Goal: Register for event/course: Sign up to attend an event or enroll in a course

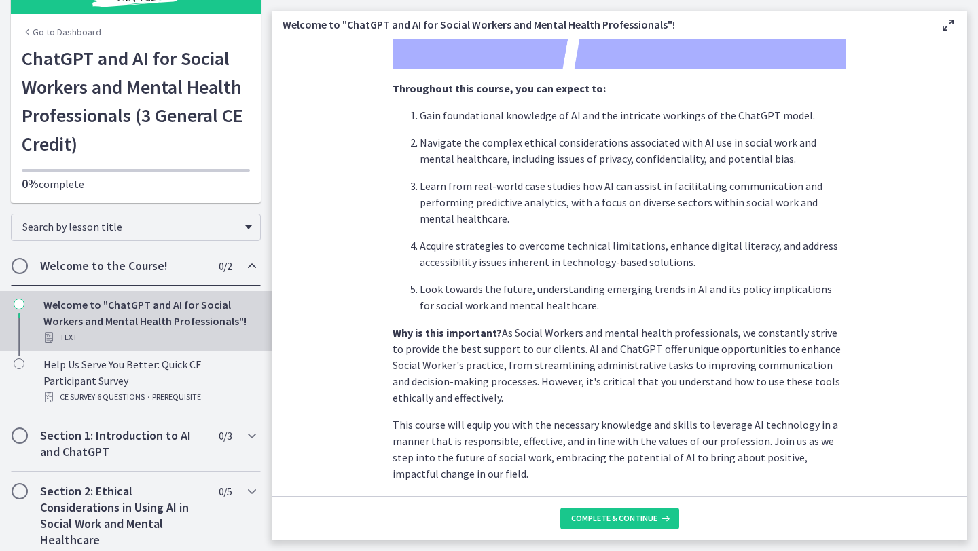
scroll to position [389, 0]
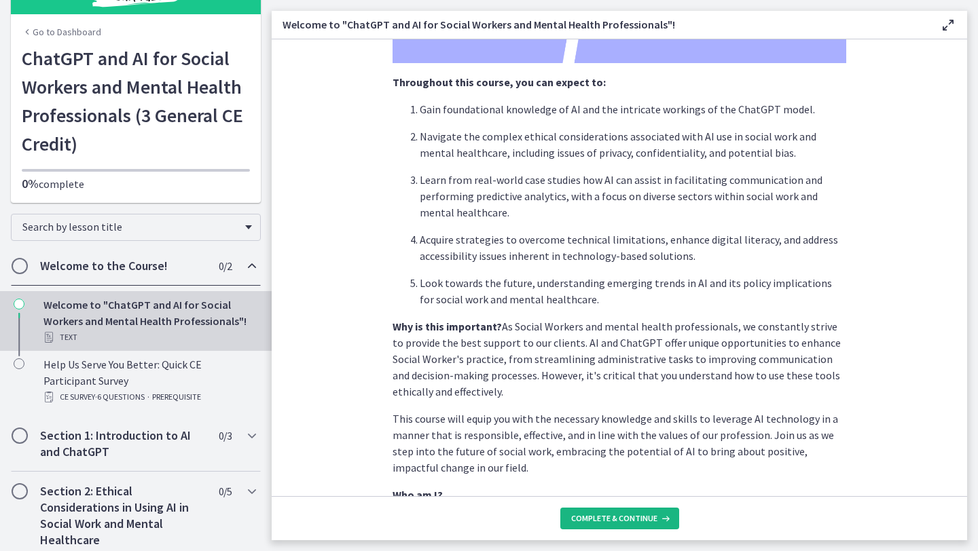
click at [625, 521] on span "Complete & continue" at bounding box center [614, 518] width 86 height 11
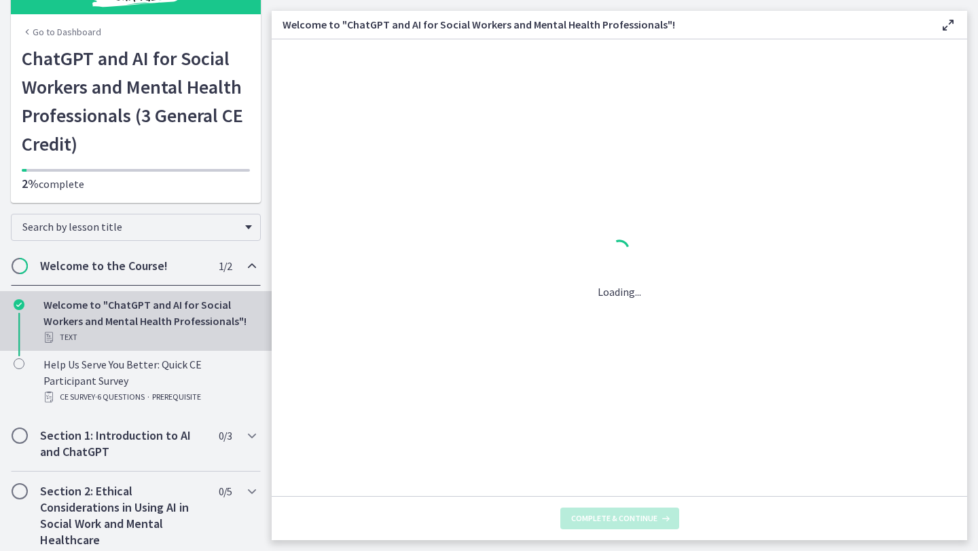
scroll to position [0, 0]
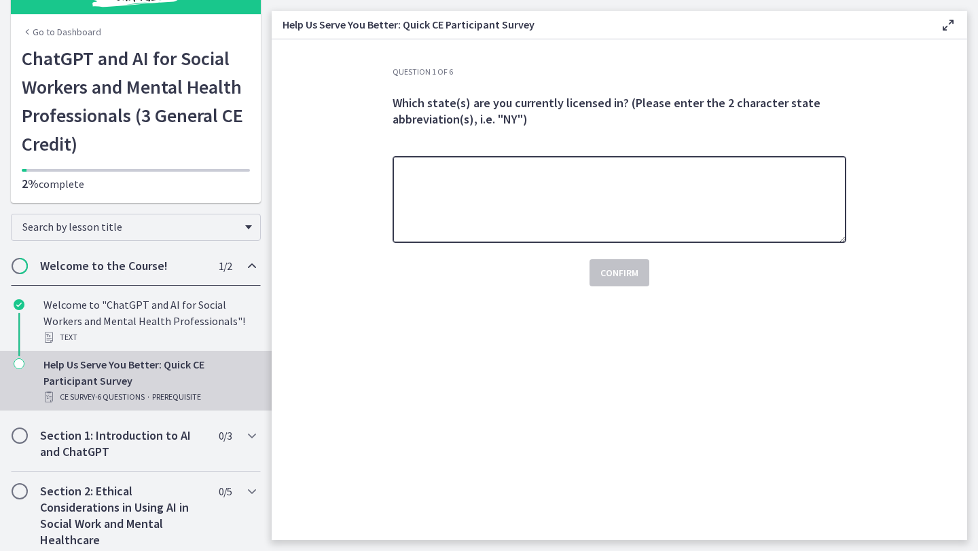
click at [438, 215] on textarea at bounding box center [619, 199] width 454 height 87
type textarea "**"
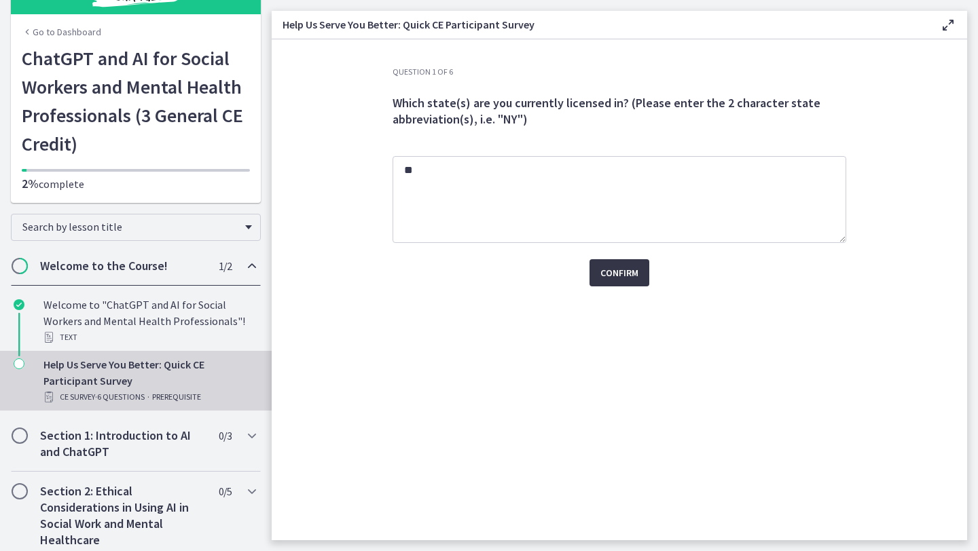
click at [639, 280] on button "Confirm" at bounding box center [619, 272] width 60 height 27
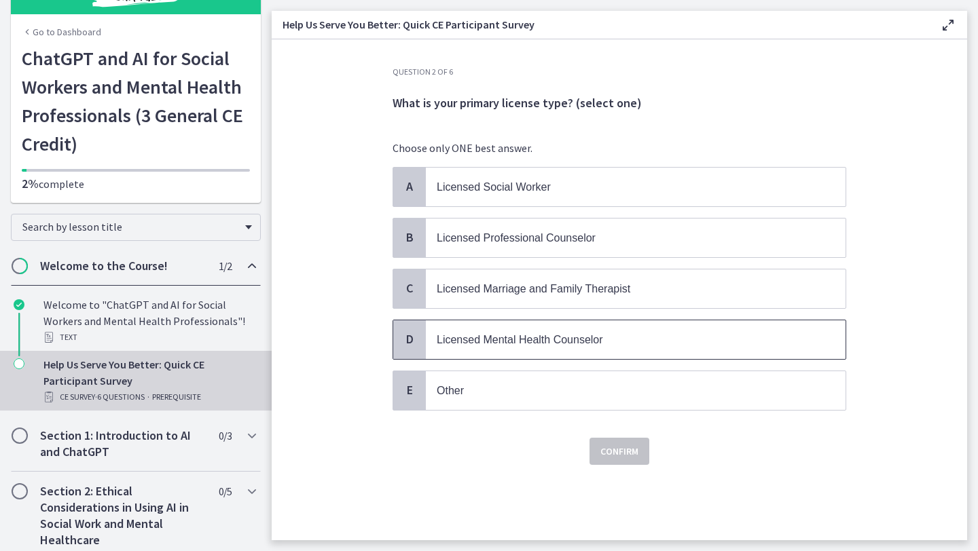
click at [552, 337] on span "Licensed Mental Health Counselor" at bounding box center [520, 340] width 166 height 12
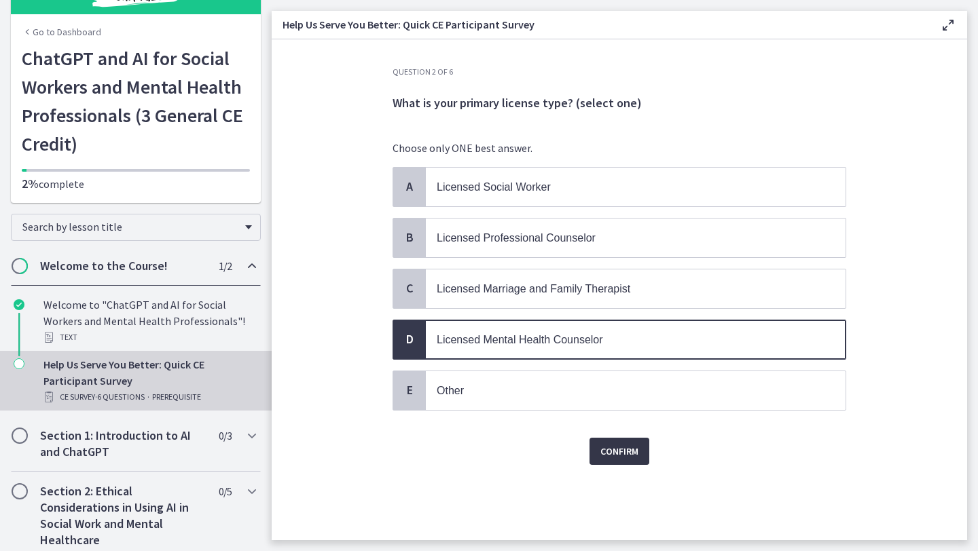
click at [606, 447] on span "Confirm" at bounding box center [619, 451] width 38 height 16
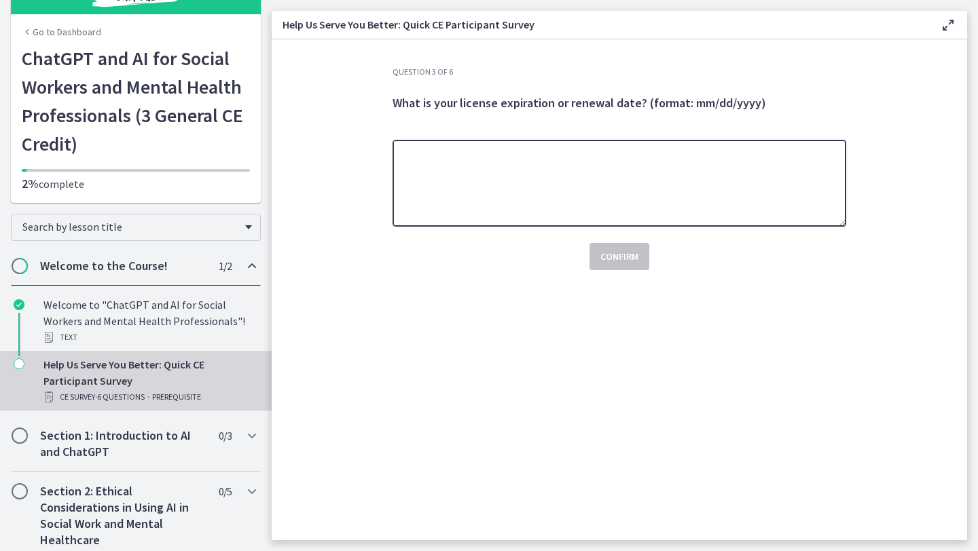
click at [560, 170] on textarea at bounding box center [619, 183] width 454 height 87
click at [427, 160] on textarea "**********" at bounding box center [619, 183] width 454 height 87
type textarea "**********"
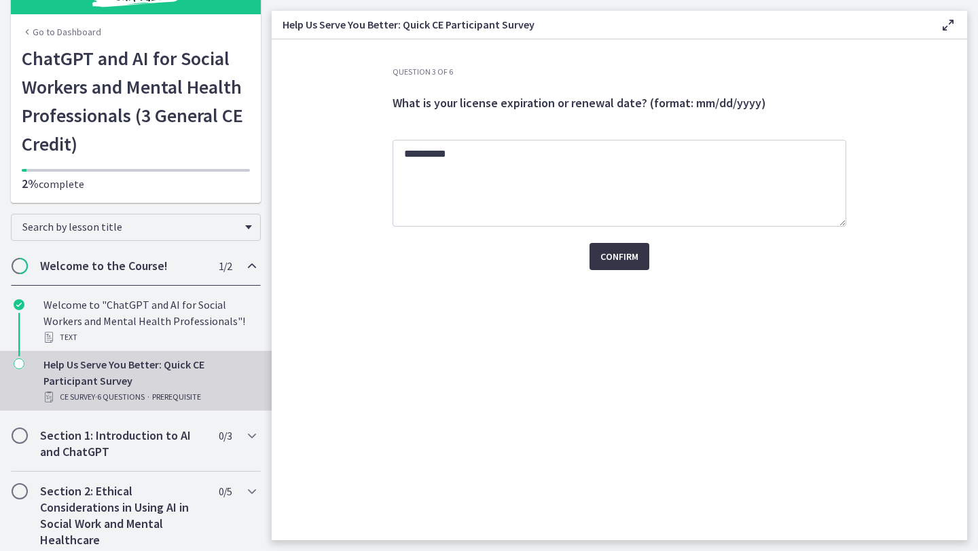
click at [608, 255] on span "Confirm" at bounding box center [619, 257] width 38 height 16
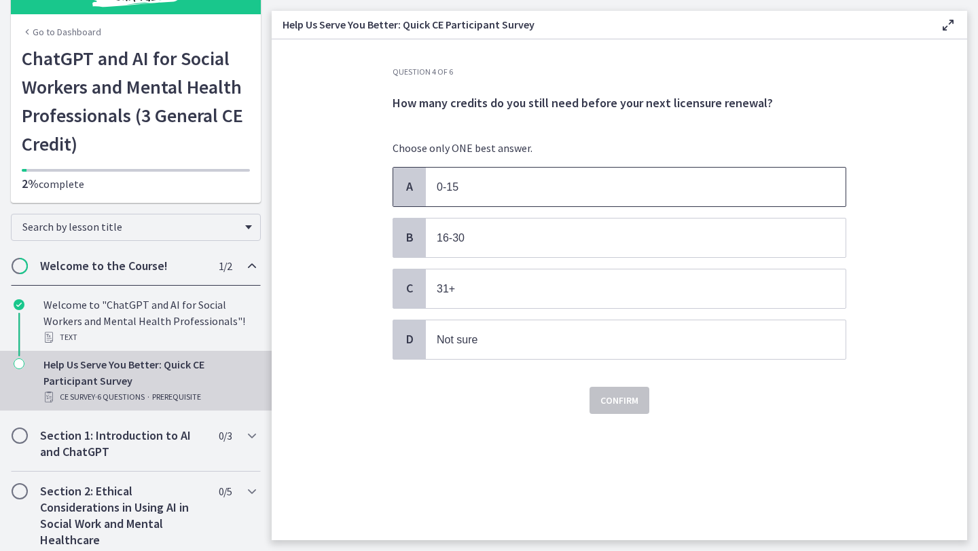
click at [533, 191] on p "0-15" at bounding box center [622, 187] width 371 height 17
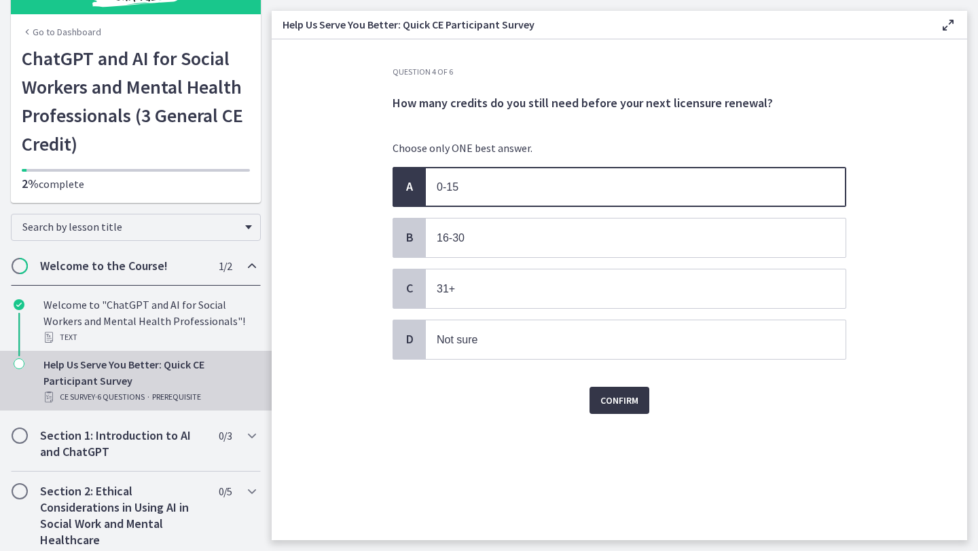
click at [615, 391] on button "Confirm" at bounding box center [619, 400] width 60 height 27
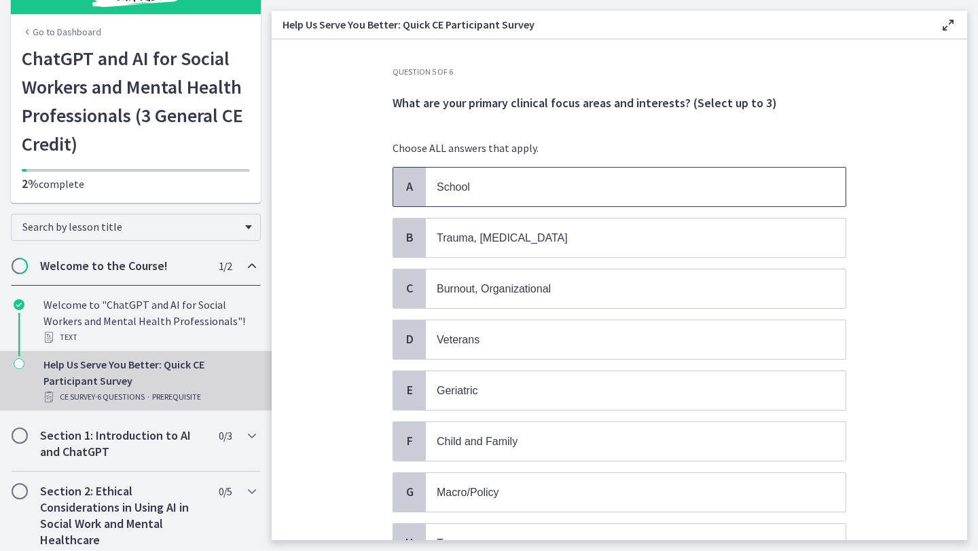
click at [511, 186] on p "School" at bounding box center [622, 187] width 371 height 17
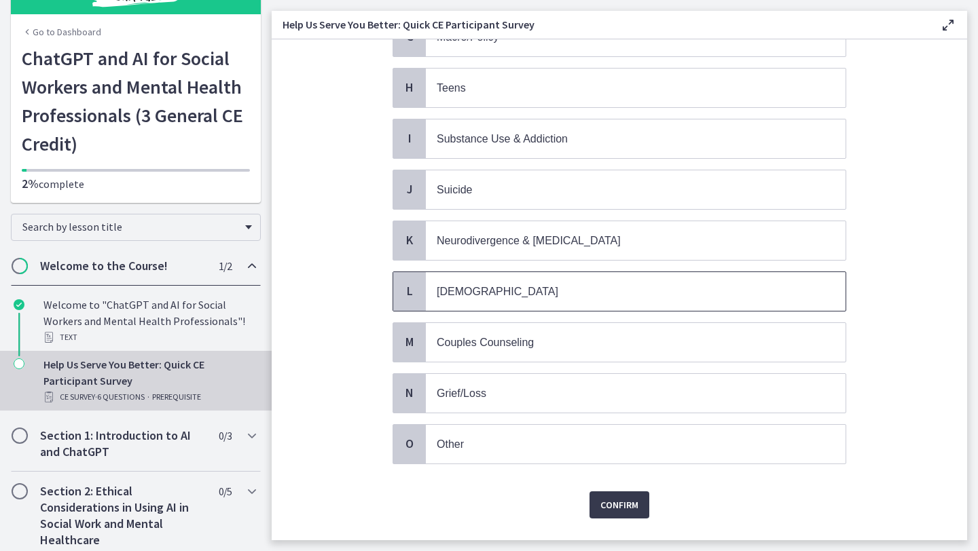
scroll to position [455, 0]
click at [507, 287] on p "[DEMOGRAPHIC_DATA]" at bounding box center [622, 292] width 371 height 17
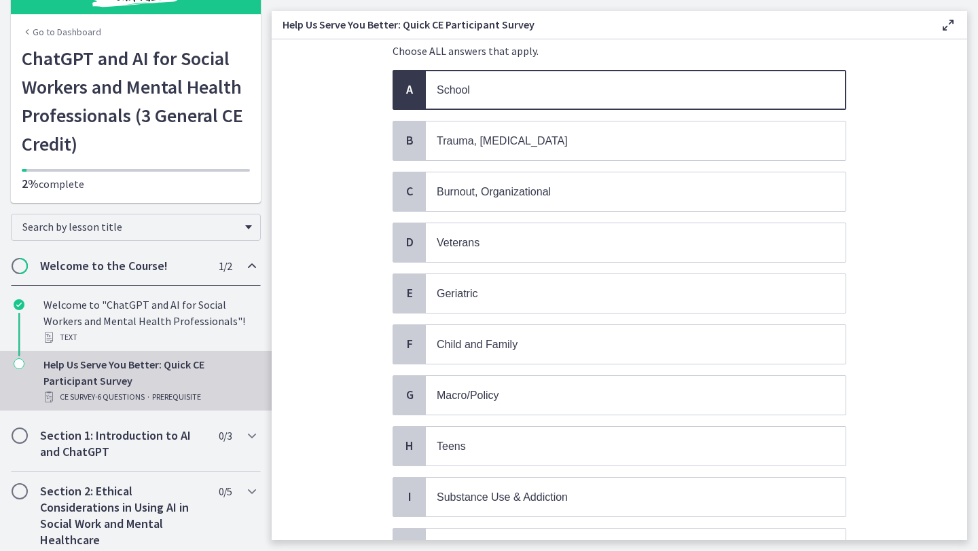
scroll to position [89, 0]
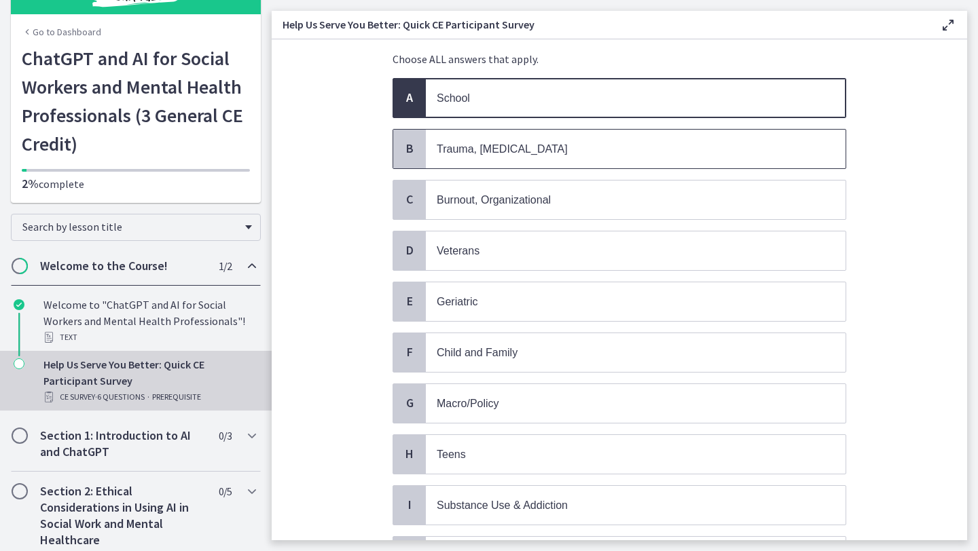
click at [511, 156] on span "Trauma, [MEDICAL_DATA]" at bounding box center [636, 149] width 420 height 39
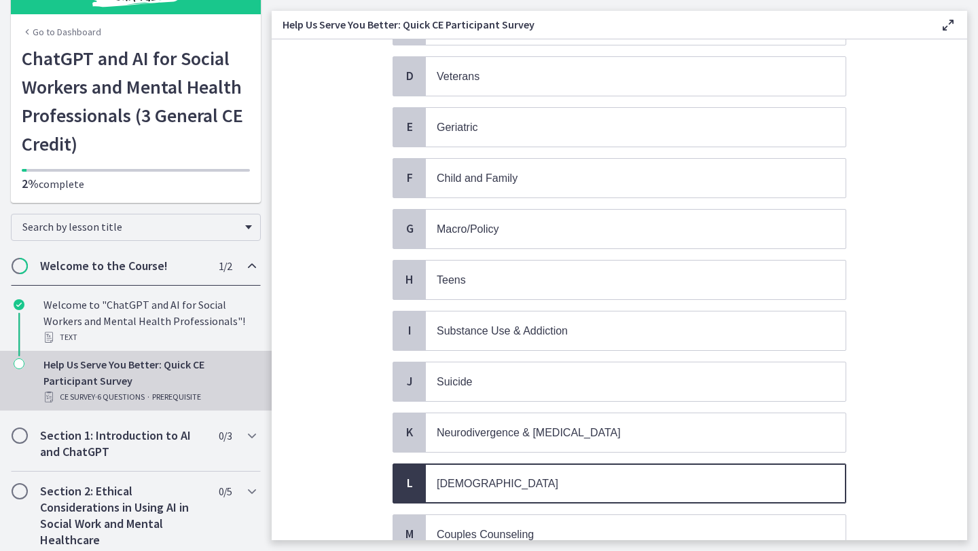
scroll to position [478, 0]
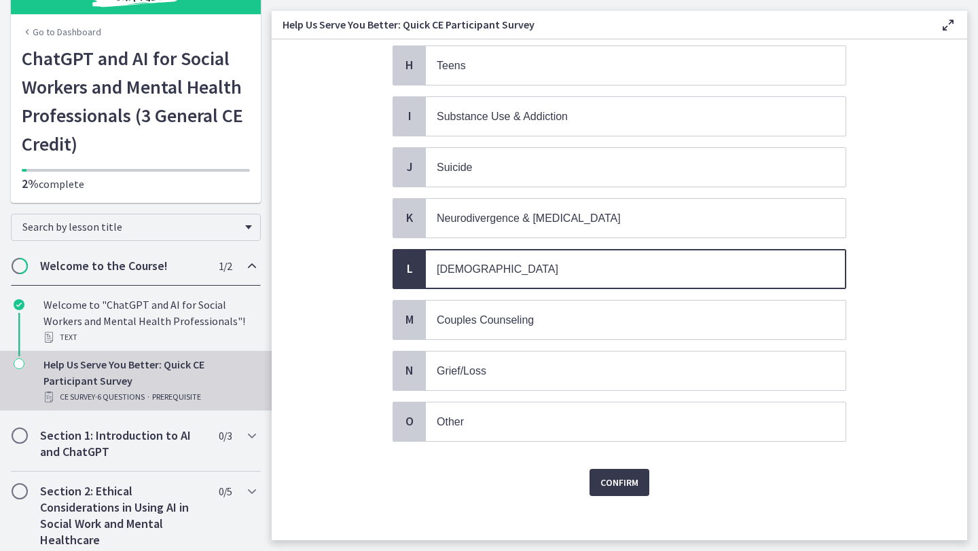
click at [600, 475] on span "Confirm" at bounding box center [619, 483] width 38 height 16
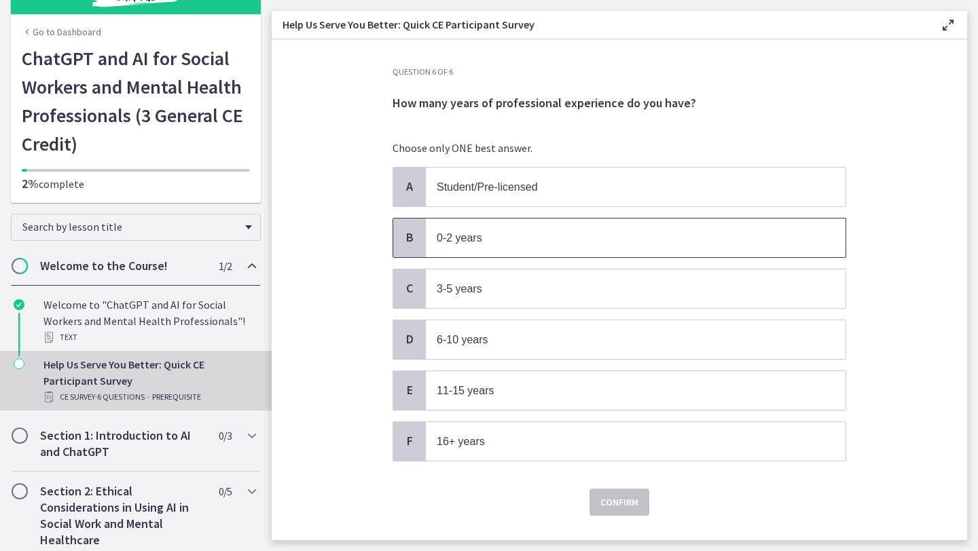
click at [505, 248] on span "0-2 years" at bounding box center [636, 238] width 420 height 39
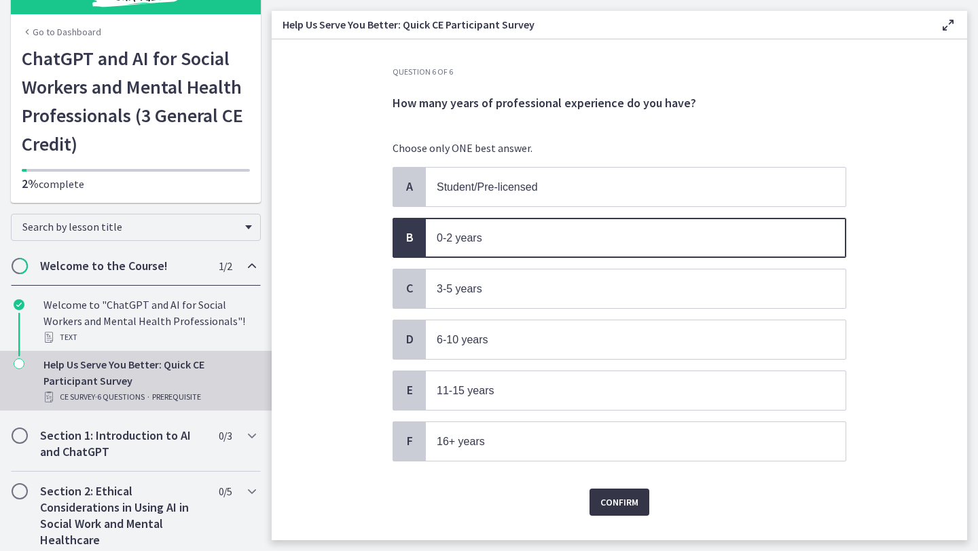
click at [621, 496] on span "Confirm" at bounding box center [619, 502] width 38 height 16
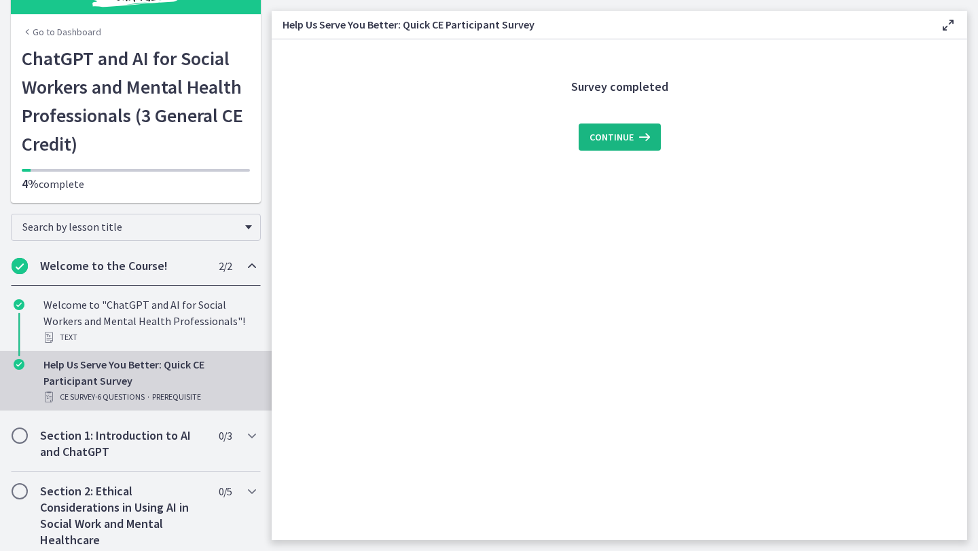
click at [598, 134] on span "Continue" at bounding box center [611, 137] width 44 height 16
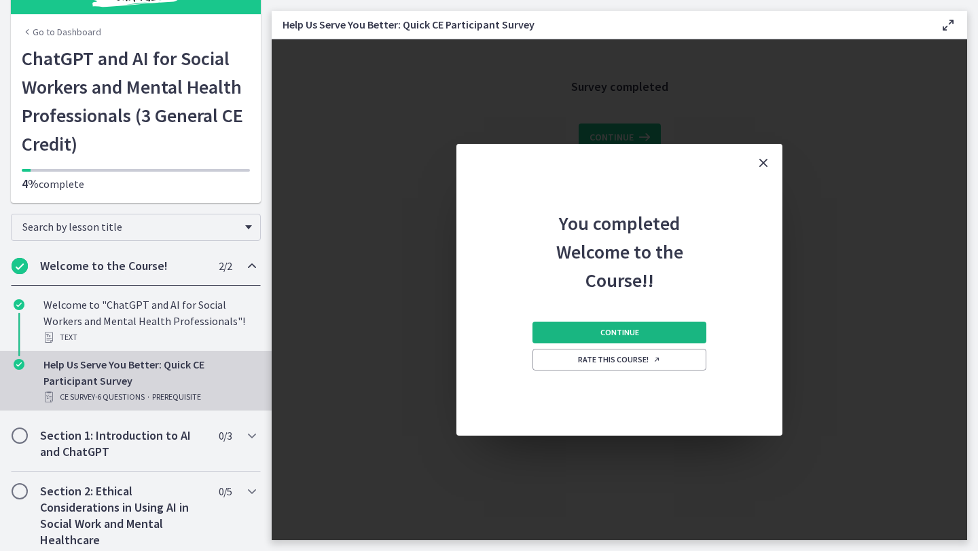
click at [635, 333] on span "Continue" at bounding box center [619, 332] width 39 height 11
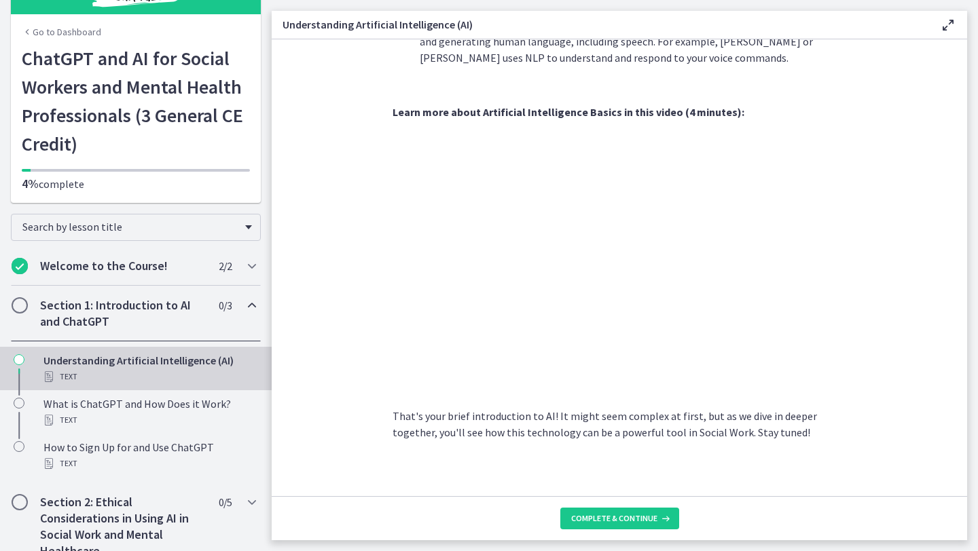
scroll to position [541, 0]
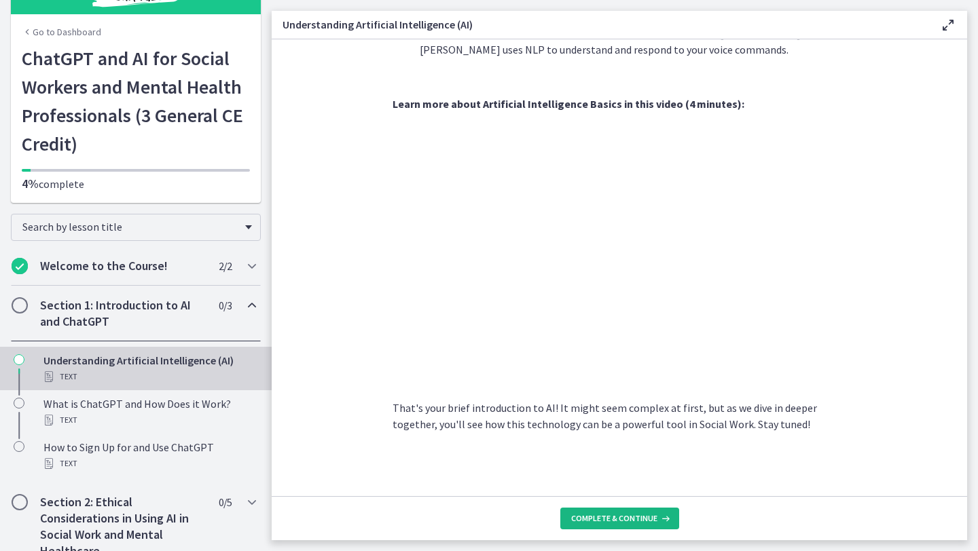
click at [629, 524] on span "Complete & continue" at bounding box center [614, 518] width 86 height 11
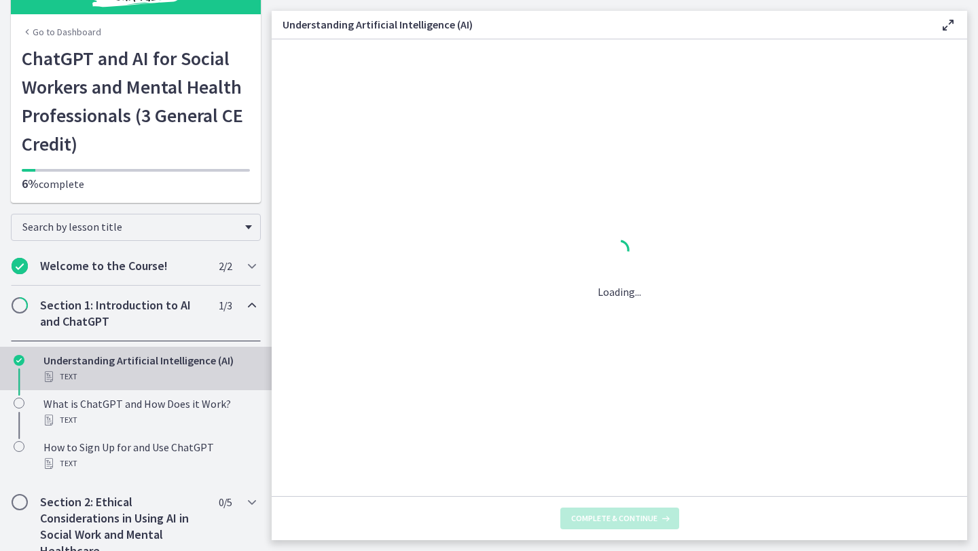
scroll to position [0, 0]
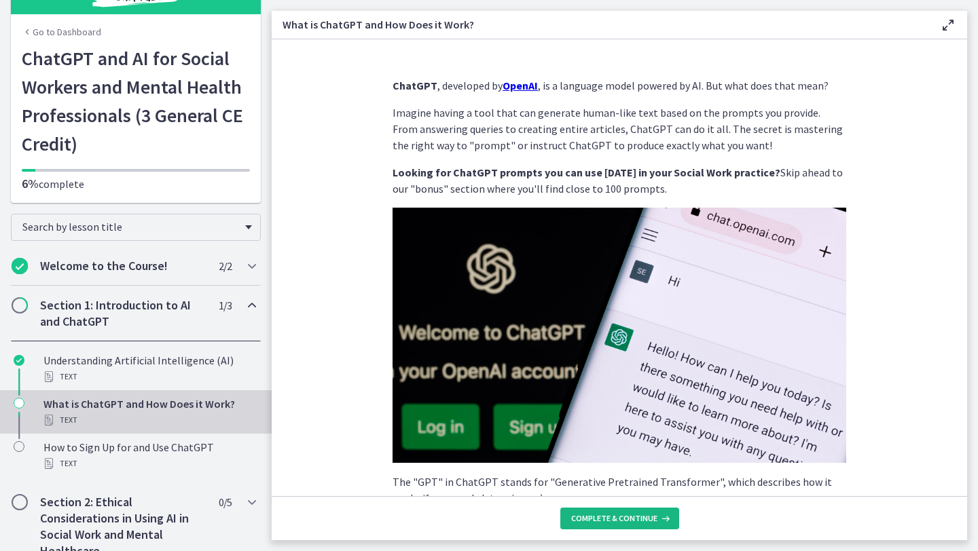
click at [624, 519] on span "Complete & continue" at bounding box center [614, 518] width 86 height 11
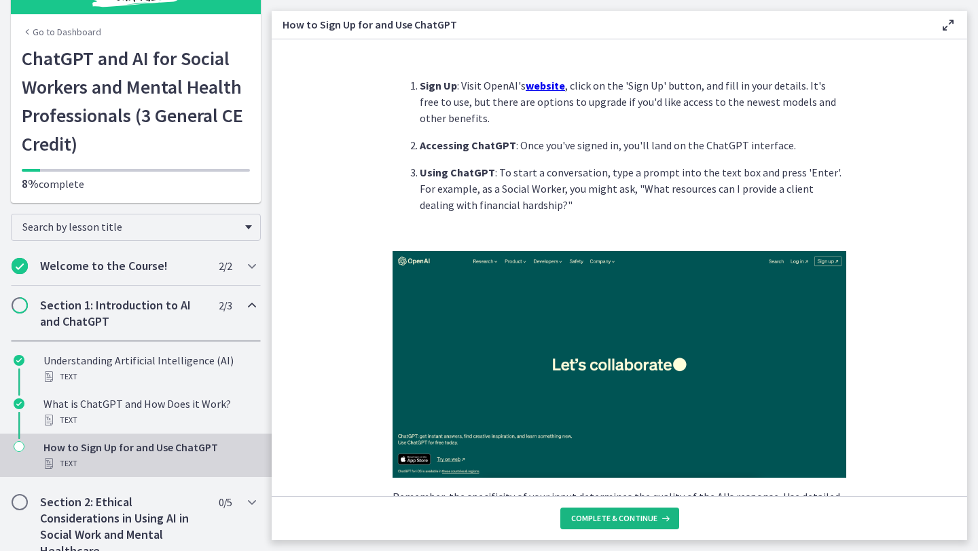
click at [624, 519] on span "Complete & continue" at bounding box center [614, 518] width 86 height 11
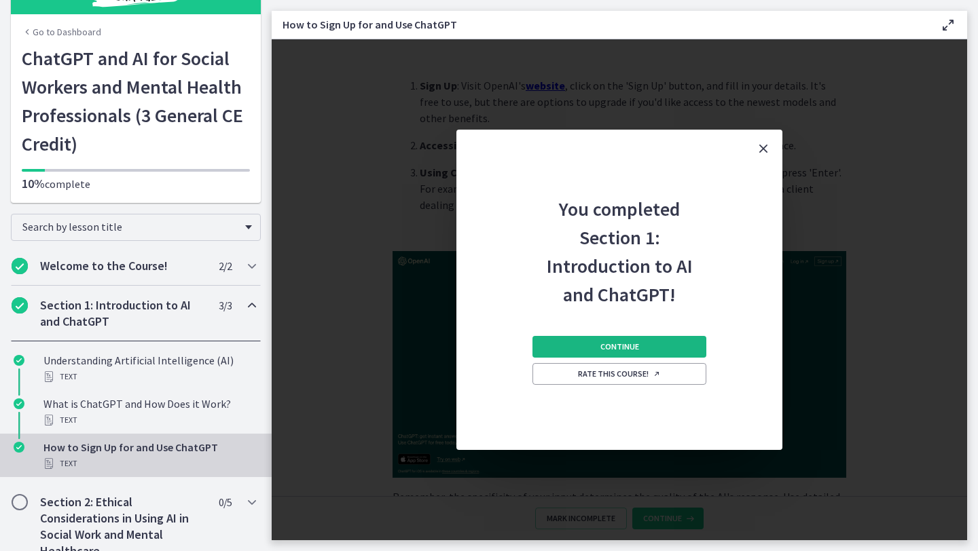
click at [613, 340] on button "Continue" at bounding box center [619, 347] width 174 height 22
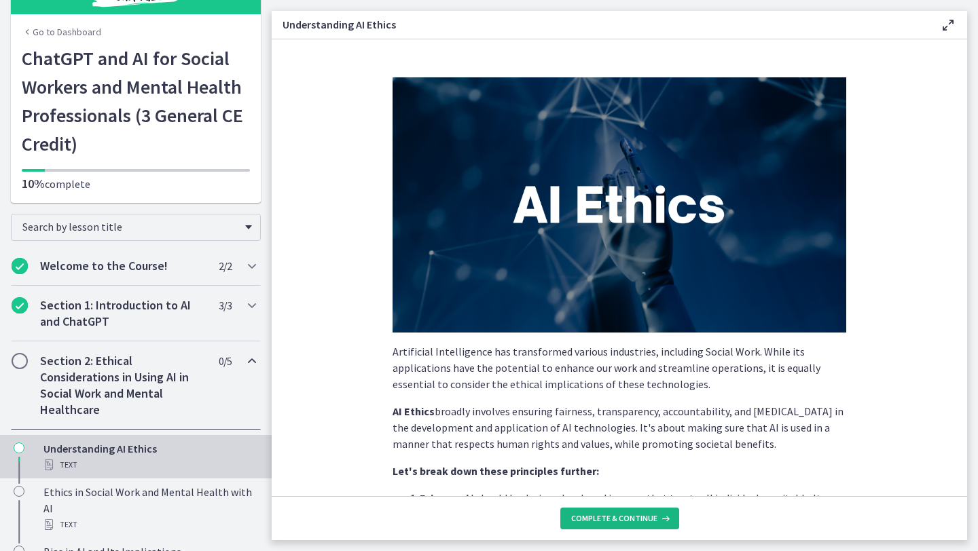
click at [623, 525] on button "Complete & continue" at bounding box center [619, 519] width 119 height 22
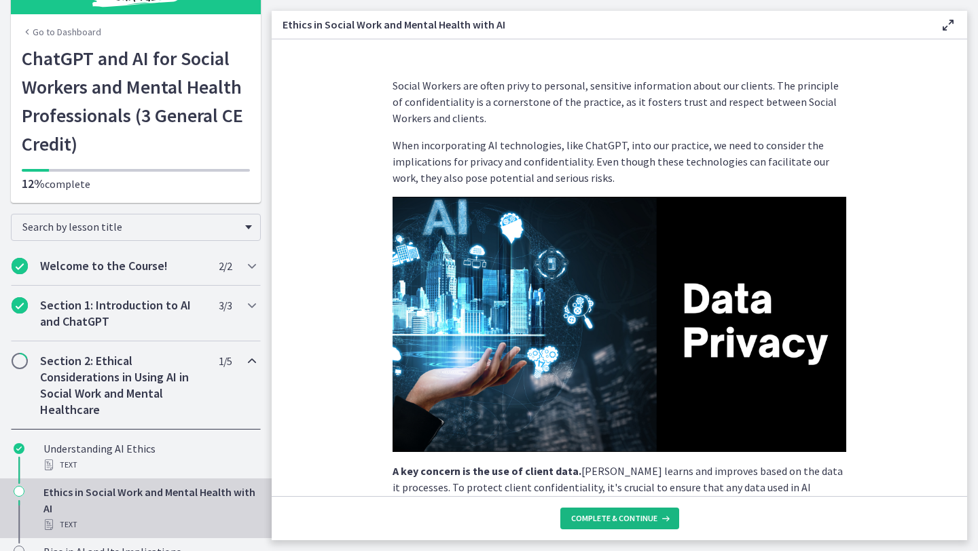
click at [623, 525] on button "Complete & continue" at bounding box center [619, 519] width 119 height 22
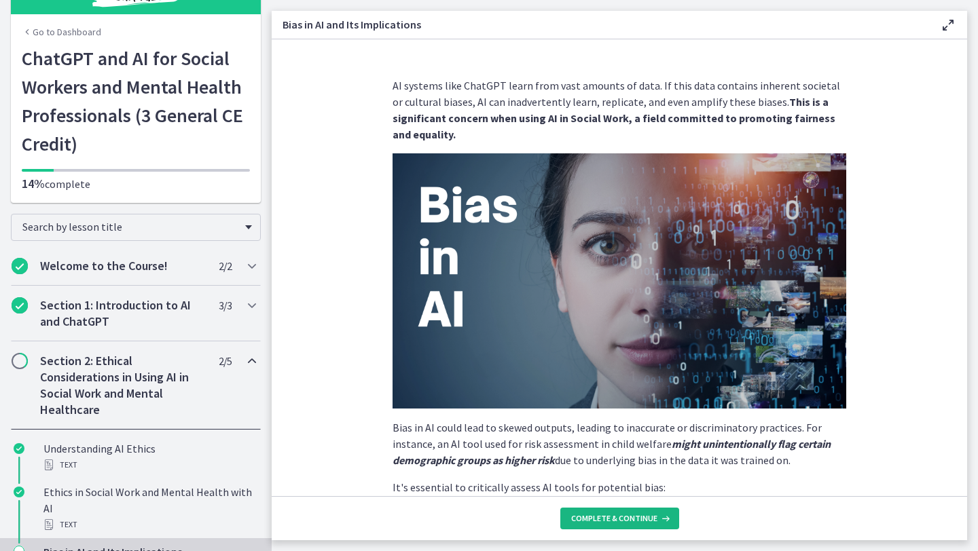
click at [622, 526] on button "Complete & continue" at bounding box center [619, 519] width 119 height 22
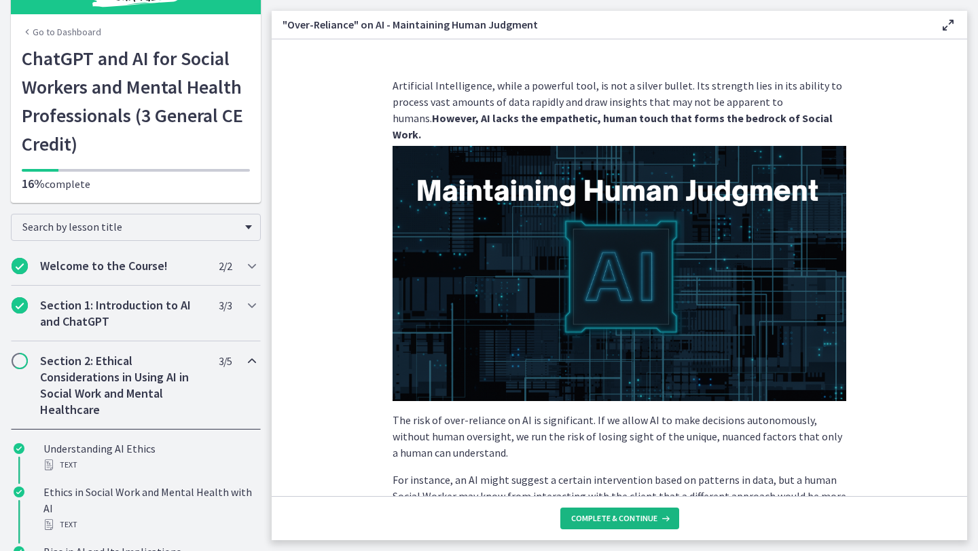
click at [606, 519] on span "Complete & continue" at bounding box center [614, 518] width 86 height 11
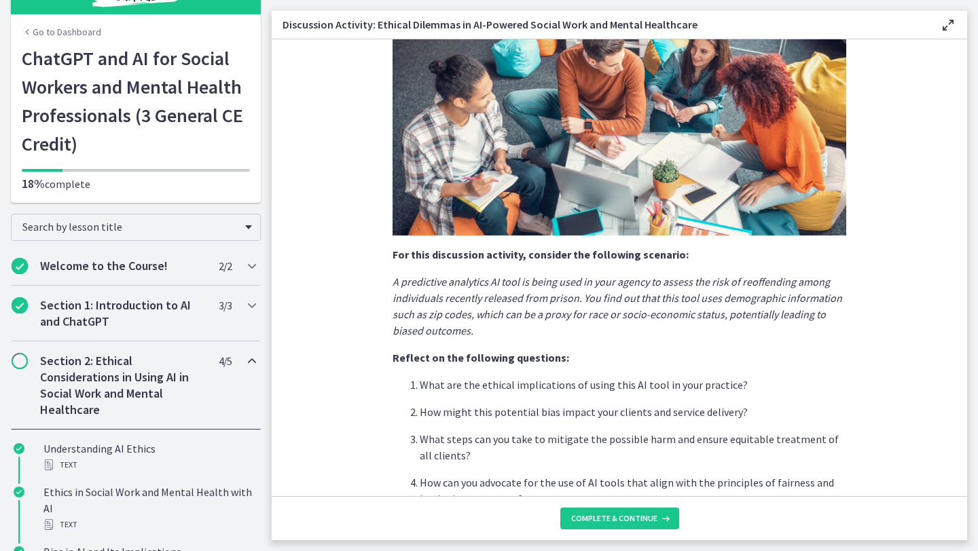
scroll to position [293, 0]
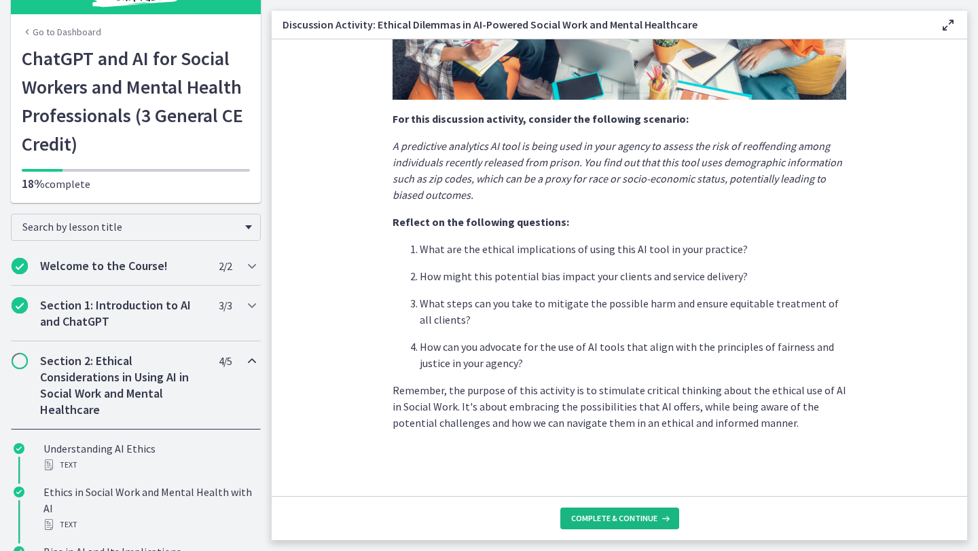
click at [606, 509] on button "Complete & continue" at bounding box center [619, 519] width 119 height 22
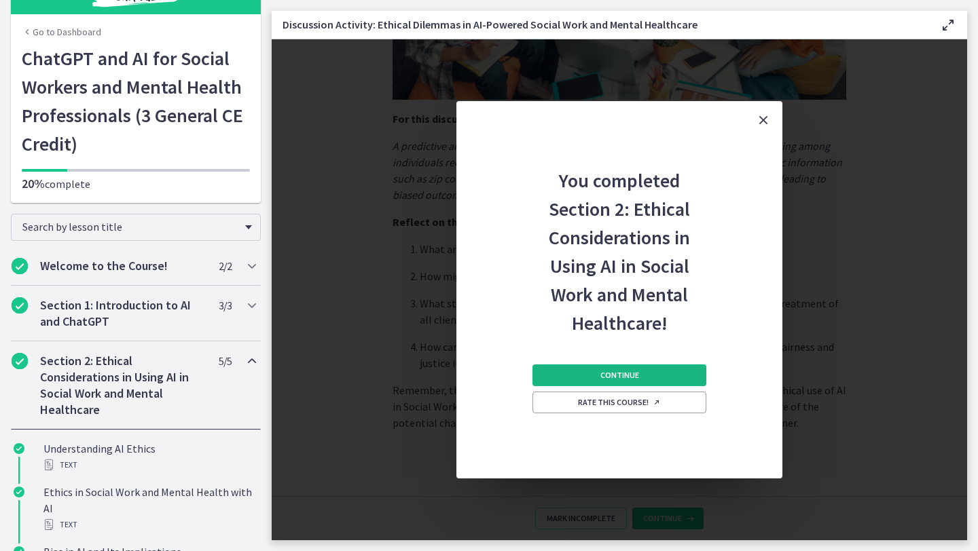
click at [603, 367] on button "Continue" at bounding box center [619, 376] width 174 height 22
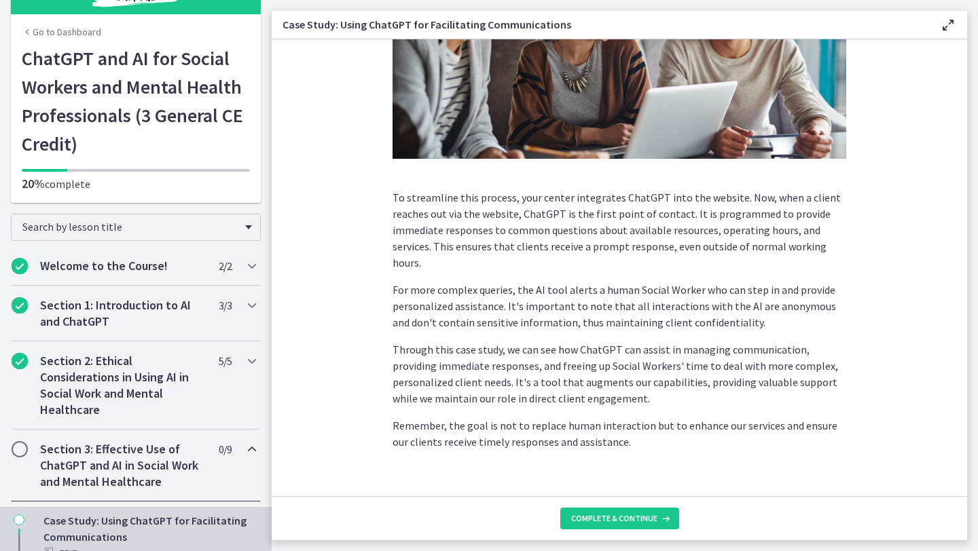
scroll to position [296, 0]
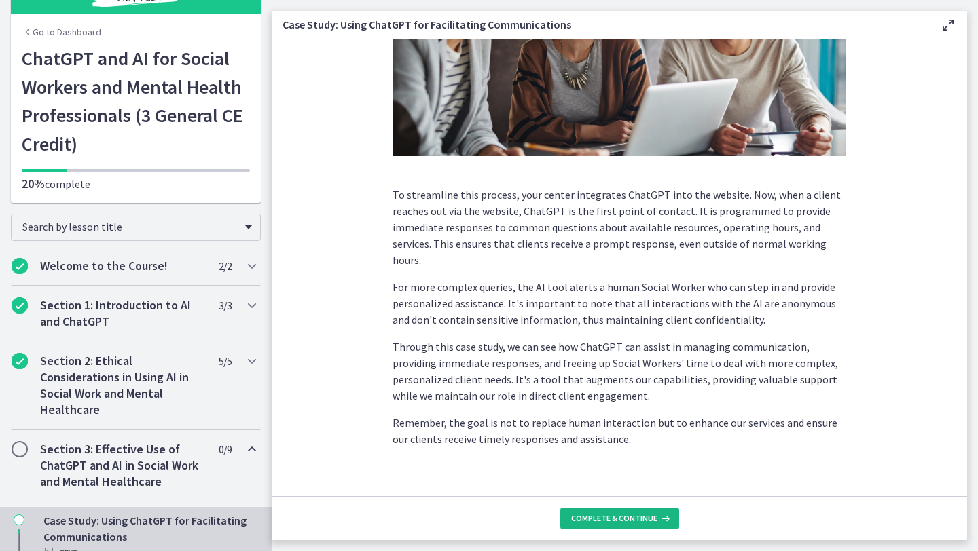
click at [633, 519] on span "Complete & continue" at bounding box center [614, 518] width 86 height 11
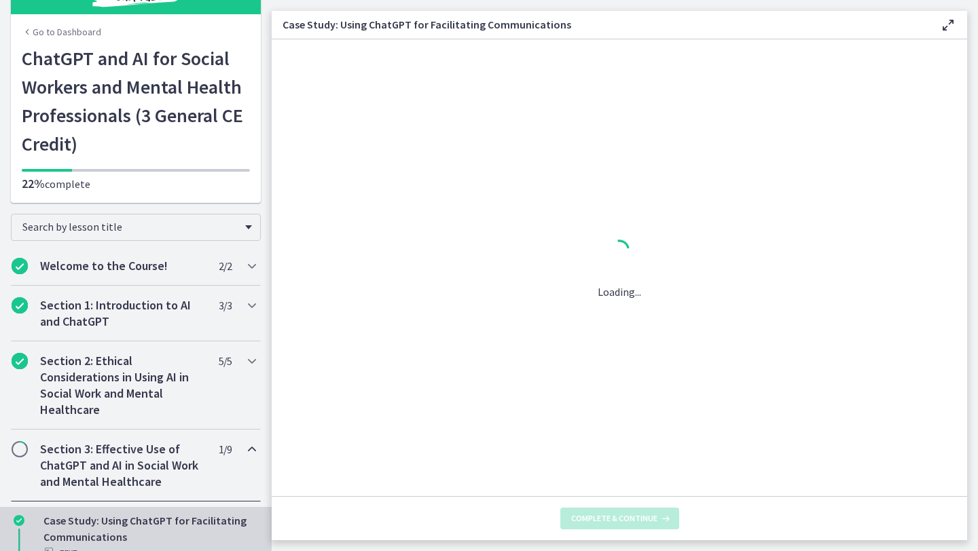
scroll to position [0, 0]
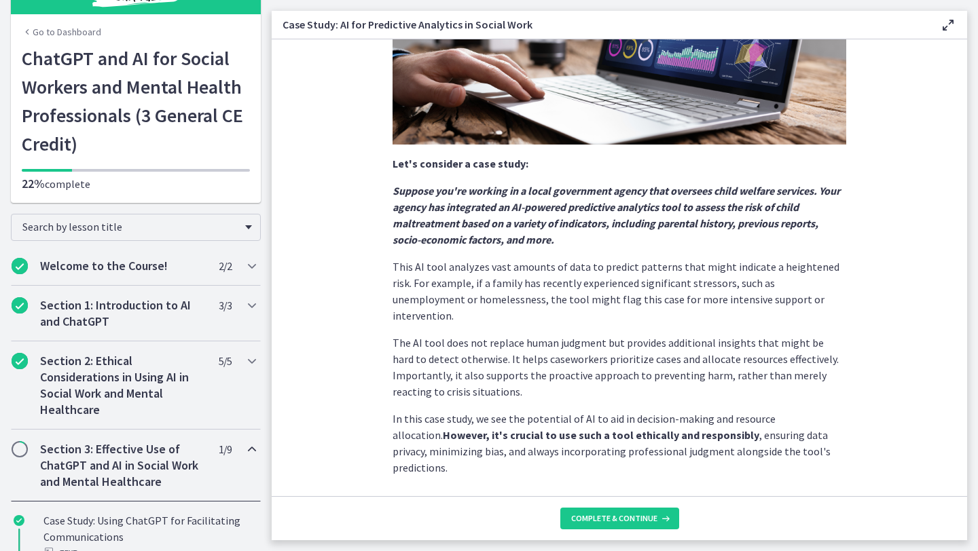
scroll to position [260, 0]
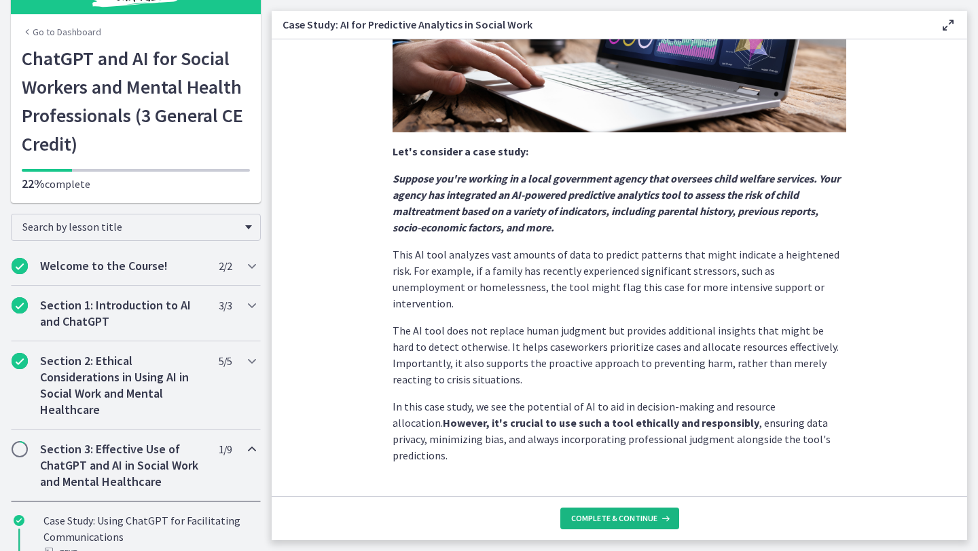
click at [612, 520] on span "Complete & continue" at bounding box center [614, 518] width 86 height 11
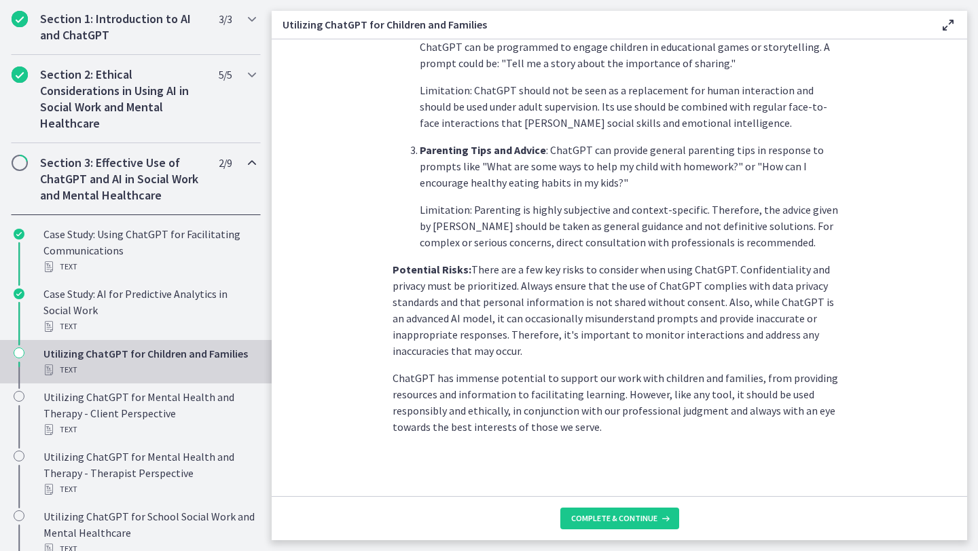
scroll to position [548, 0]
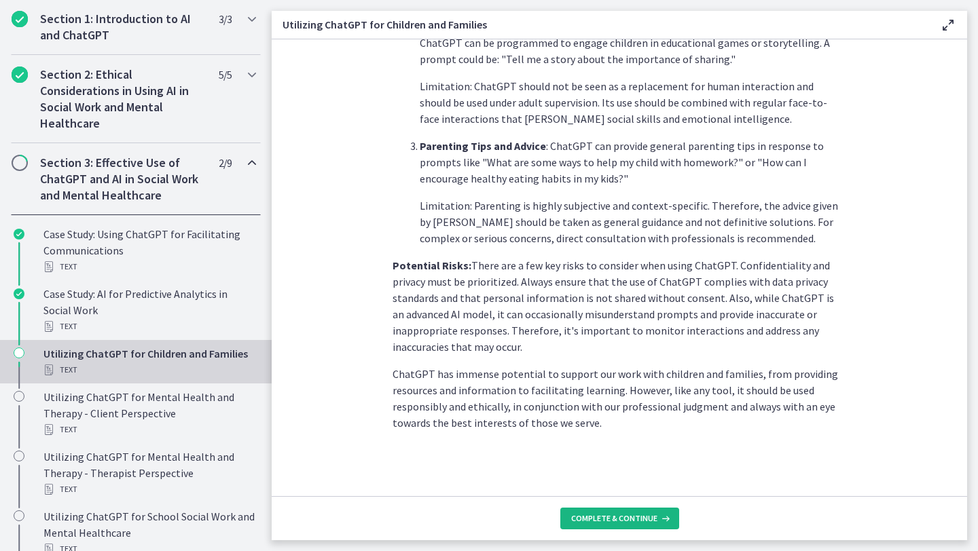
click at [605, 522] on span "Complete & continue" at bounding box center [614, 518] width 86 height 11
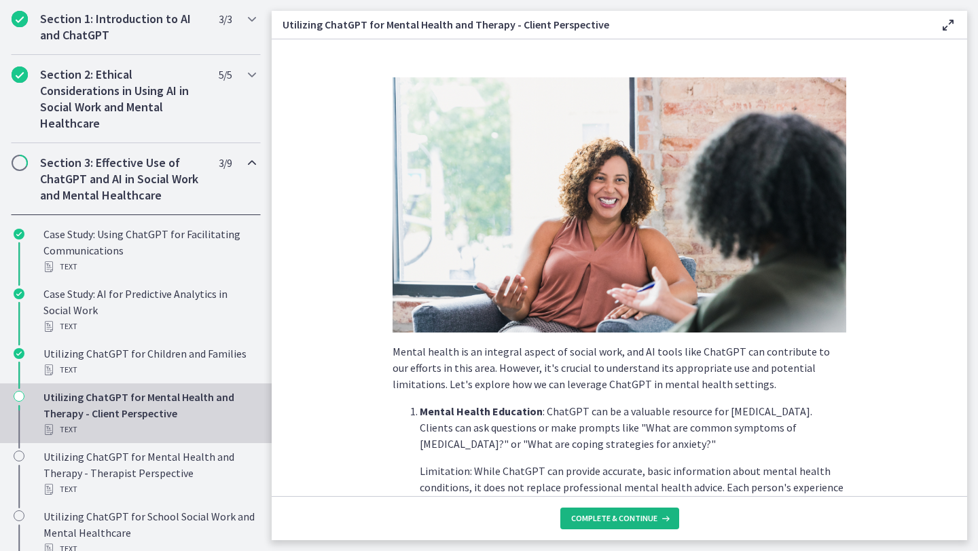
click at [604, 514] on span "Complete & continue" at bounding box center [614, 518] width 86 height 11
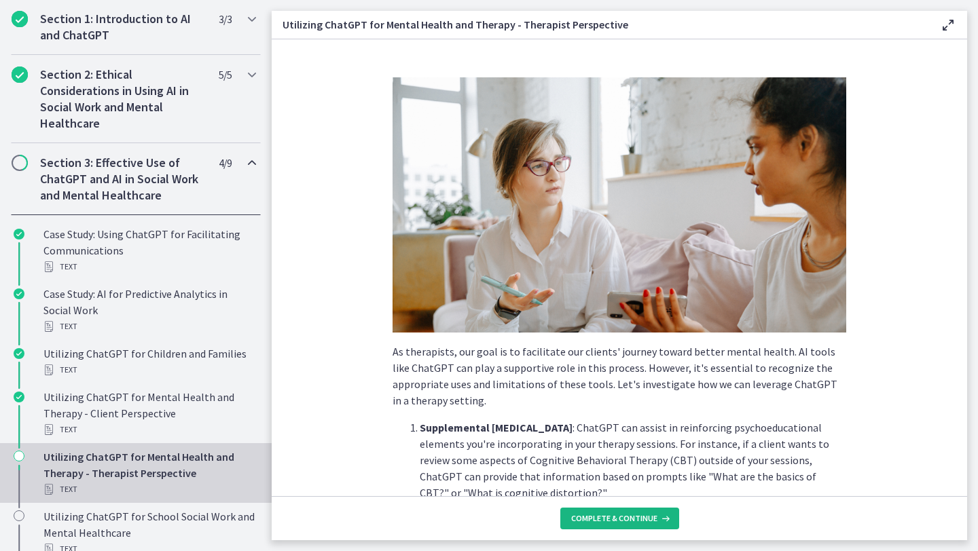
click at [602, 515] on span "Complete & continue" at bounding box center [614, 518] width 86 height 11
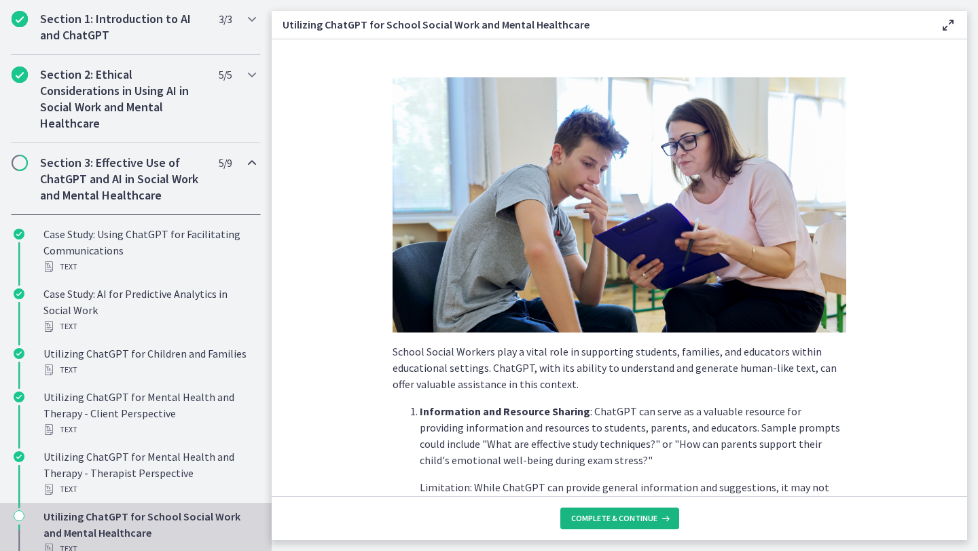
click at [603, 515] on span "Complete & continue" at bounding box center [614, 518] width 86 height 11
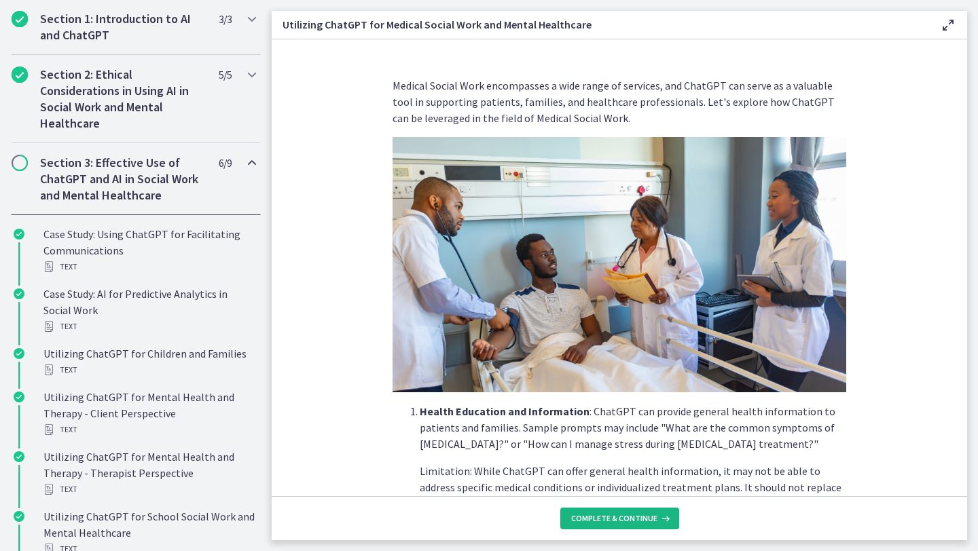
click at [603, 515] on span "Complete & continue" at bounding box center [614, 518] width 86 height 11
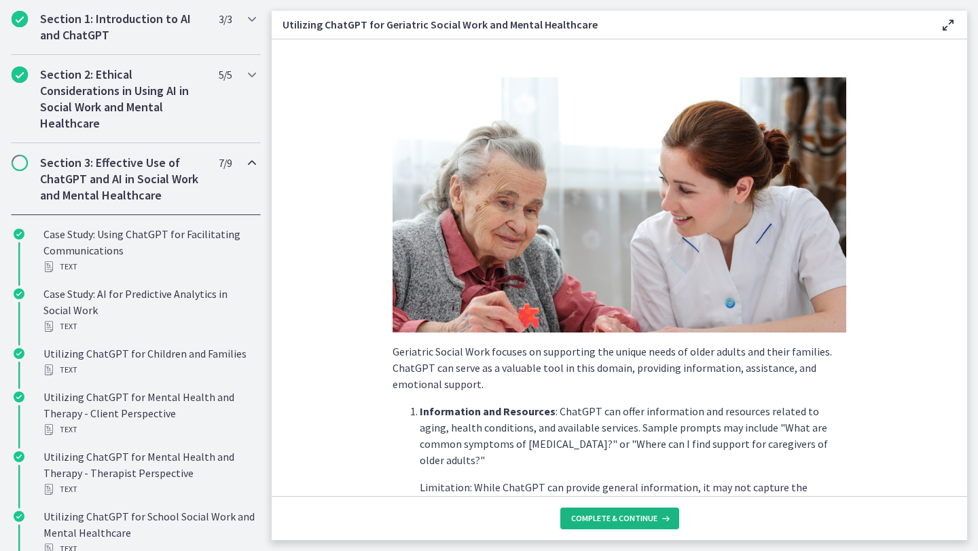
click at [603, 515] on span "Complete & continue" at bounding box center [614, 518] width 86 height 11
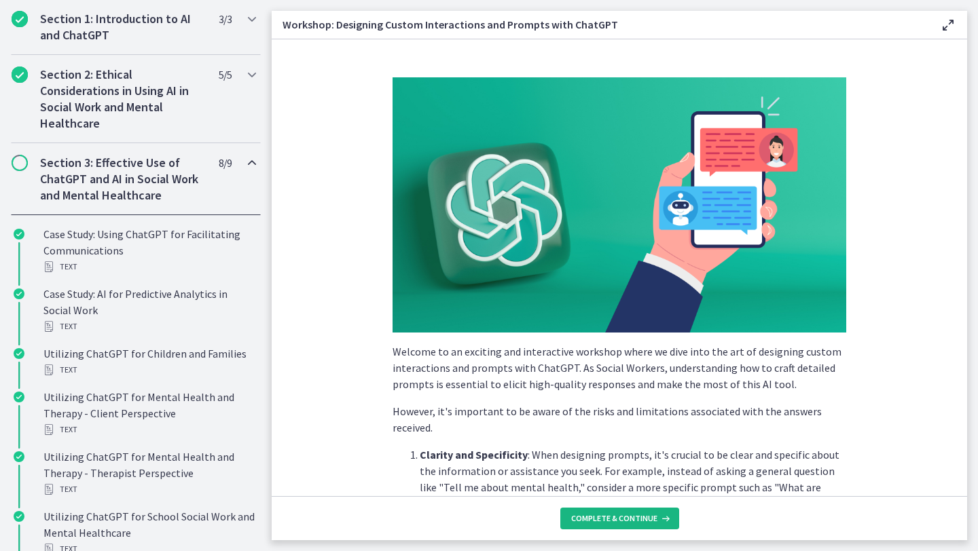
click at [603, 515] on span "Complete & continue" at bounding box center [614, 518] width 86 height 11
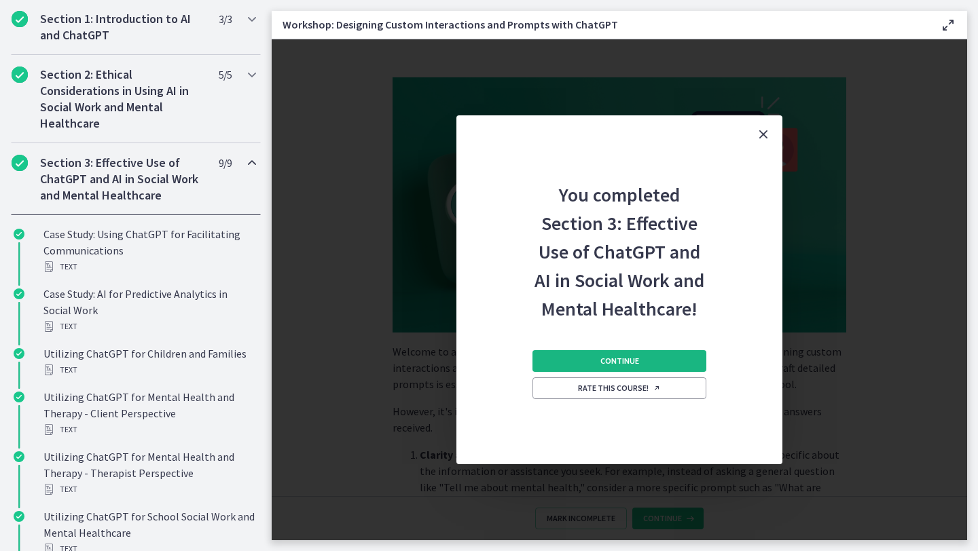
click at [596, 359] on button "Continue" at bounding box center [619, 361] width 174 height 22
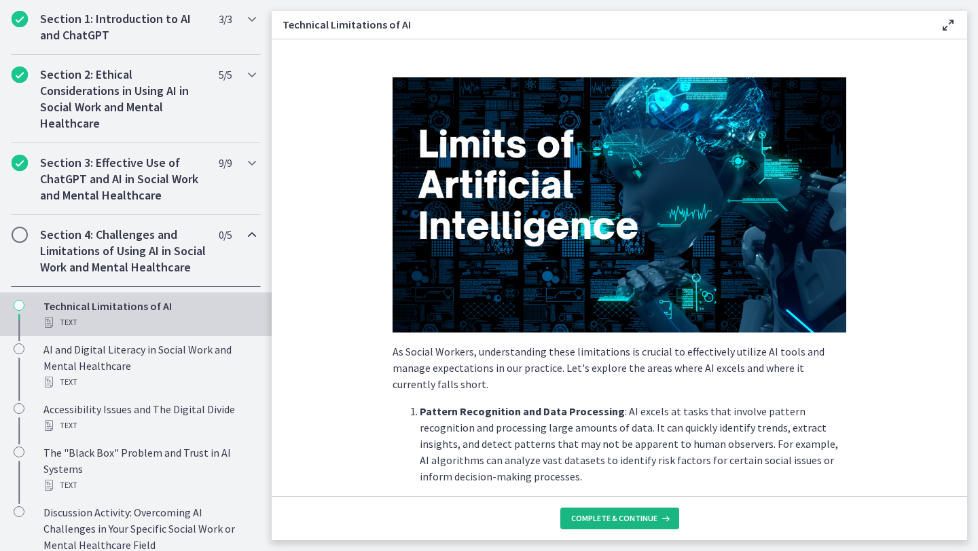
click at [619, 518] on span "Complete & continue" at bounding box center [614, 518] width 86 height 11
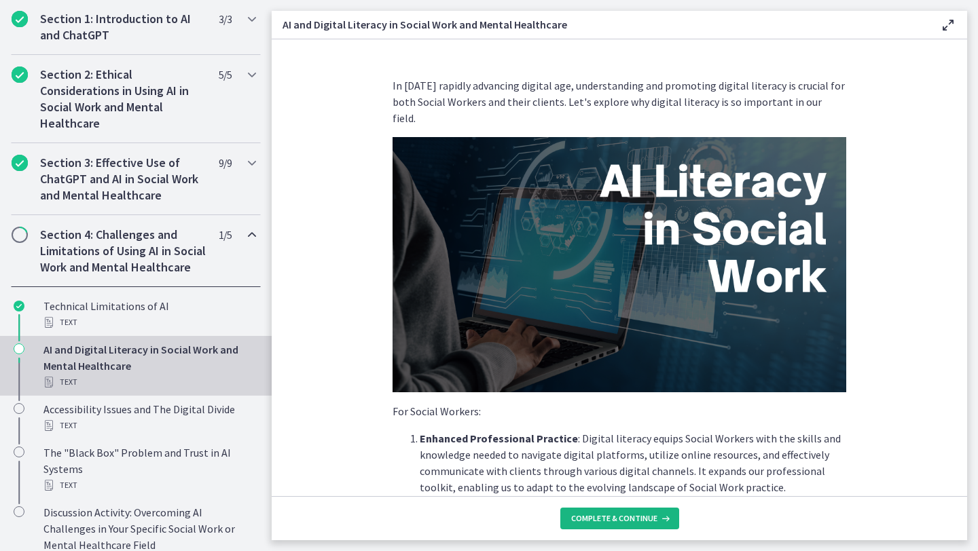
click at [619, 518] on span "Complete & continue" at bounding box center [614, 518] width 86 height 11
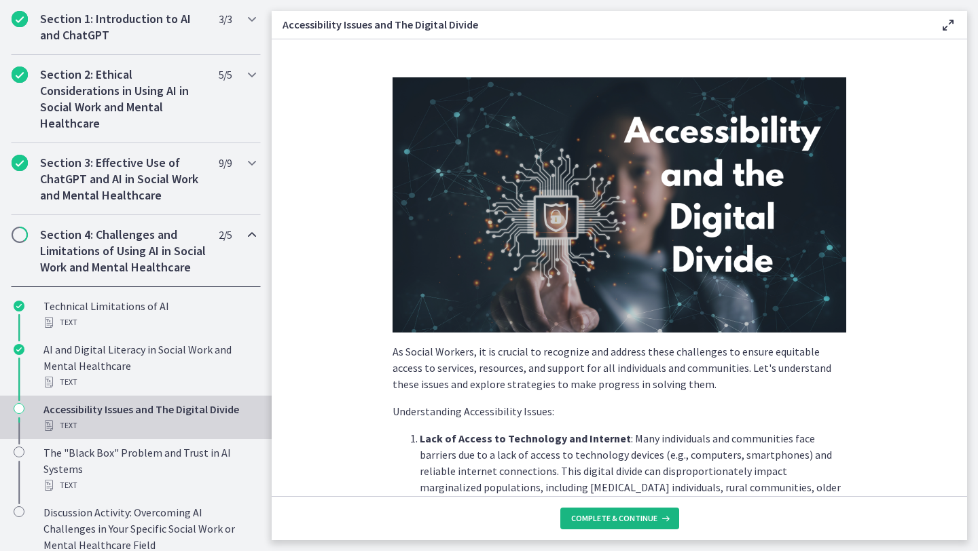
click at [619, 518] on span "Complete & continue" at bounding box center [614, 518] width 86 height 11
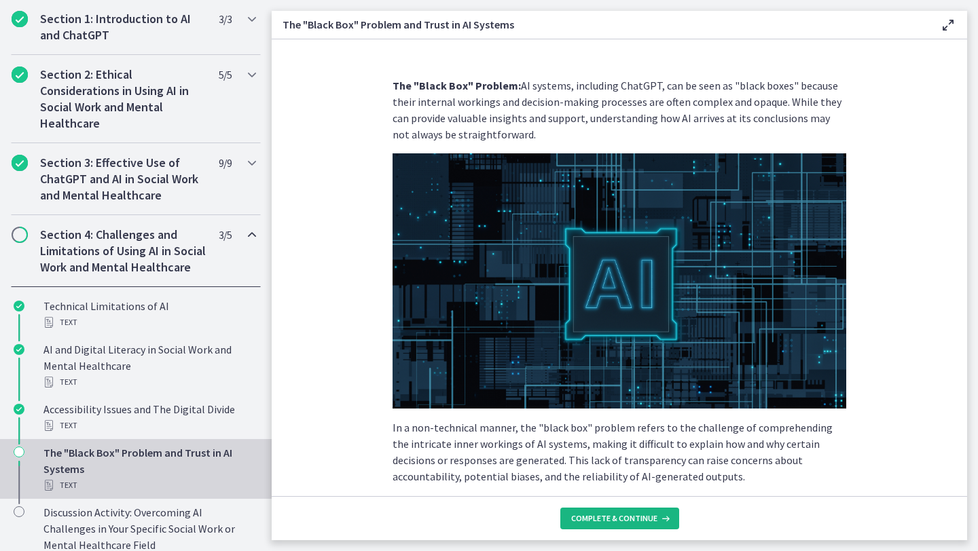
click at [619, 518] on span "Complete & continue" at bounding box center [614, 518] width 86 height 11
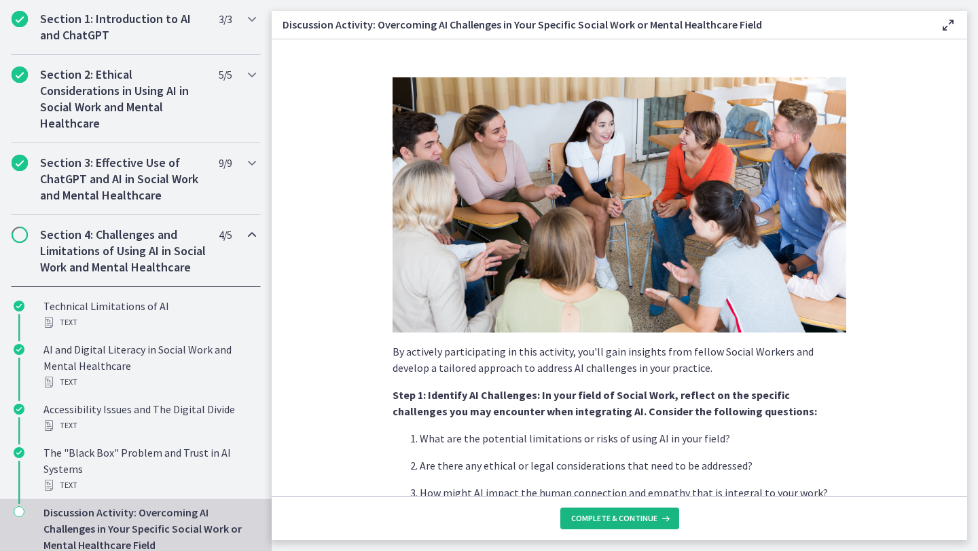
click at [619, 518] on span "Complete & continue" at bounding box center [614, 518] width 86 height 11
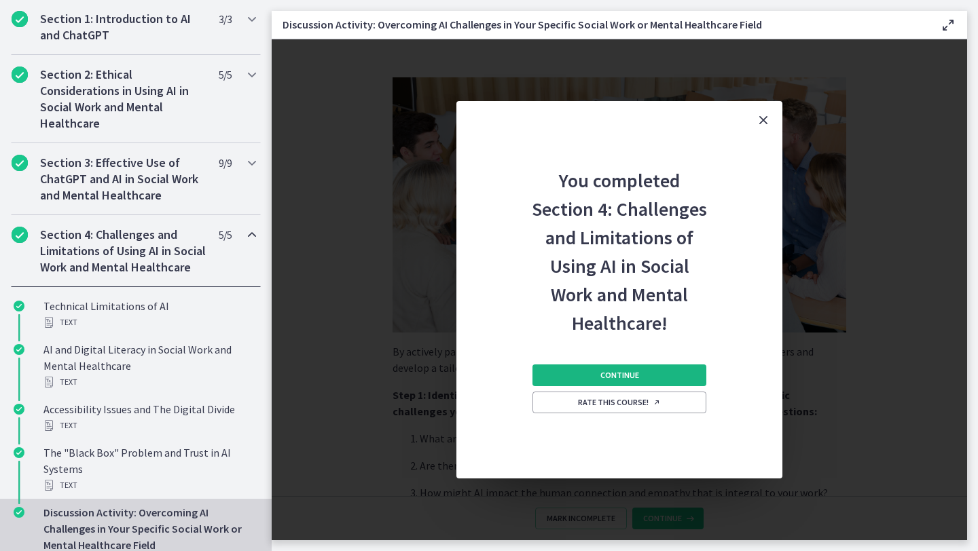
click at [613, 378] on span "Continue" at bounding box center [619, 375] width 39 height 11
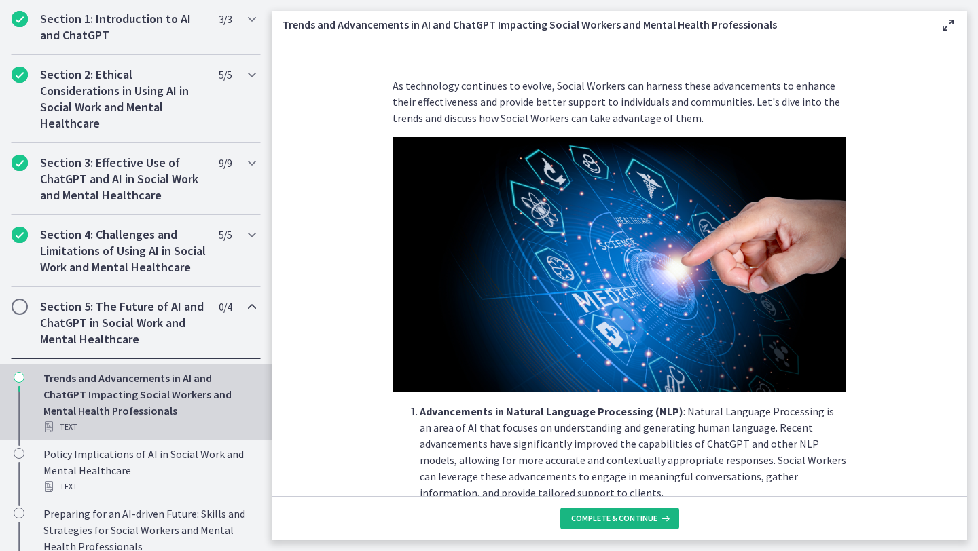
click at [617, 518] on span "Complete & continue" at bounding box center [614, 518] width 86 height 11
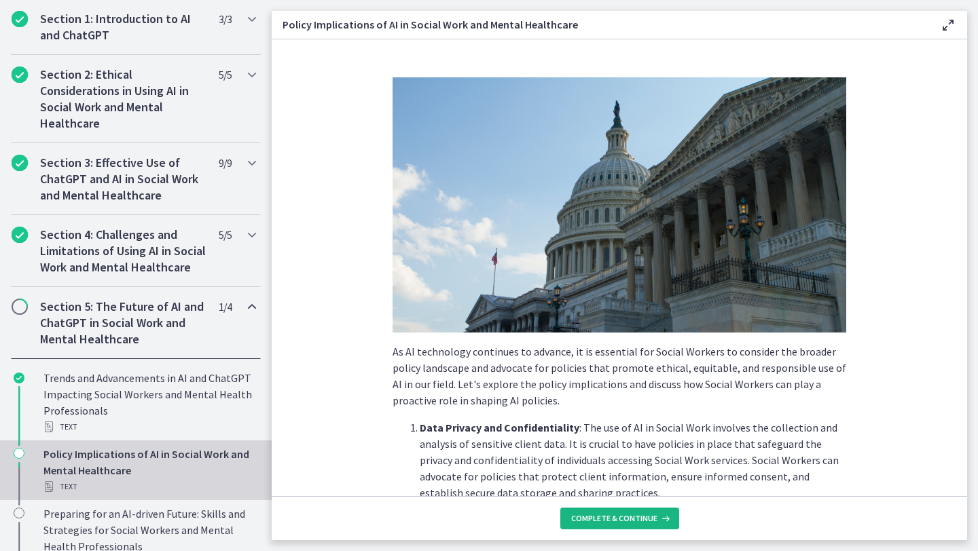
click at [616, 517] on span "Complete & continue" at bounding box center [614, 518] width 86 height 11
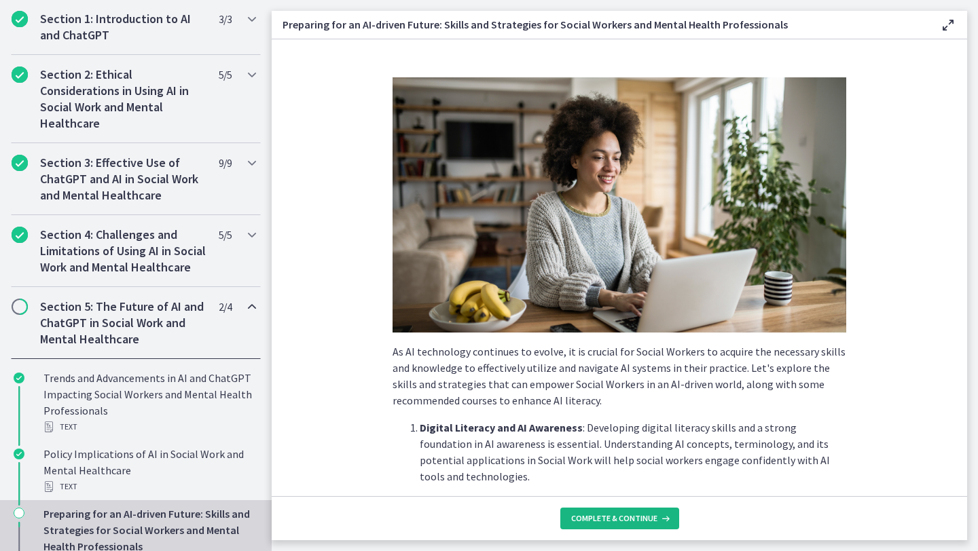
click at [616, 517] on span "Complete & continue" at bounding box center [614, 518] width 86 height 11
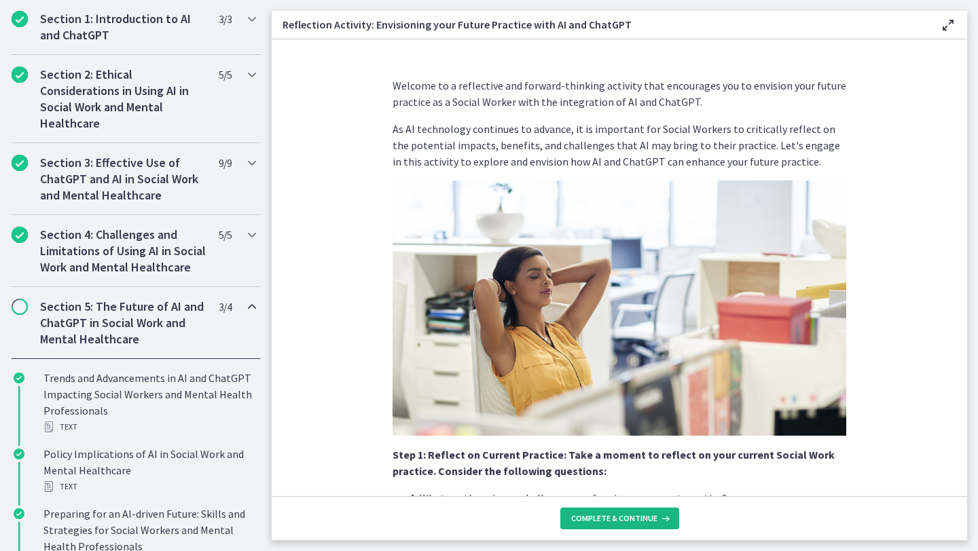
click at [616, 517] on span "Complete & continue" at bounding box center [614, 518] width 86 height 11
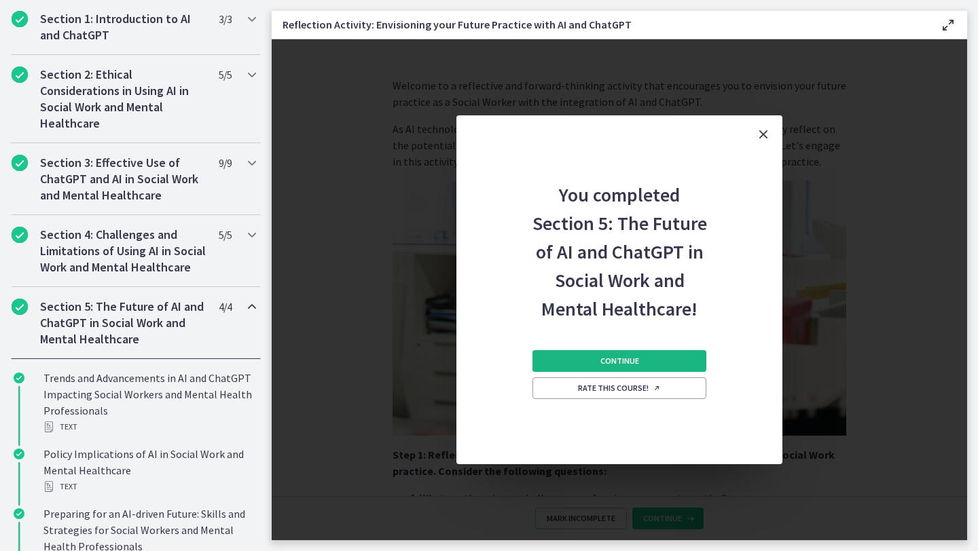
click at [596, 364] on button "Continue" at bounding box center [619, 361] width 174 height 22
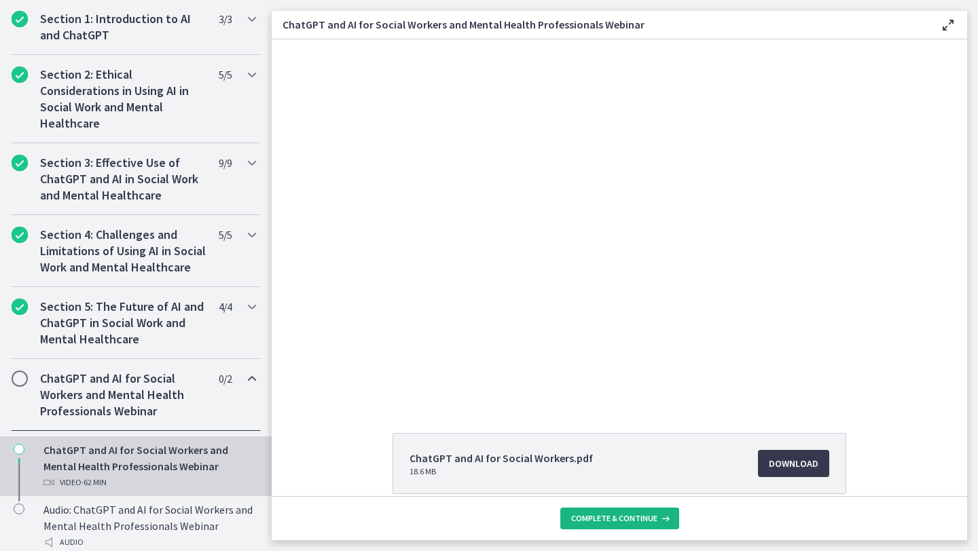
click at [606, 521] on span "Complete & continue" at bounding box center [614, 518] width 86 height 11
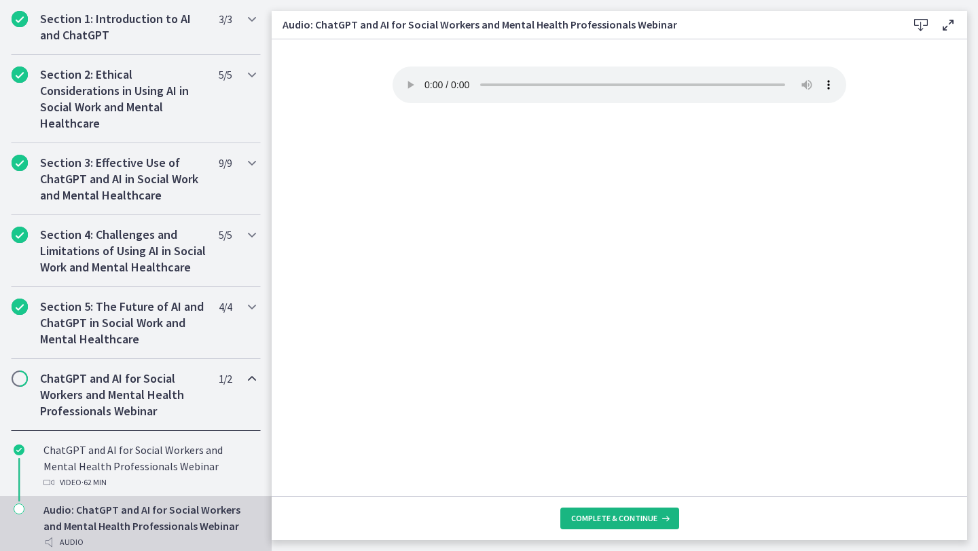
click at [606, 520] on span "Complete & continue" at bounding box center [614, 518] width 86 height 11
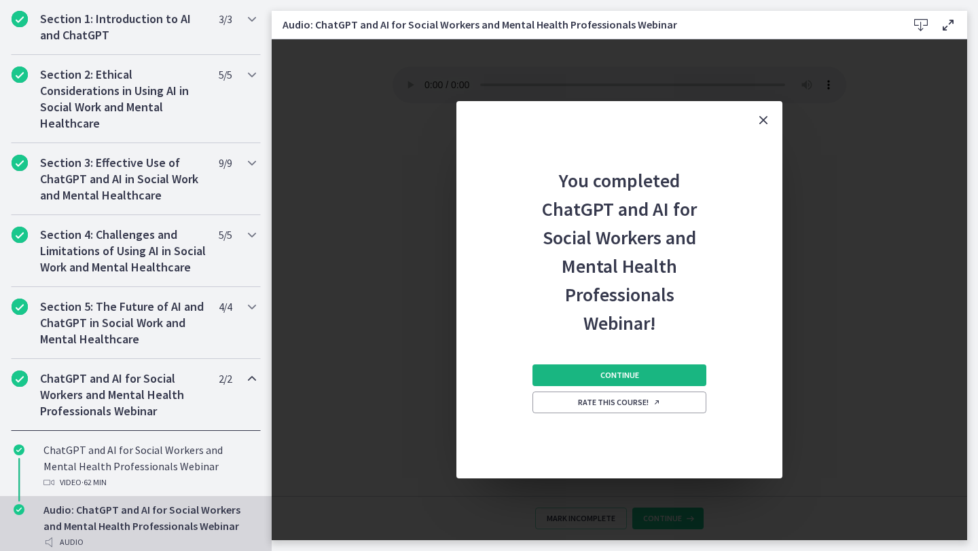
click at [619, 370] on button "Continue" at bounding box center [619, 376] width 174 height 22
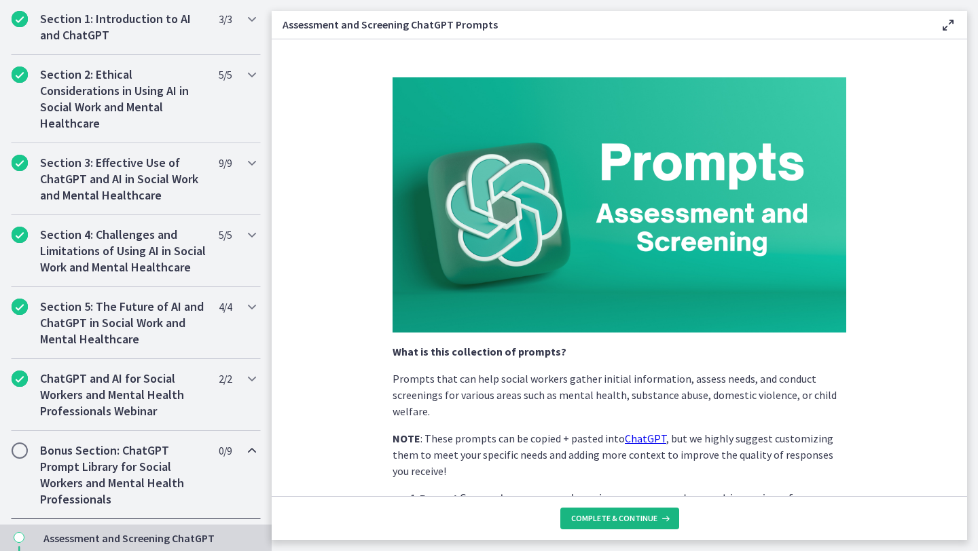
click at [610, 530] on footer "Complete & continue" at bounding box center [619, 518] width 695 height 44
click at [610, 519] on span "Complete & continue" at bounding box center [614, 518] width 86 height 11
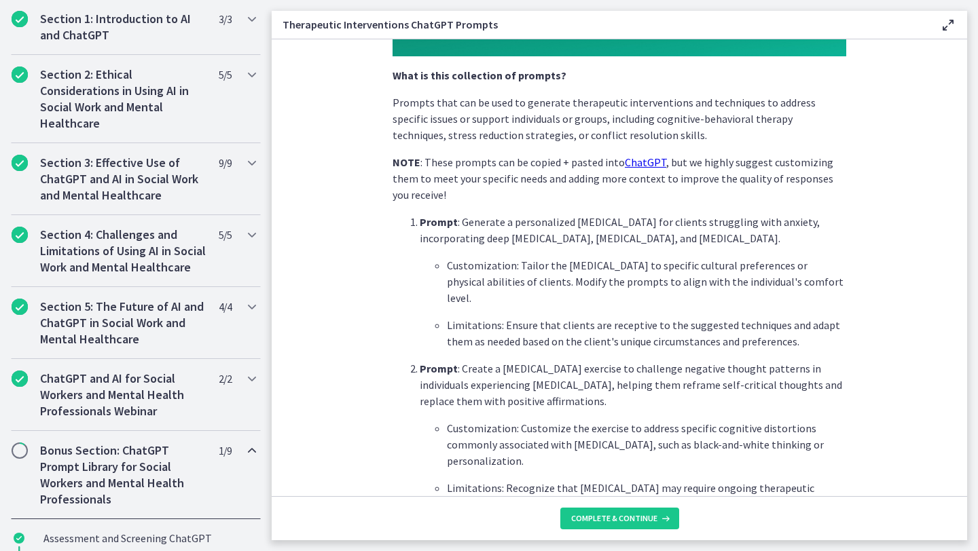
scroll to position [285, 0]
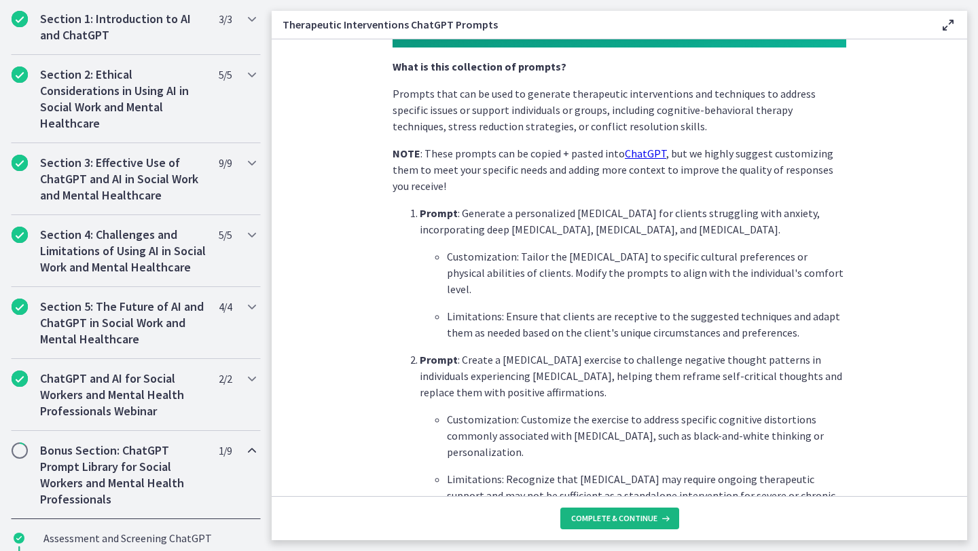
click at [587, 509] on button "Complete & continue" at bounding box center [619, 519] width 119 height 22
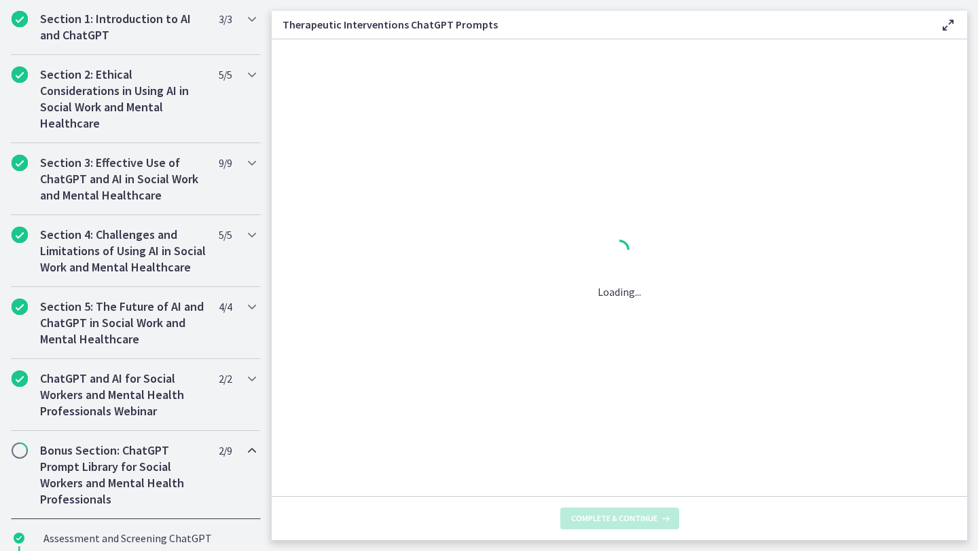
scroll to position [0, 0]
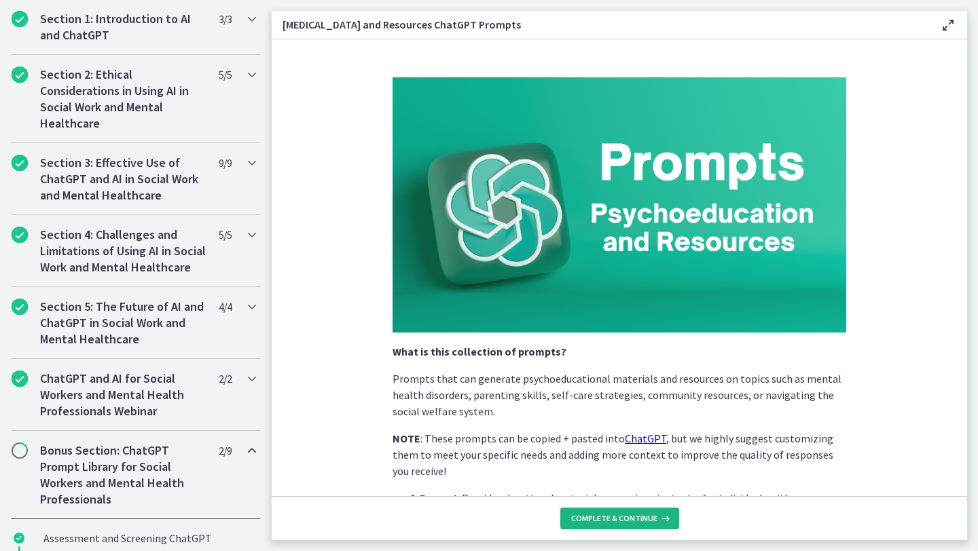
click at [585, 509] on button "Complete & continue" at bounding box center [619, 519] width 119 height 22
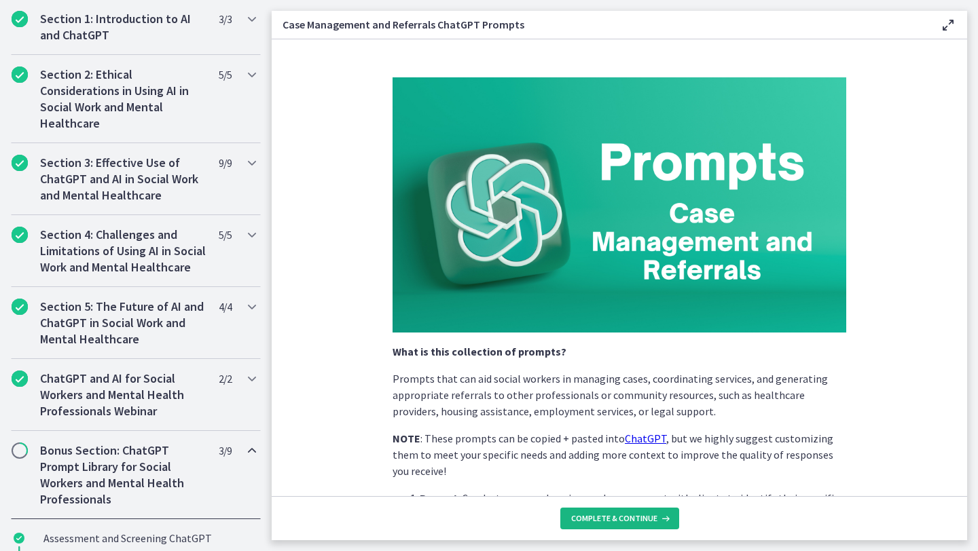
click at [595, 515] on span "Complete & continue" at bounding box center [614, 518] width 86 height 11
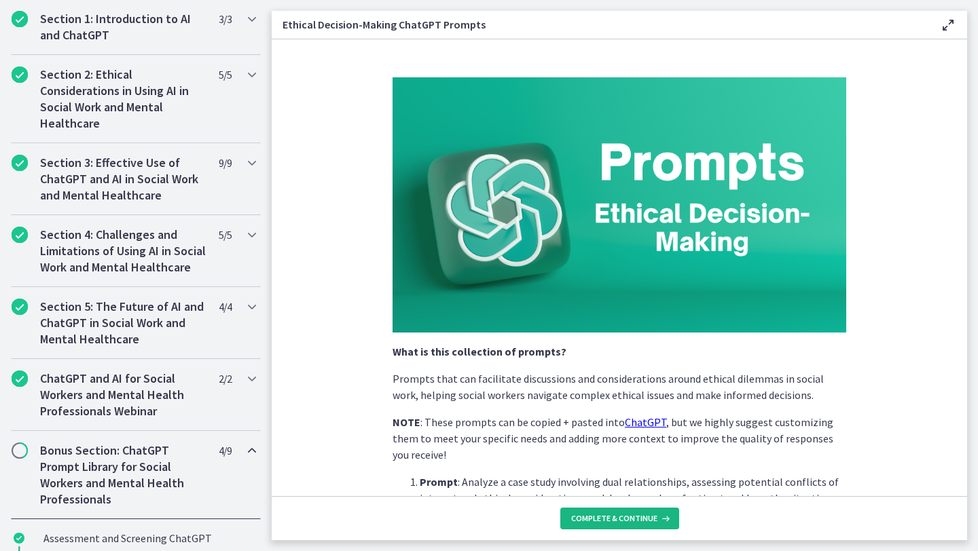
click at [594, 514] on span "Complete & continue" at bounding box center [614, 518] width 86 height 11
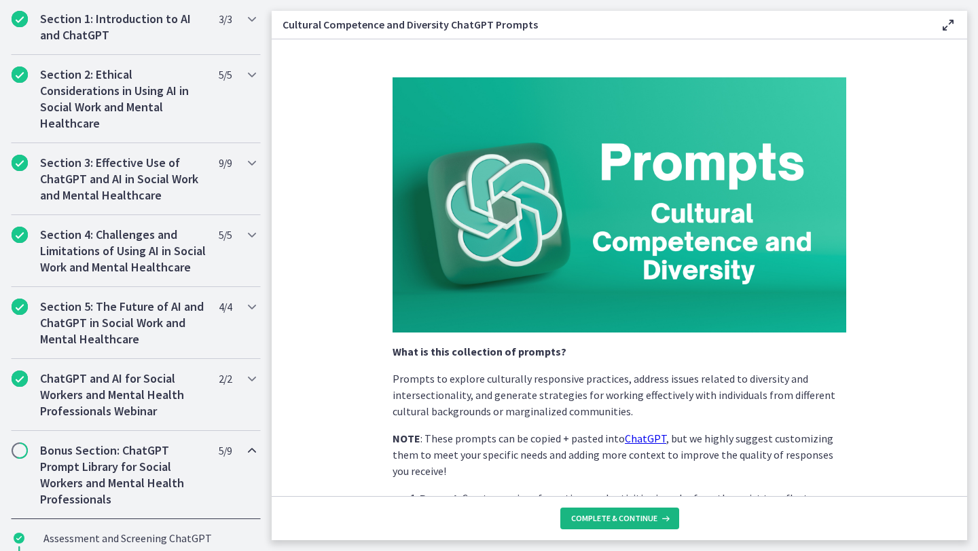
click at [594, 514] on span "Complete & continue" at bounding box center [614, 518] width 86 height 11
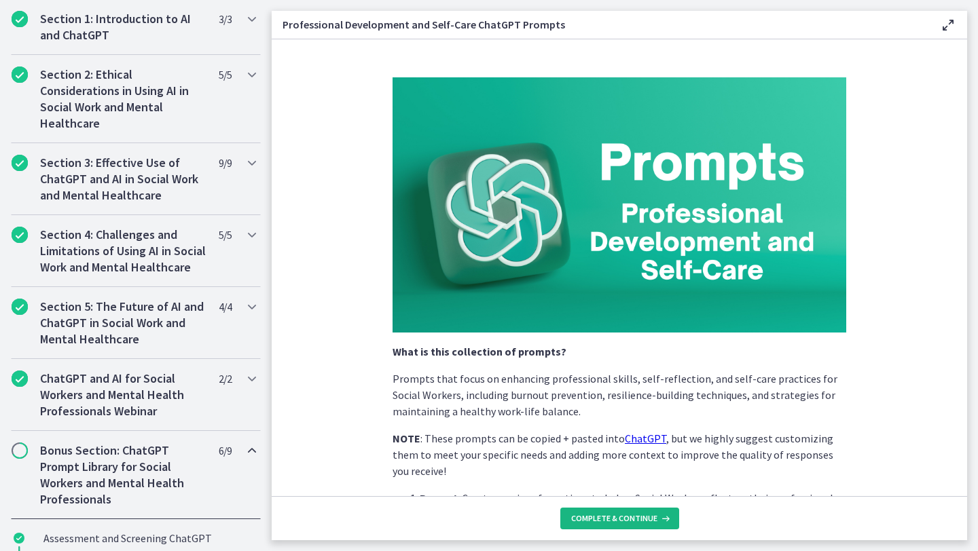
click at [594, 514] on span "Complete & continue" at bounding box center [614, 518] width 86 height 11
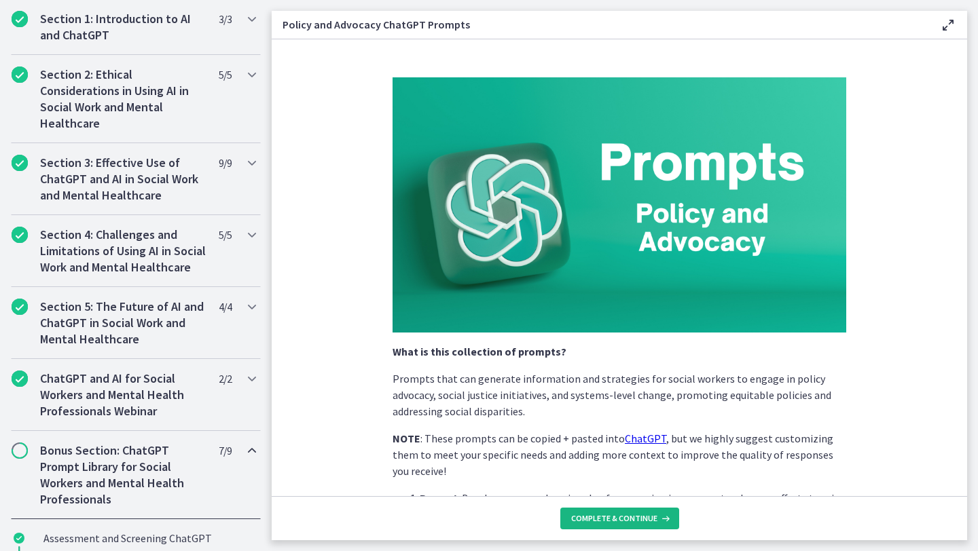
click at [594, 514] on span "Complete & continue" at bounding box center [614, 518] width 86 height 11
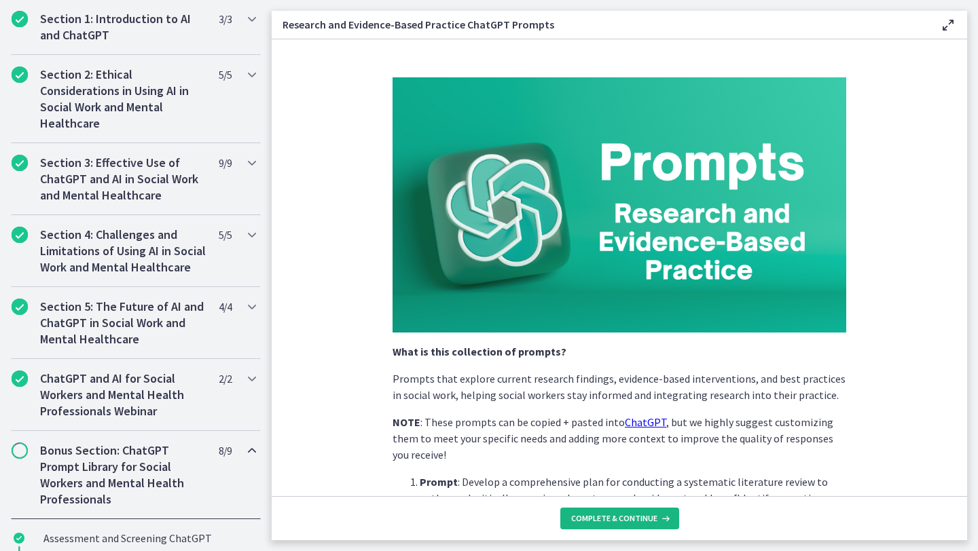
click at [594, 514] on span "Complete & continue" at bounding box center [614, 518] width 86 height 11
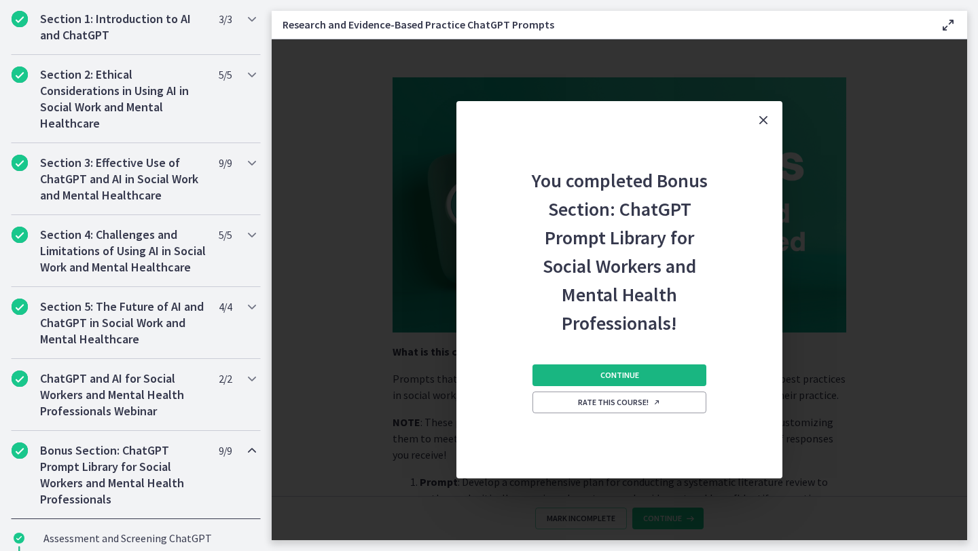
click at [593, 371] on button "Continue" at bounding box center [619, 376] width 174 height 22
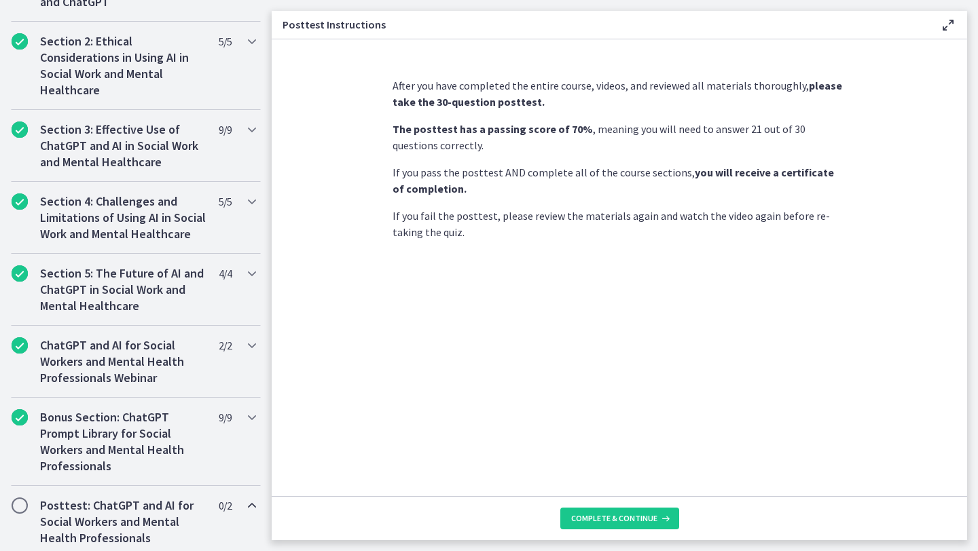
scroll to position [541, 0]
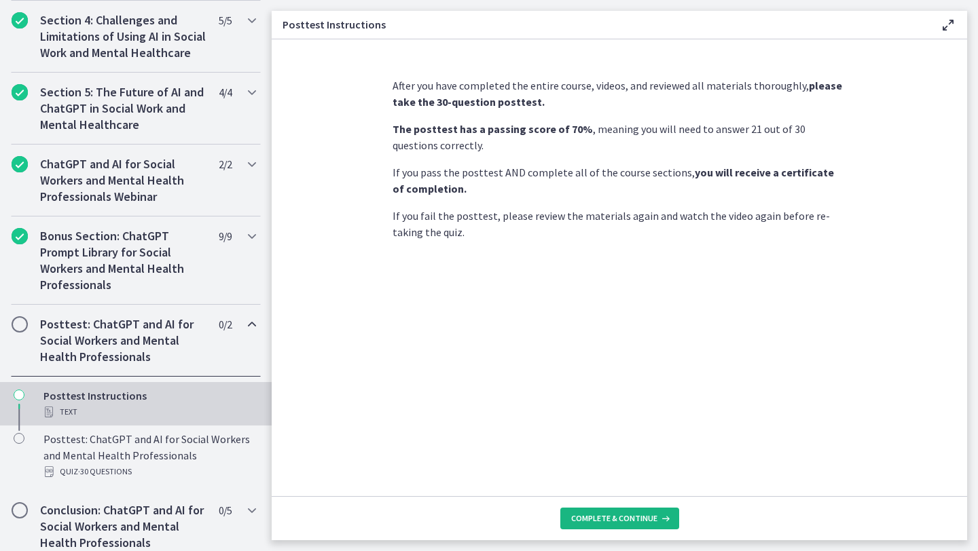
click at [587, 519] on span "Complete & continue" at bounding box center [614, 518] width 86 height 11
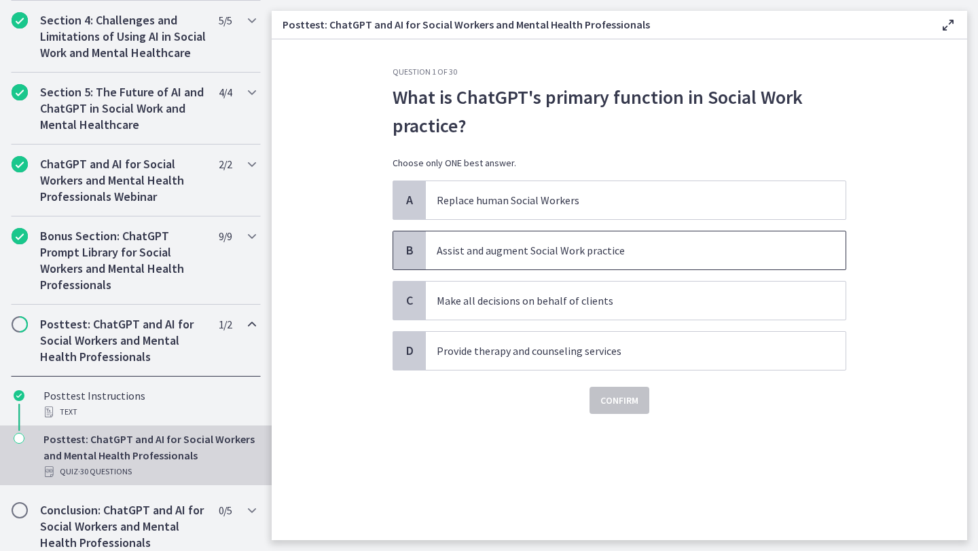
click at [525, 250] on p "Assist and augment Social Work practice" at bounding box center [622, 250] width 371 height 16
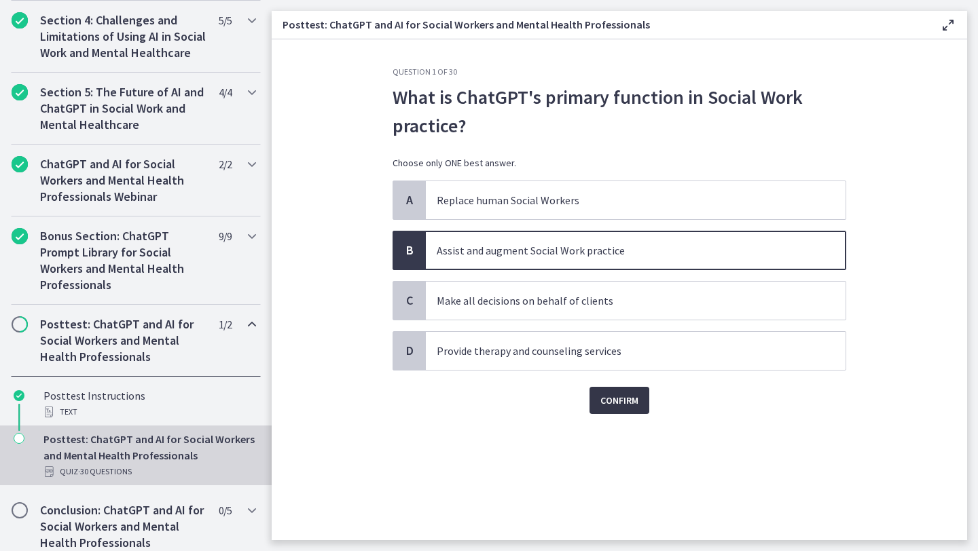
click at [621, 408] on span "Confirm" at bounding box center [619, 400] width 38 height 16
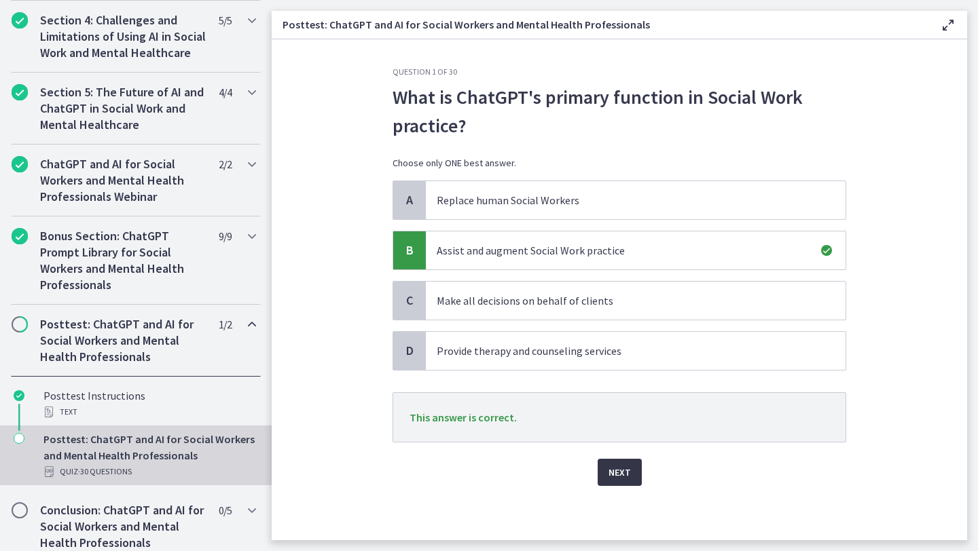
click at [618, 460] on button "Next" at bounding box center [620, 472] width 44 height 27
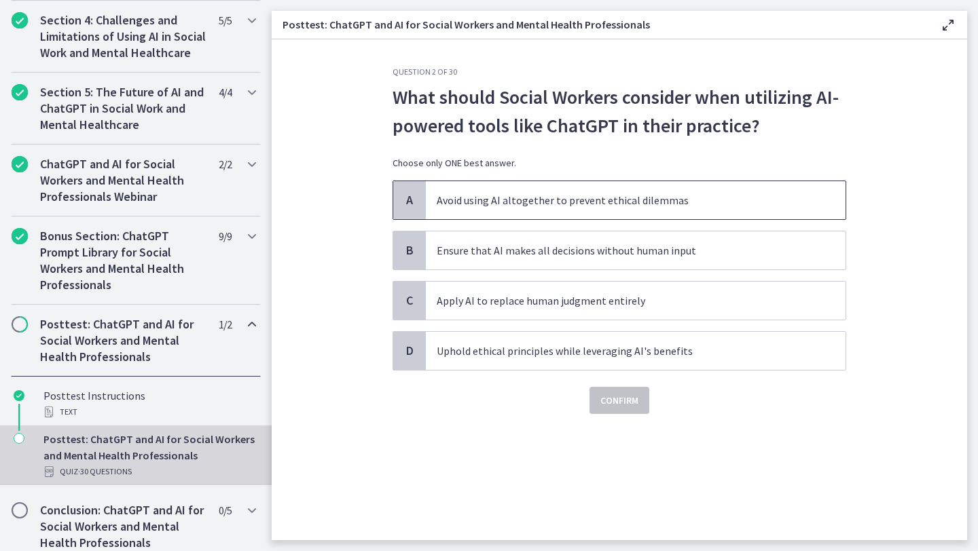
click at [710, 191] on span "Avoid using AI altogether to prevent ethical dilemmas" at bounding box center [636, 200] width 420 height 38
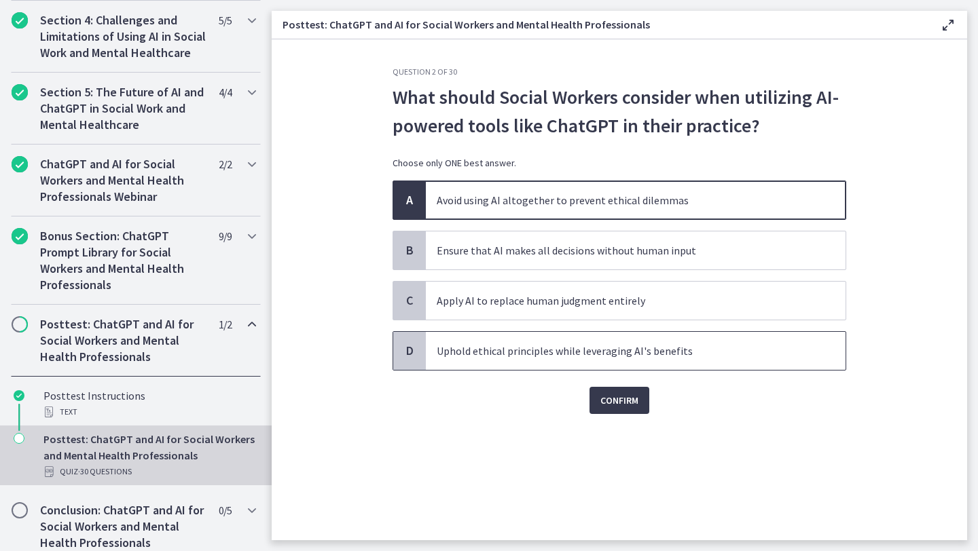
click at [712, 345] on p "Uphold ethical principles while leveraging AI's benefits" at bounding box center [622, 351] width 371 height 16
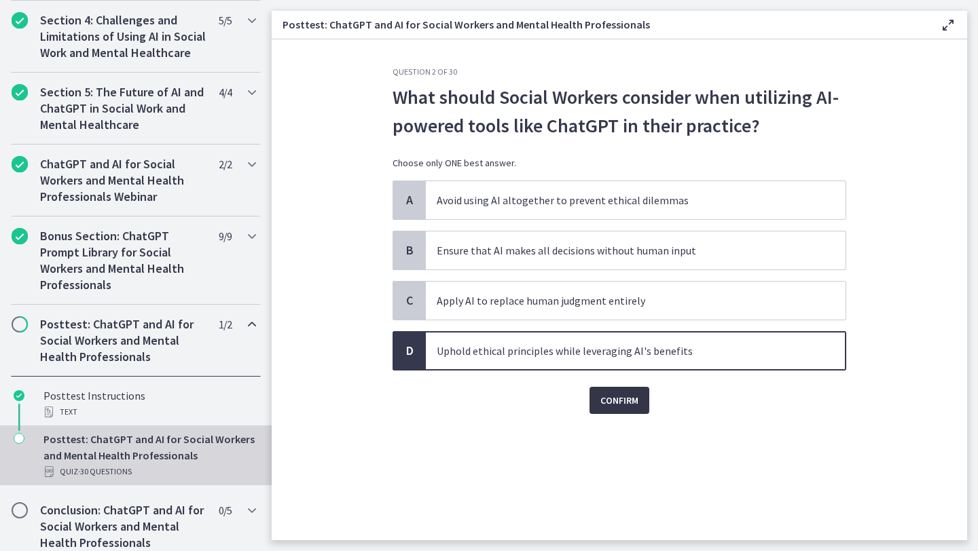
click at [633, 413] on button "Confirm" at bounding box center [619, 400] width 60 height 27
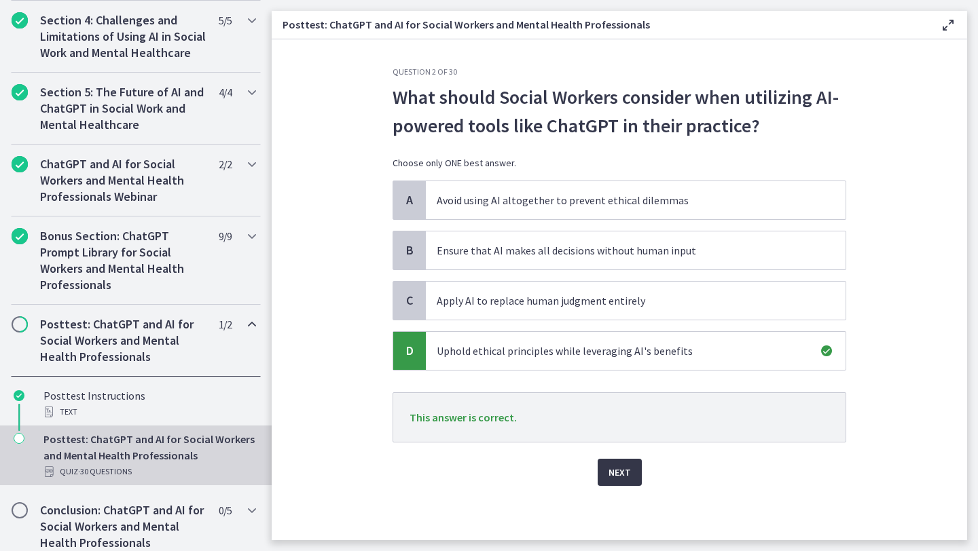
click at [619, 464] on span "Next" at bounding box center [619, 472] width 22 height 16
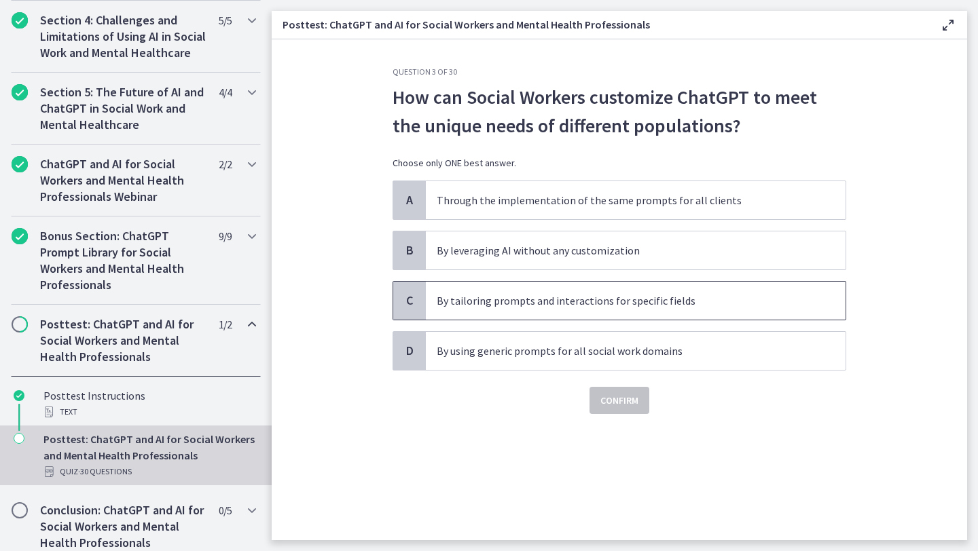
click at [785, 301] on p "By tailoring prompts and interactions for specific fields" at bounding box center [622, 301] width 371 height 16
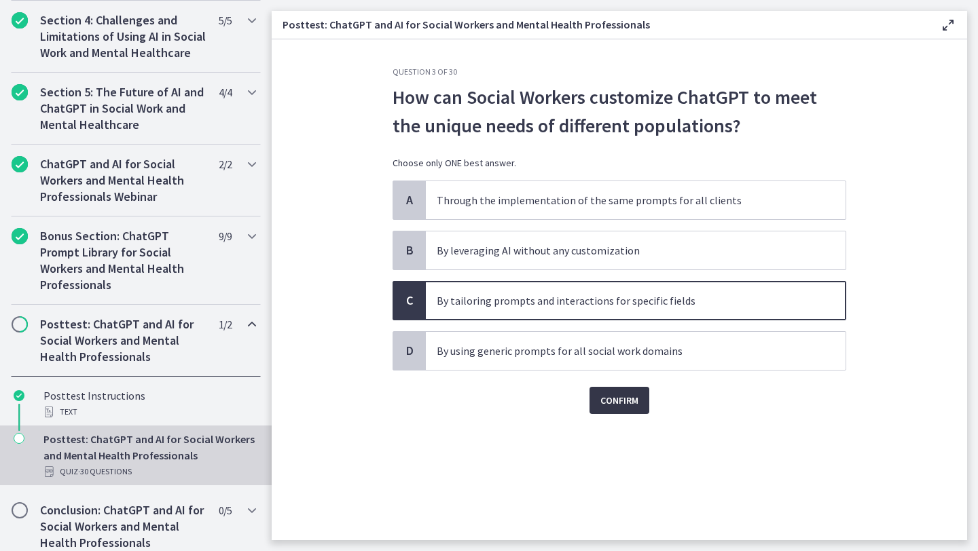
click at [636, 401] on span "Confirm" at bounding box center [619, 400] width 38 height 16
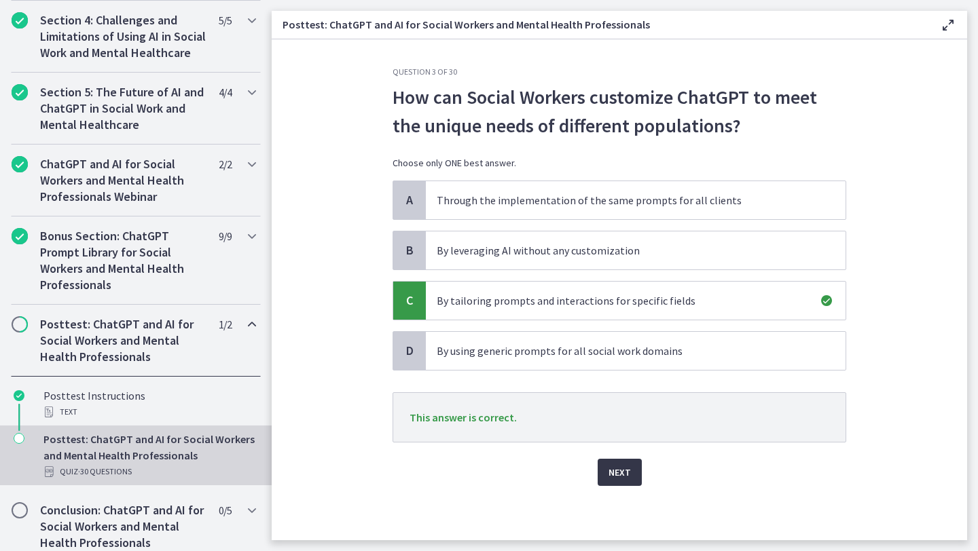
click at [627, 464] on button "Next" at bounding box center [620, 472] width 44 height 27
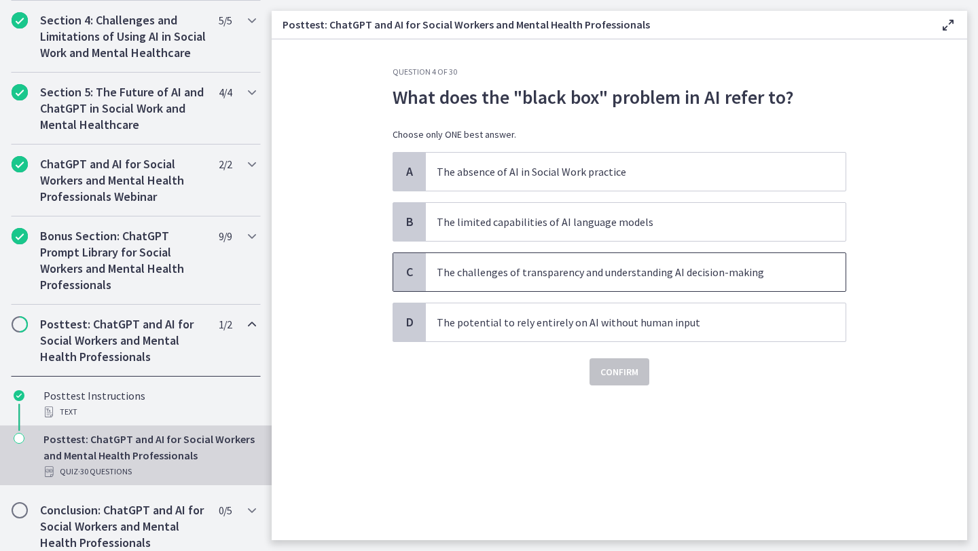
click at [719, 278] on p "The challenges of transparency and understanding AI decision-making" at bounding box center [622, 272] width 371 height 16
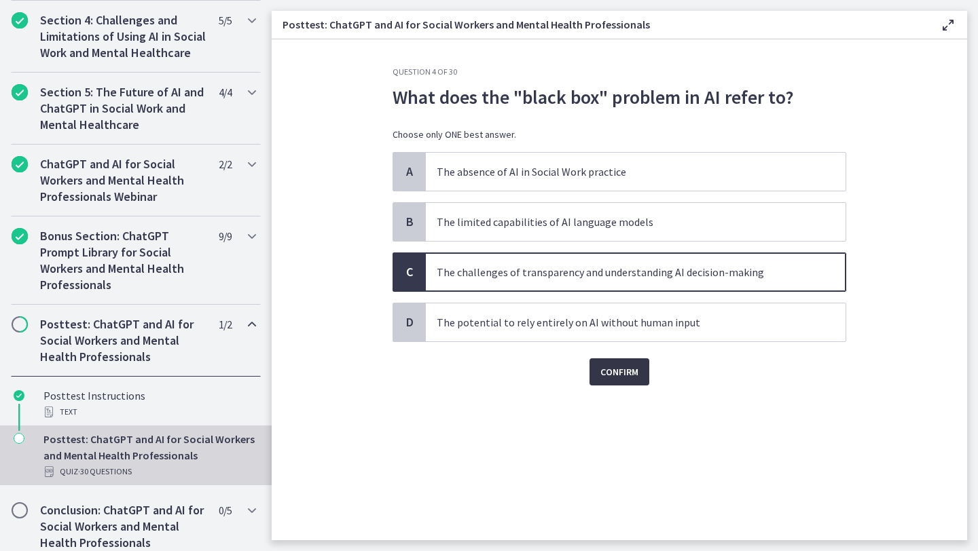
click at [627, 366] on span "Confirm" at bounding box center [619, 372] width 38 height 16
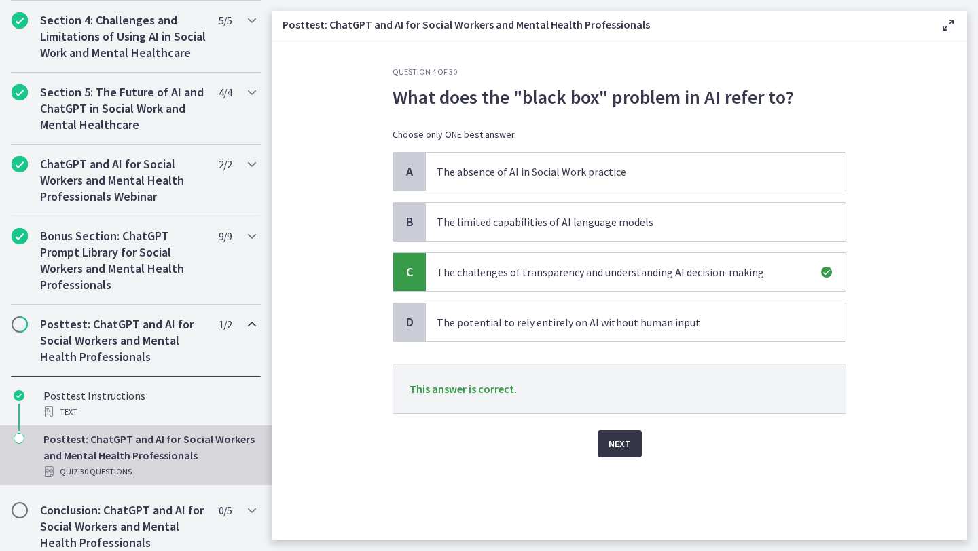
click at [619, 436] on button "Next" at bounding box center [620, 444] width 44 height 27
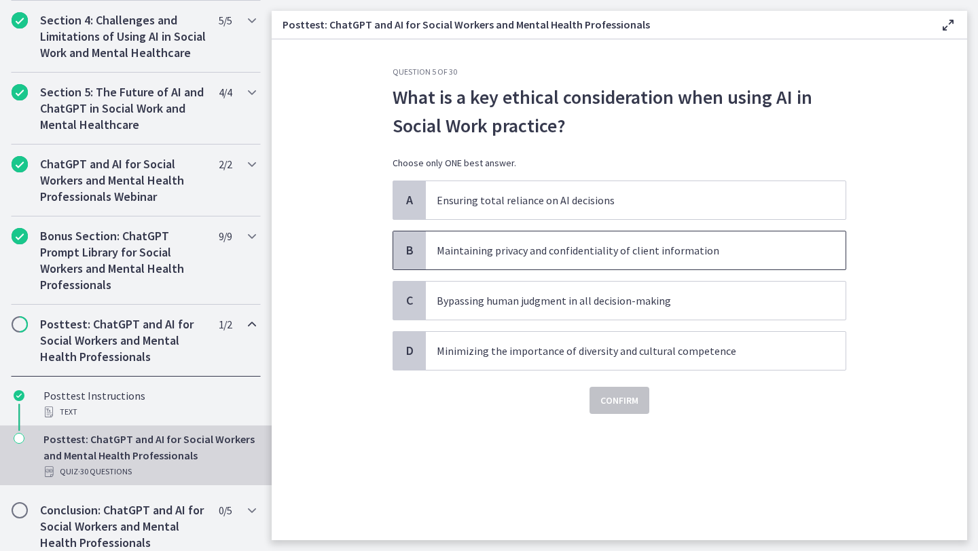
click at [782, 261] on span "Maintaining privacy and confidentiality of client information" at bounding box center [636, 251] width 420 height 38
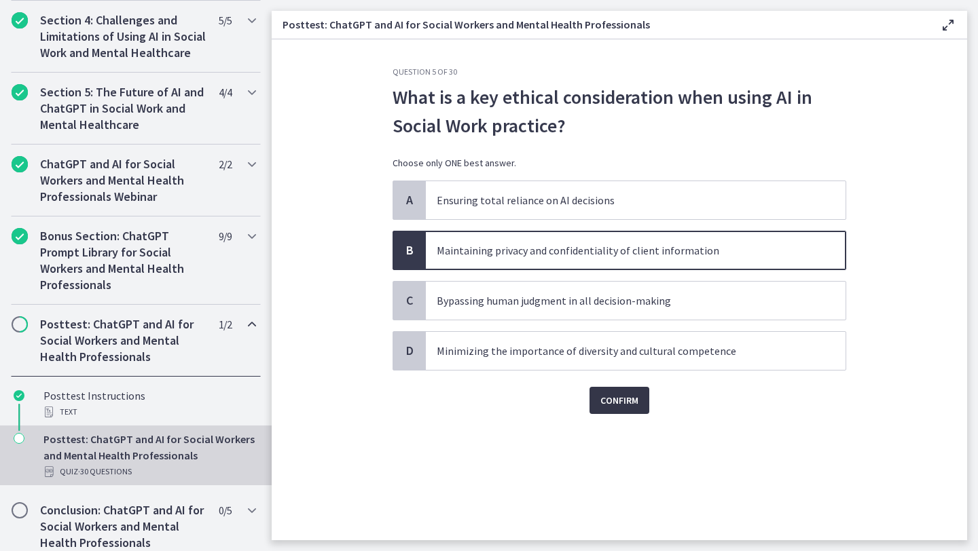
click at [641, 399] on button "Confirm" at bounding box center [619, 400] width 60 height 27
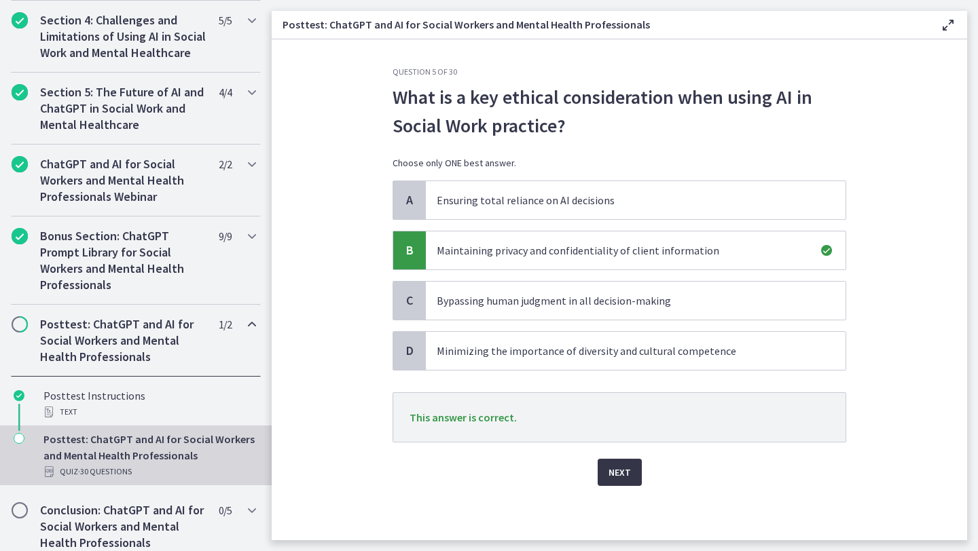
click at [629, 472] on span "Next" at bounding box center [619, 472] width 22 height 16
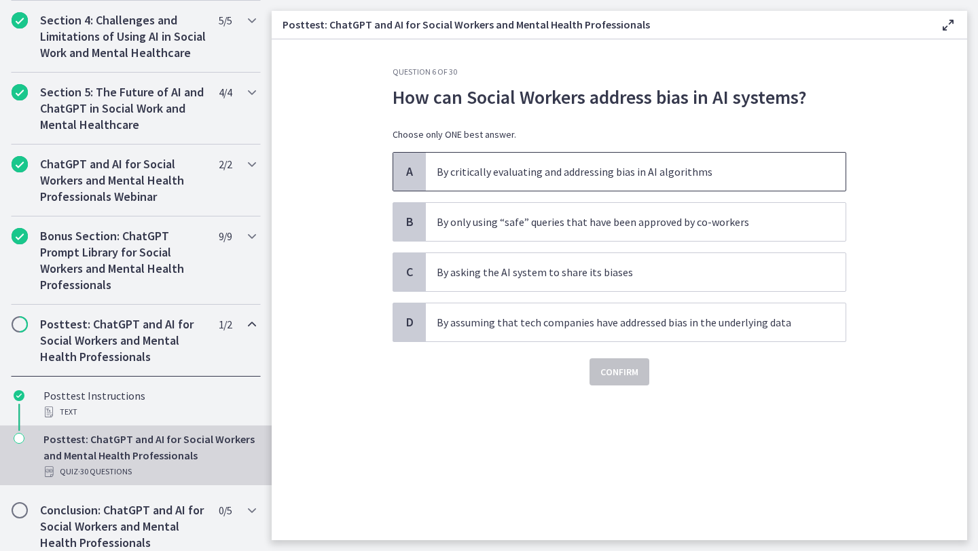
click at [684, 168] on p "By critically evaluating and addressing bias in AI algorithms" at bounding box center [622, 172] width 371 height 16
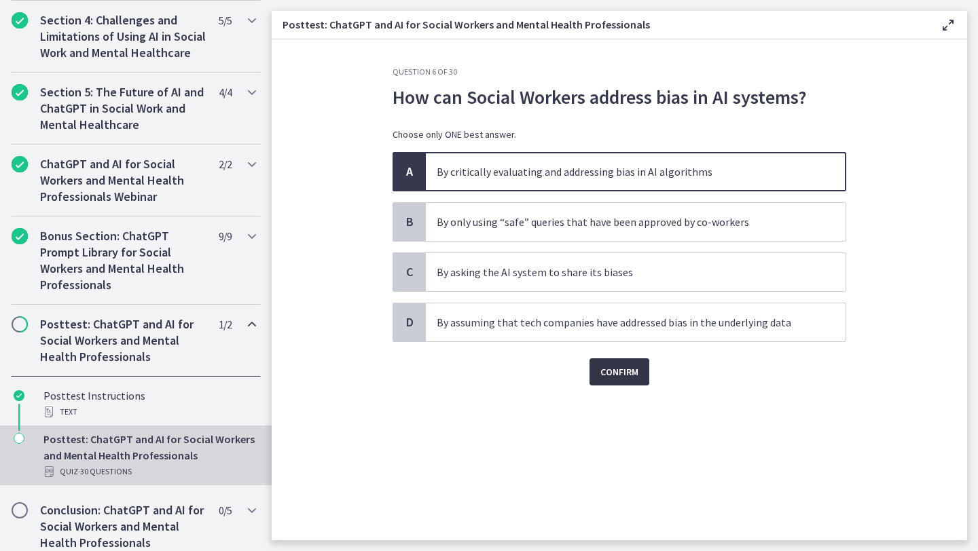
click at [623, 367] on span "Confirm" at bounding box center [619, 372] width 38 height 16
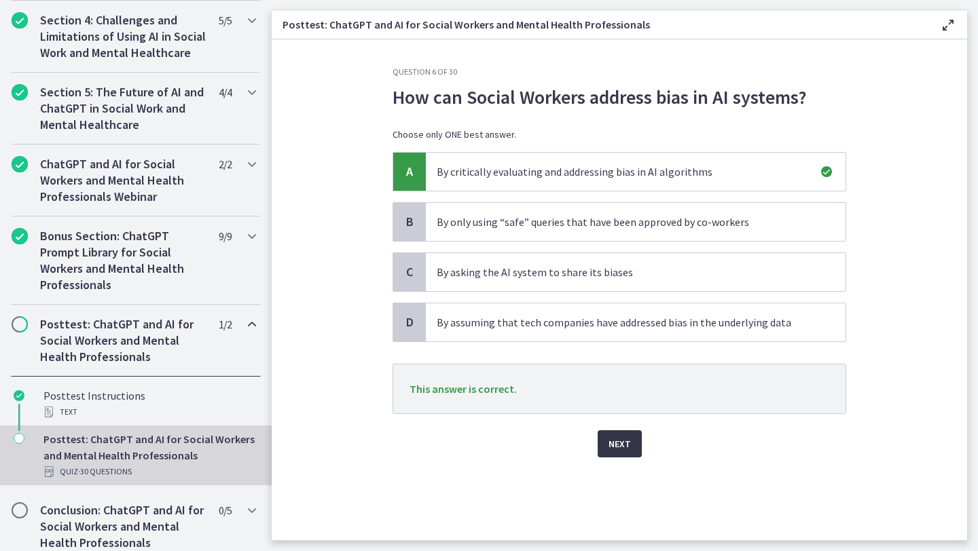
click at [604, 456] on button "Next" at bounding box center [620, 444] width 44 height 27
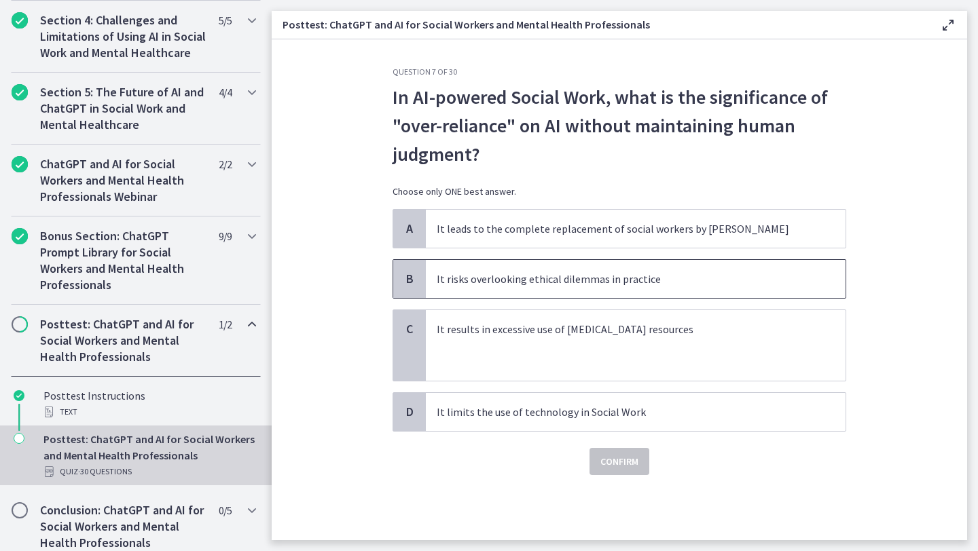
click at [759, 285] on p "It risks overlooking ethical dilemmas in practice" at bounding box center [622, 279] width 371 height 16
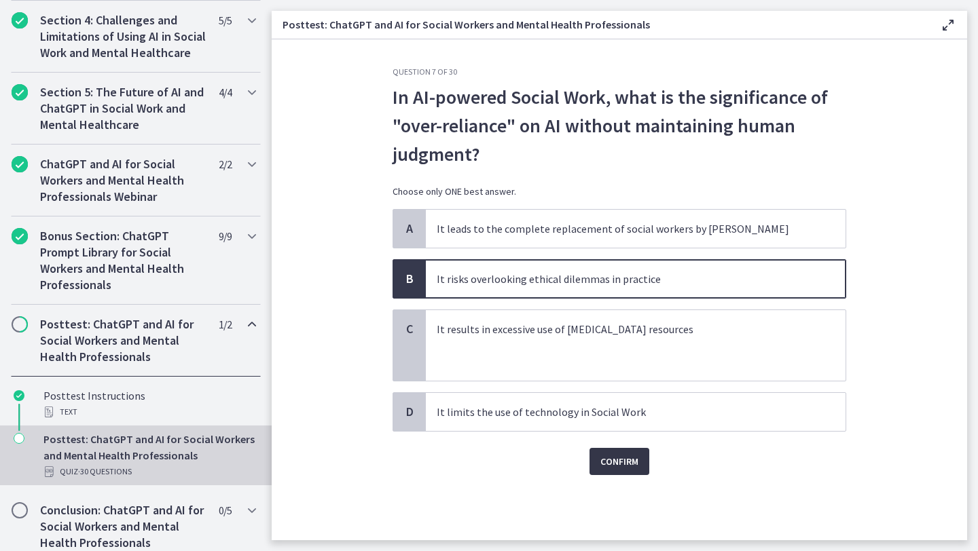
click at [625, 464] on span "Confirm" at bounding box center [619, 462] width 38 height 16
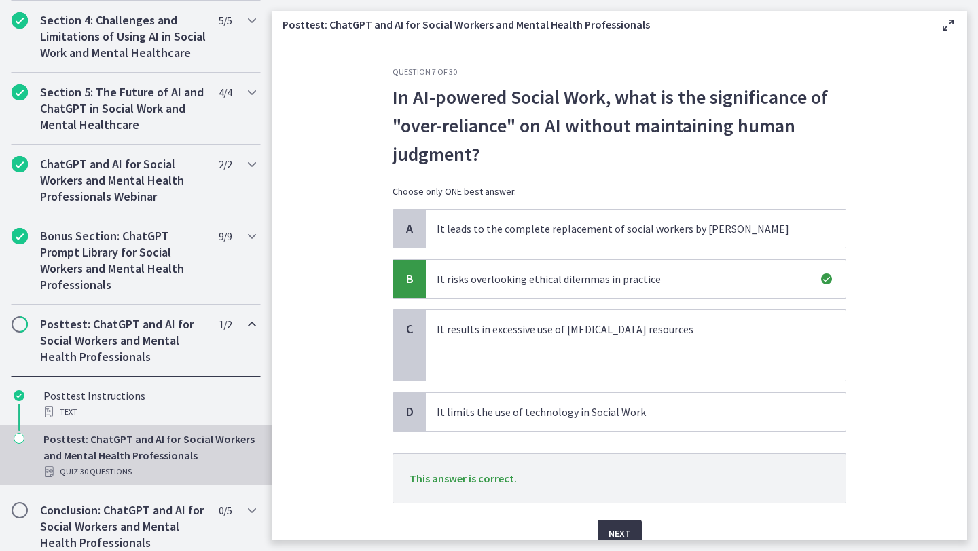
click at [619, 533] on span "Next" at bounding box center [619, 534] width 22 height 16
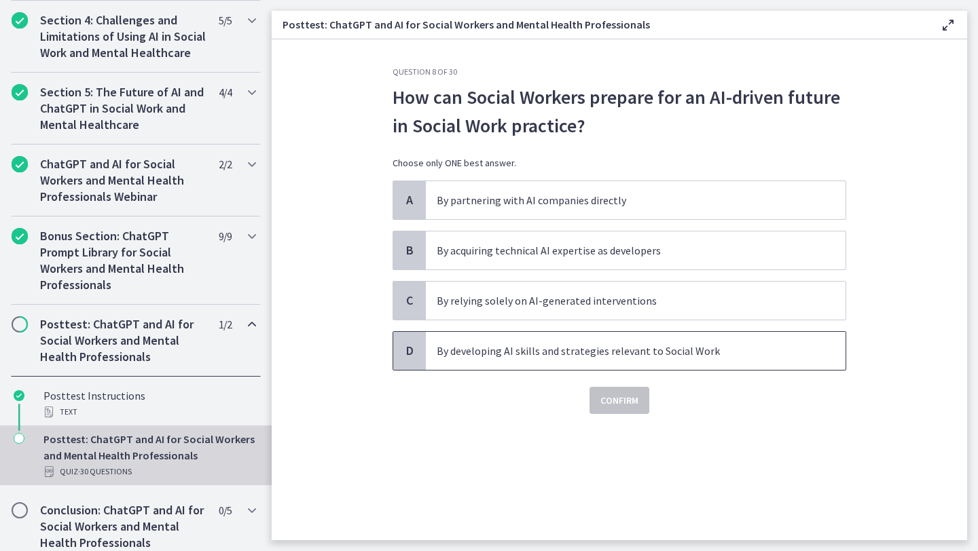
click at [772, 354] on p "By developing AI skills and strategies relevant to Social Work" at bounding box center [622, 351] width 371 height 16
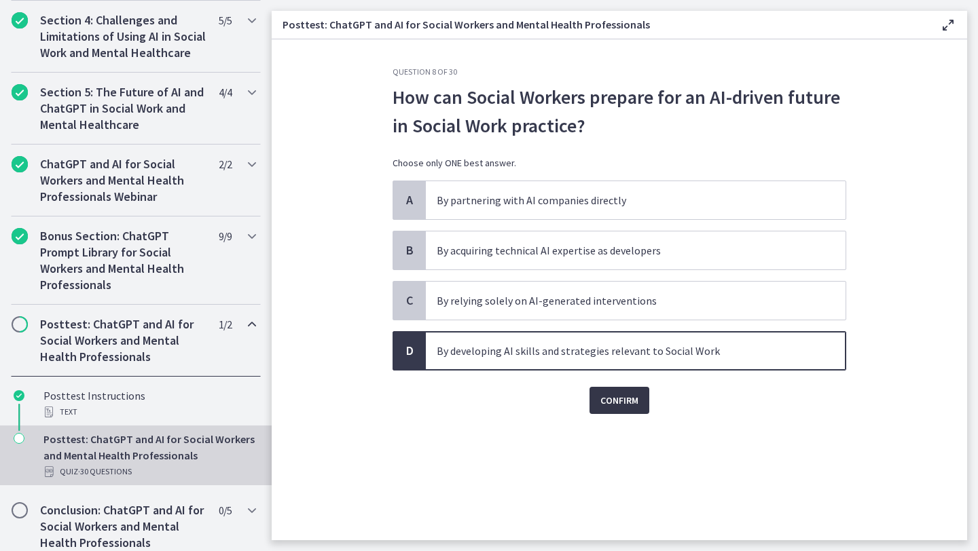
click at [600, 403] on span "Confirm" at bounding box center [619, 400] width 38 height 16
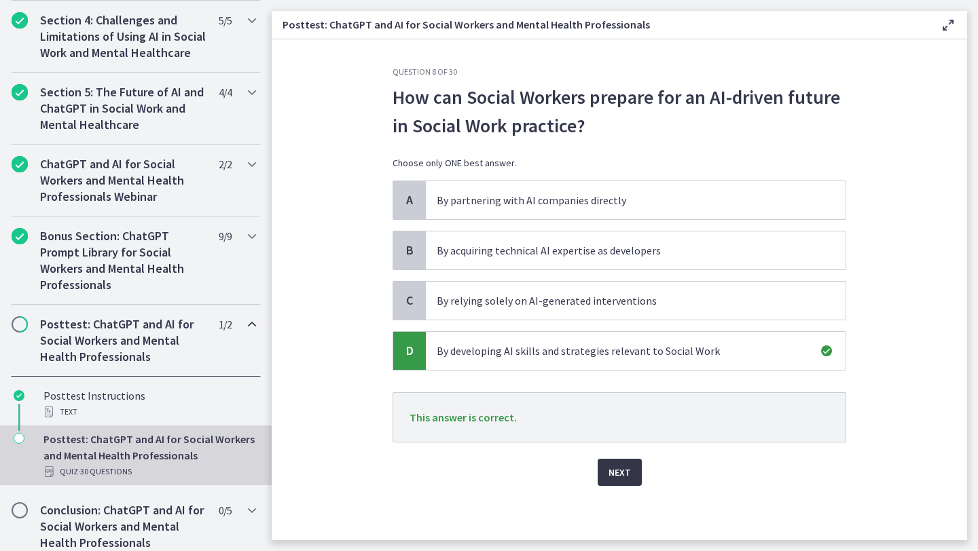
click at [616, 464] on button "Next" at bounding box center [620, 472] width 44 height 27
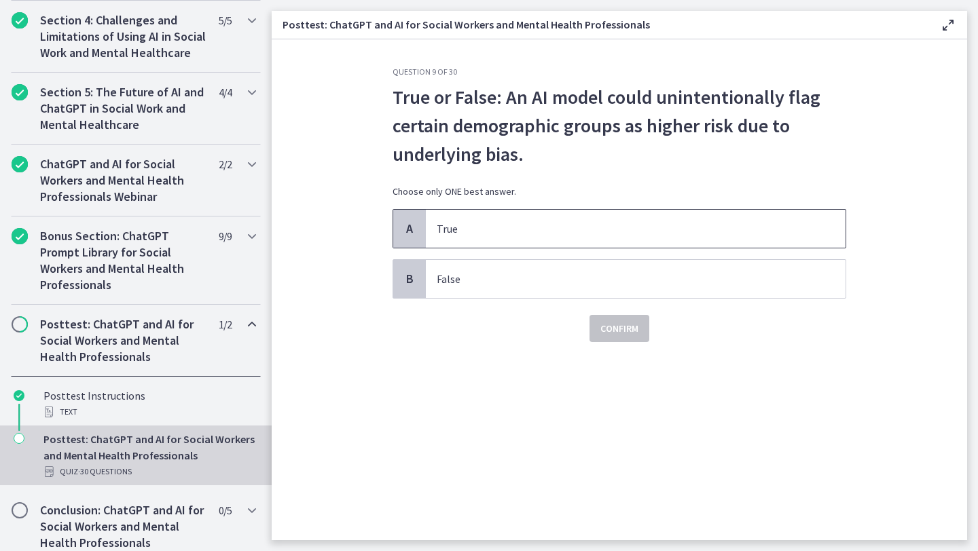
click at [460, 236] on p "True" at bounding box center [622, 229] width 371 height 16
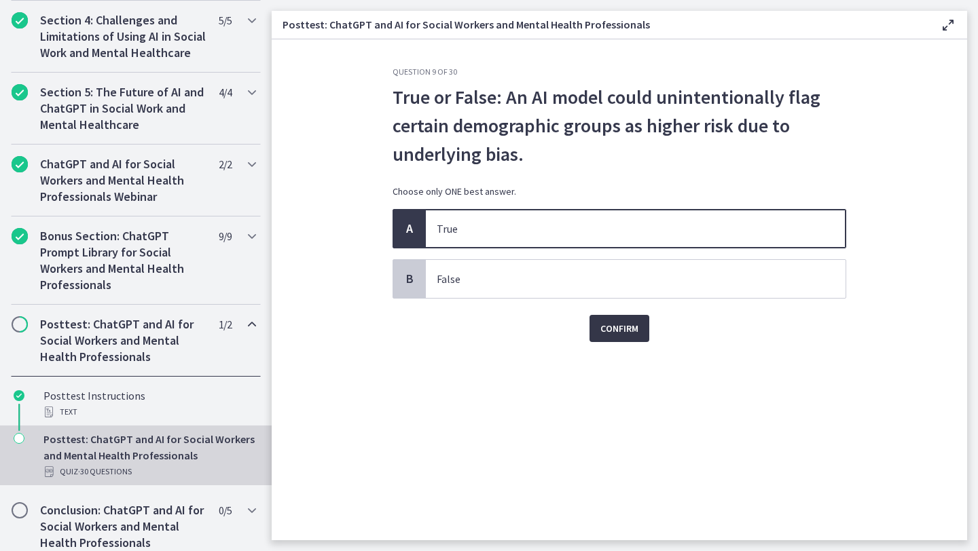
click at [616, 336] on span "Confirm" at bounding box center [619, 329] width 38 height 16
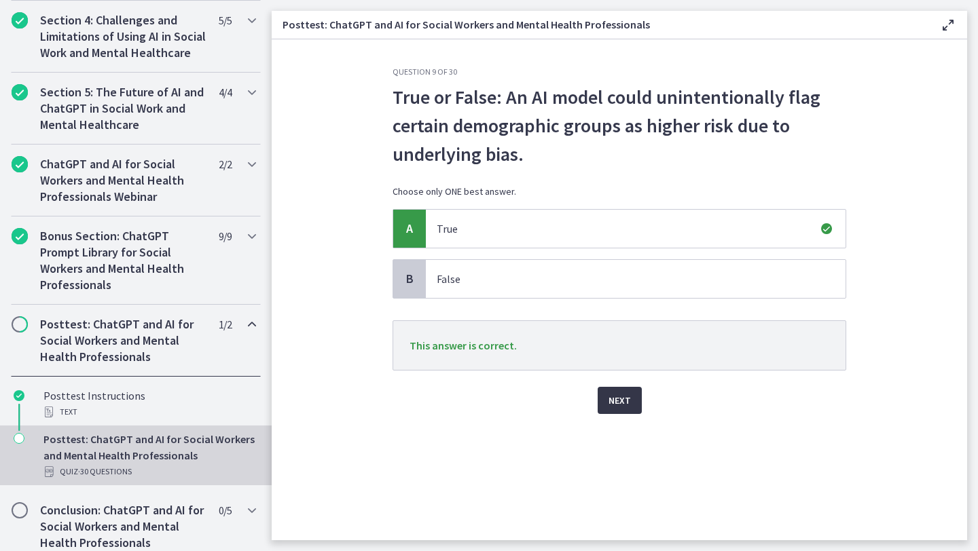
click at [621, 411] on button "Next" at bounding box center [620, 400] width 44 height 27
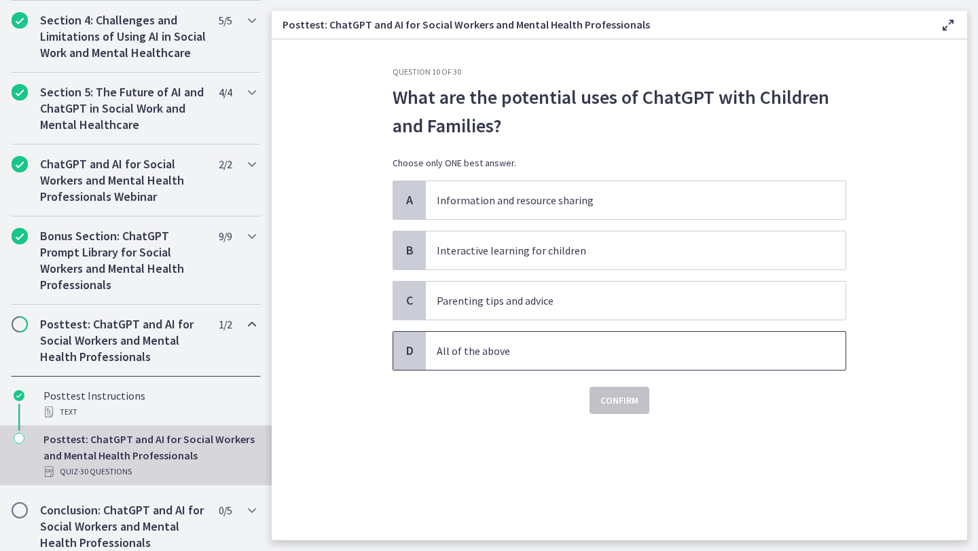
click at [614, 353] on p "All of the above" at bounding box center [622, 351] width 371 height 16
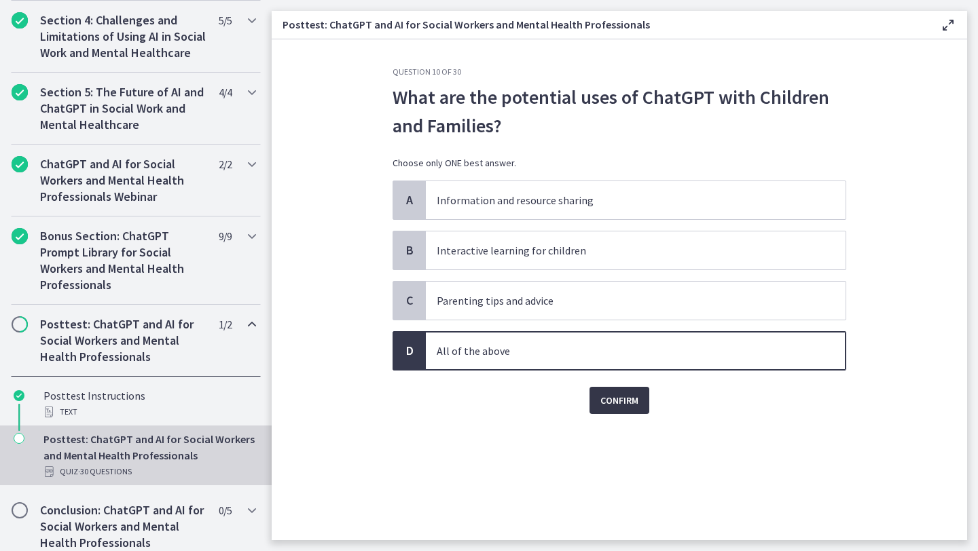
click at [590, 409] on button "Confirm" at bounding box center [619, 400] width 60 height 27
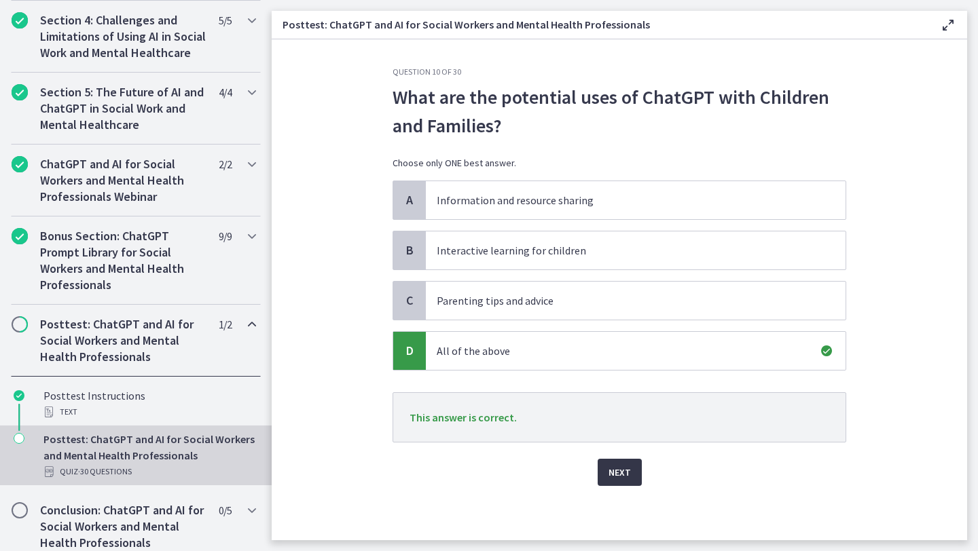
click at [614, 473] on span "Next" at bounding box center [619, 472] width 22 height 16
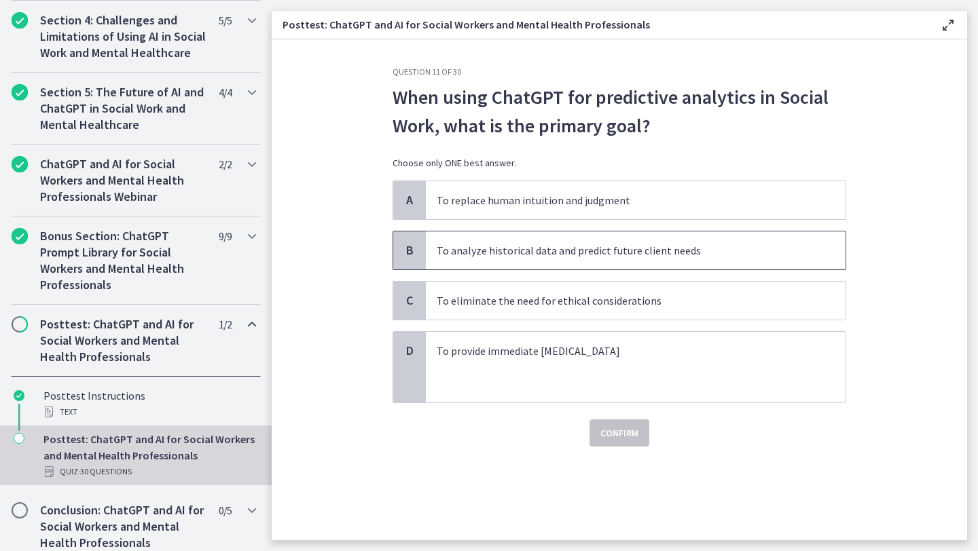
click at [718, 252] on p "To analyze historical data and predict future client needs" at bounding box center [622, 250] width 371 height 16
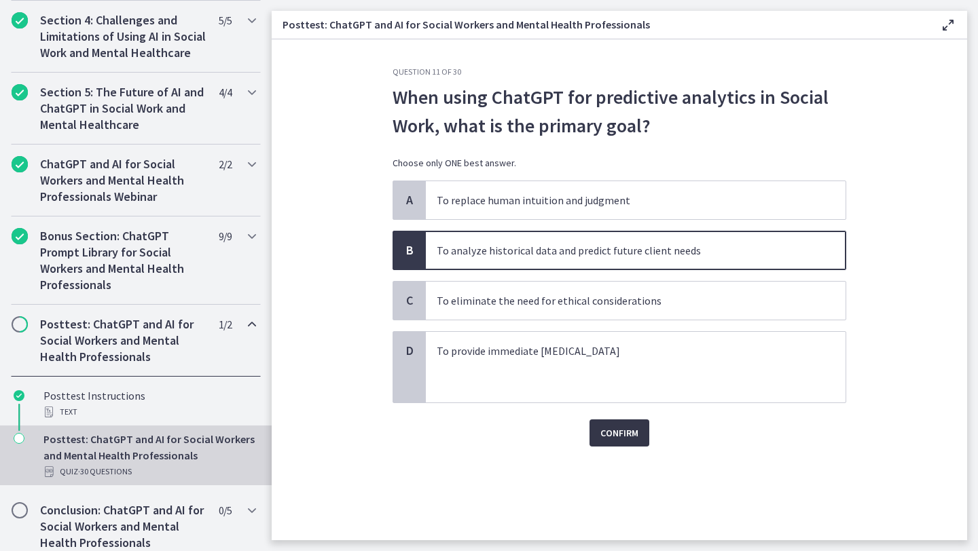
click at [624, 434] on span "Confirm" at bounding box center [619, 433] width 38 height 16
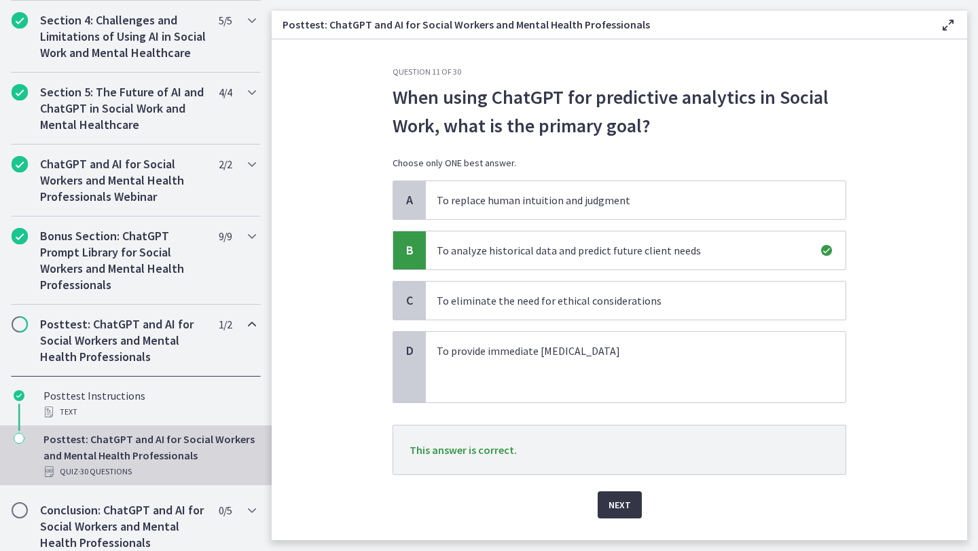
click at [615, 512] on span "Next" at bounding box center [619, 505] width 22 height 16
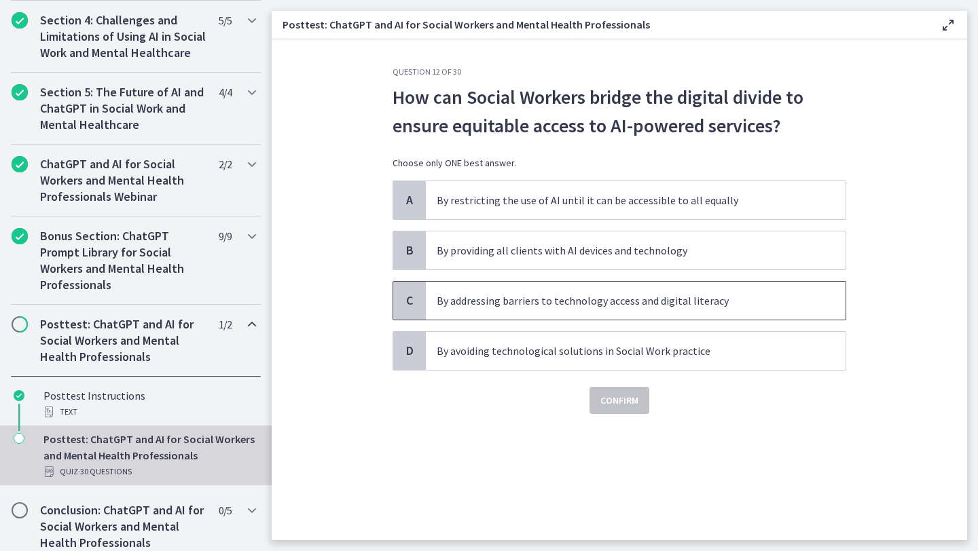
click at [763, 301] on p "By addressing barriers to technology access and digital literacy" at bounding box center [622, 301] width 371 height 16
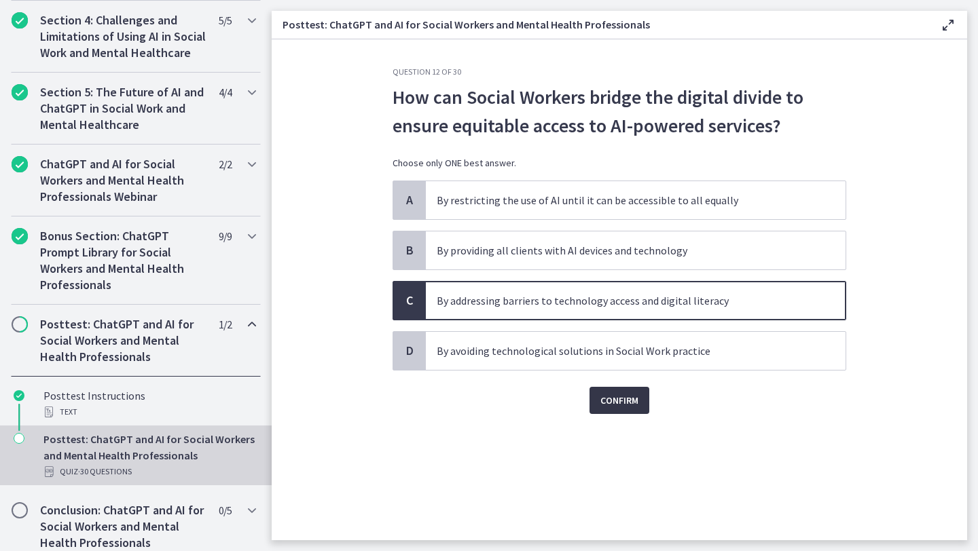
click at [623, 400] on span "Confirm" at bounding box center [619, 400] width 38 height 16
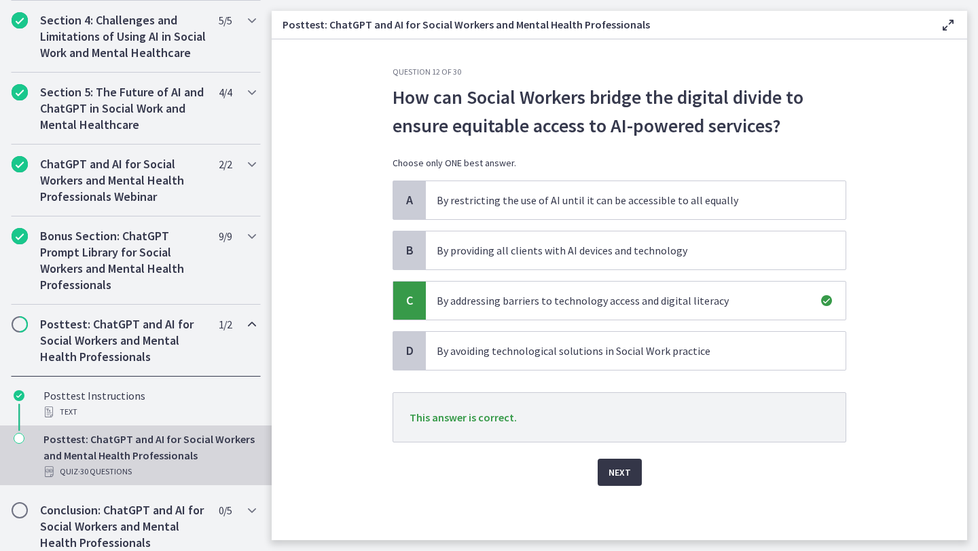
click at [613, 477] on span "Next" at bounding box center [619, 472] width 22 height 16
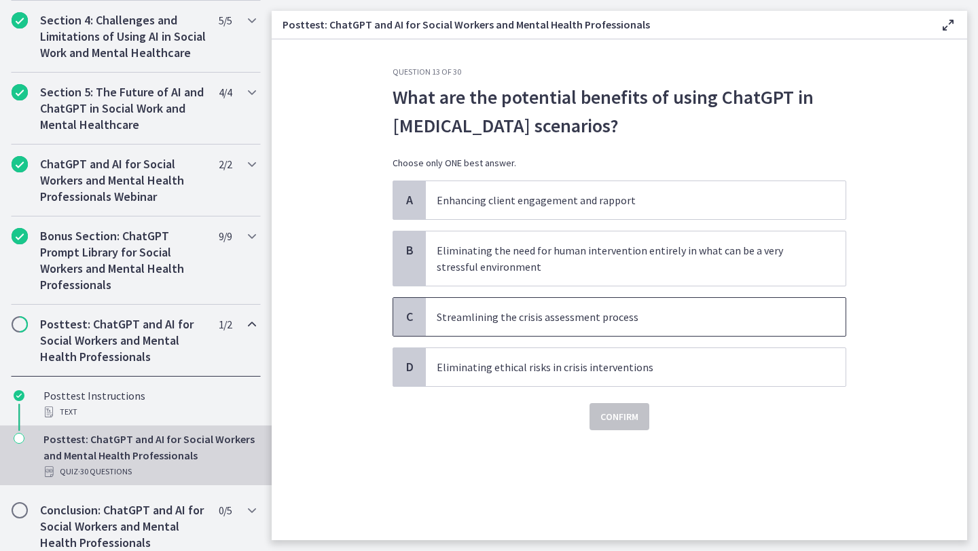
click at [692, 323] on p "Streamlining the crisis assessment process" at bounding box center [622, 317] width 371 height 16
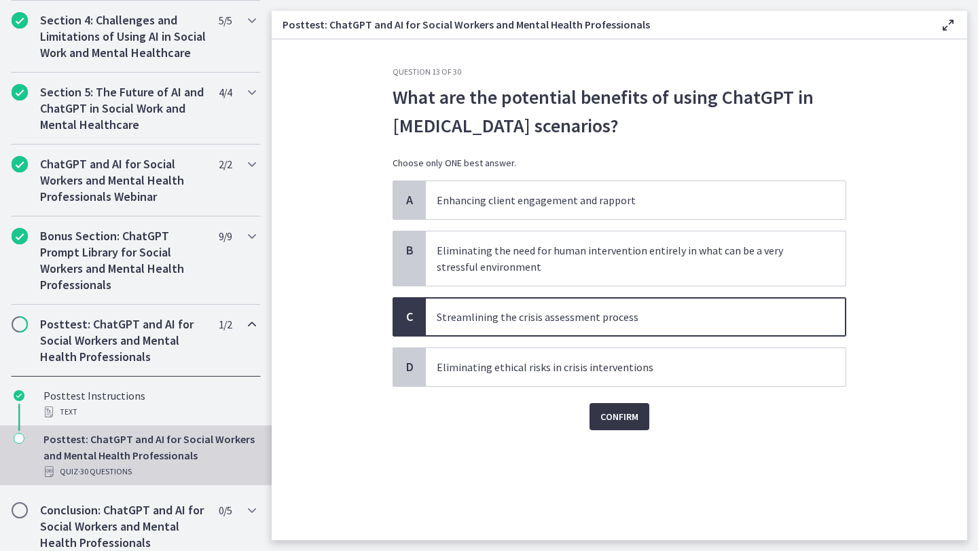
click at [617, 423] on span "Confirm" at bounding box center [619, 417] width 38 height 16
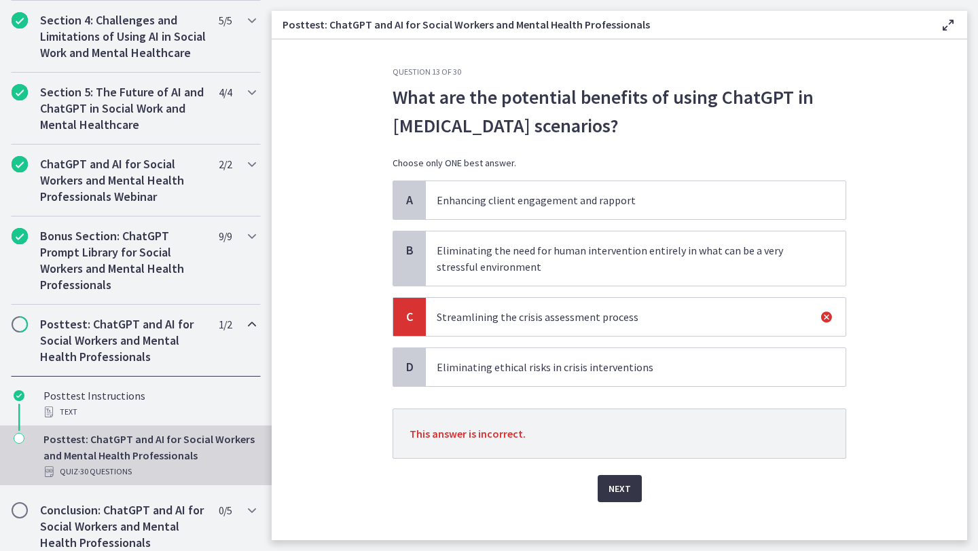
click at [623, 482] on span "Next" at bounding box center [619, 489] width 22 height 16
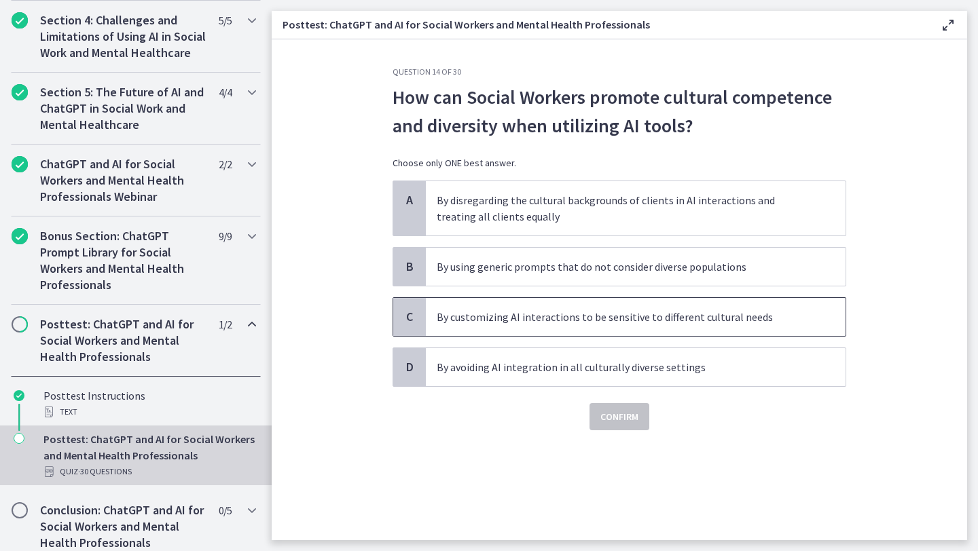
click at [793, 316] on p "By customizing AI interactions to be sensitive to different cultural needs" at bounding box center [622, 317] width 371 height 16
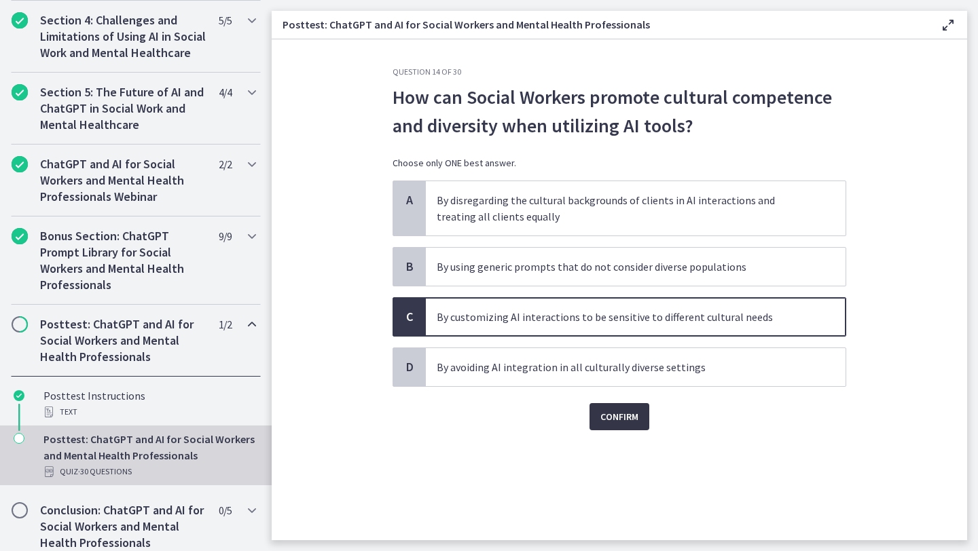
click at [621, 417] on span "Confirm" at bounding box center [619, 417] width 38 height 16
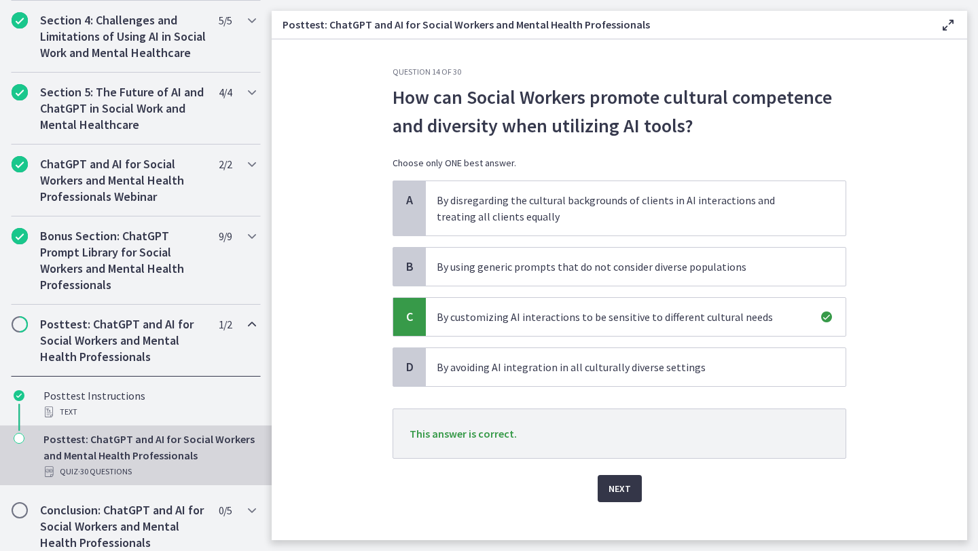
click at [622, 483] on span "Next" at bounding box center [619, 489] width 22 height 16
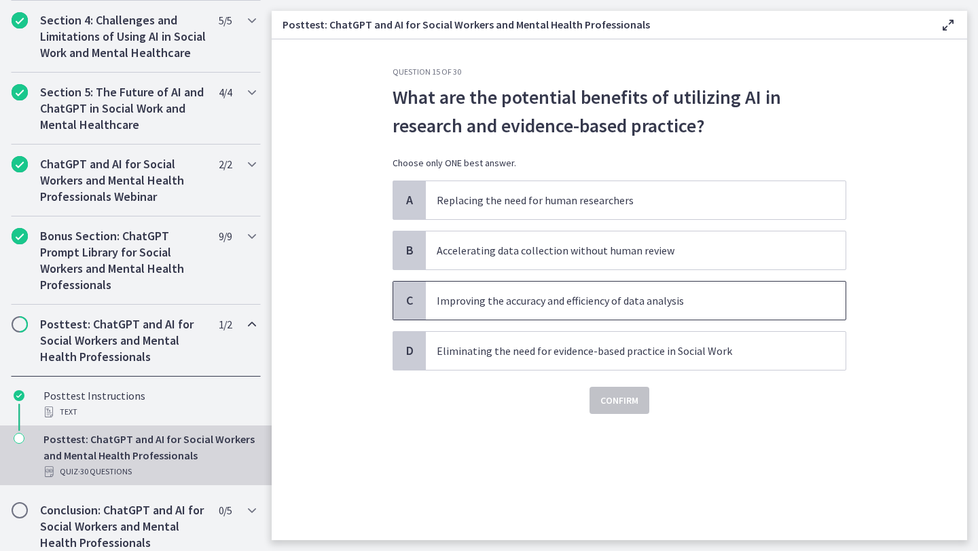
click at [766, 309] on span "Improving the accuracy and efficiency of data analysis" at bounding box center [636, 301] width 420 height 38
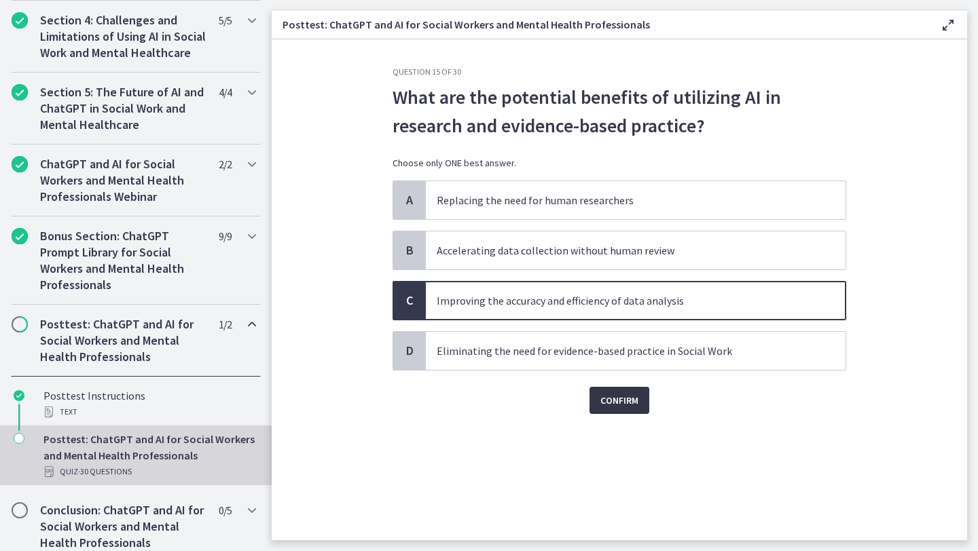
click at [622, 403] on span "Confirm" at bounding box center [619, 400] width 38 height 16
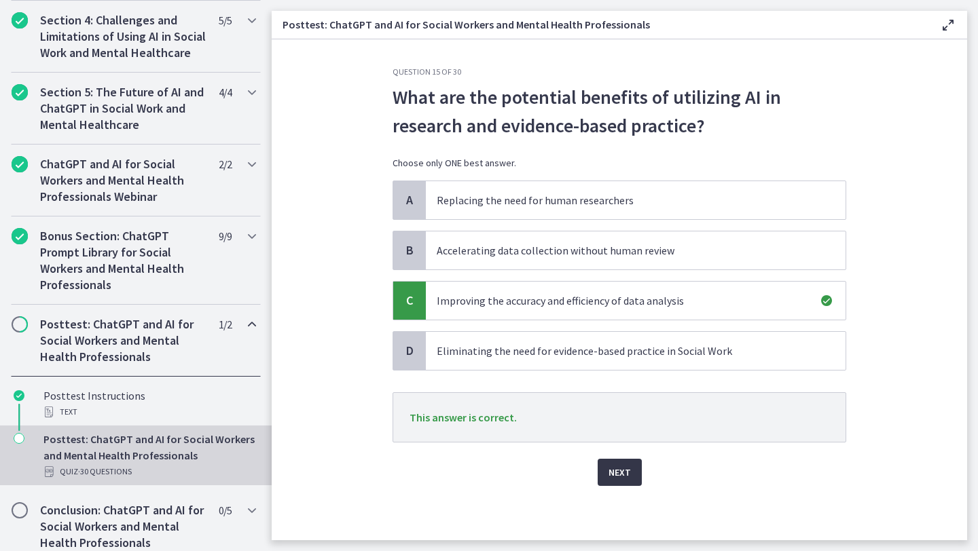
click at [627, 461] on button "Next" at bounding box center [620, 472] width 44 height 27
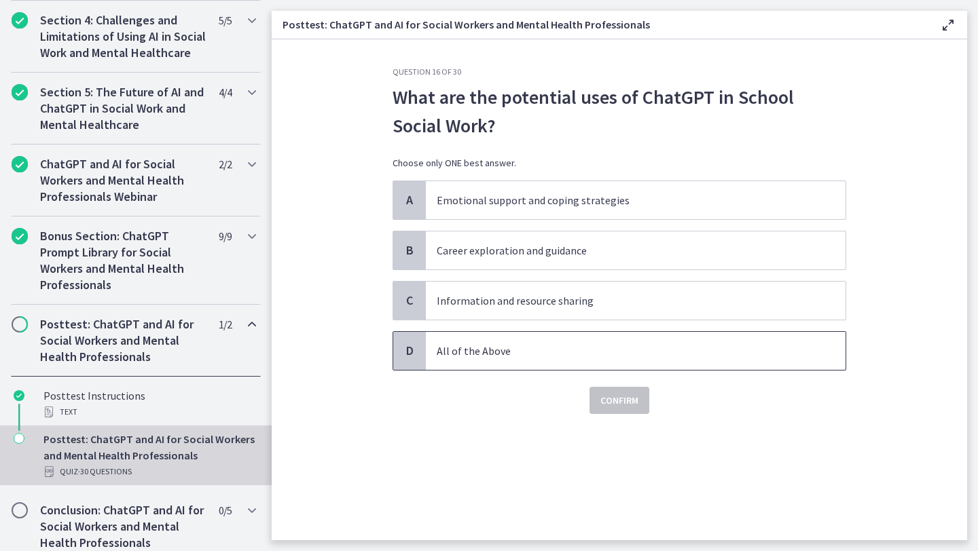
drag, startPoint x: 628, startPoint y: 355, endPoint x: 625, endPoint y: 368, distance: 13.2
click at [627, 355] on p "All of the Above" at bounding box center [622, 351] width 371 height 16
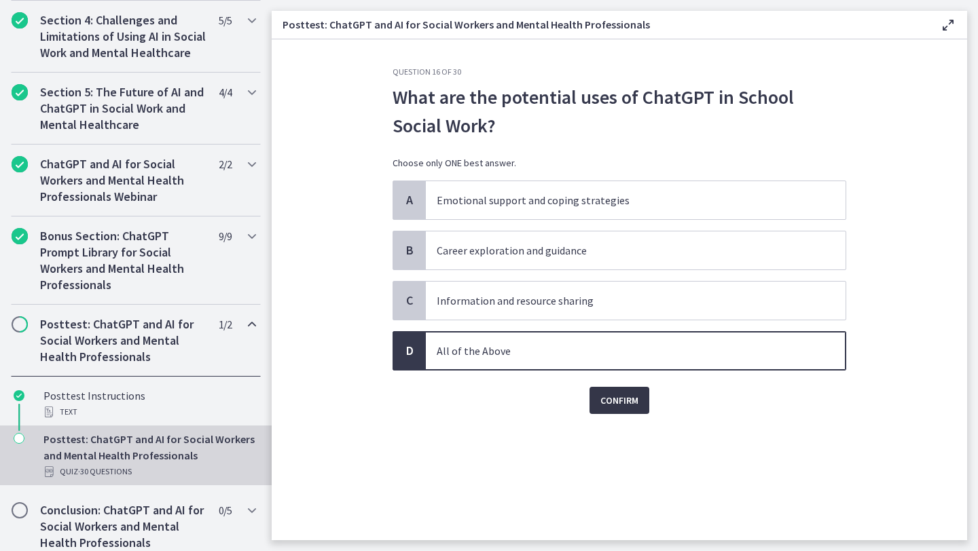
click at [628, 408] on span "Confirm" at bounding box center [619, 400] width 38 height 16
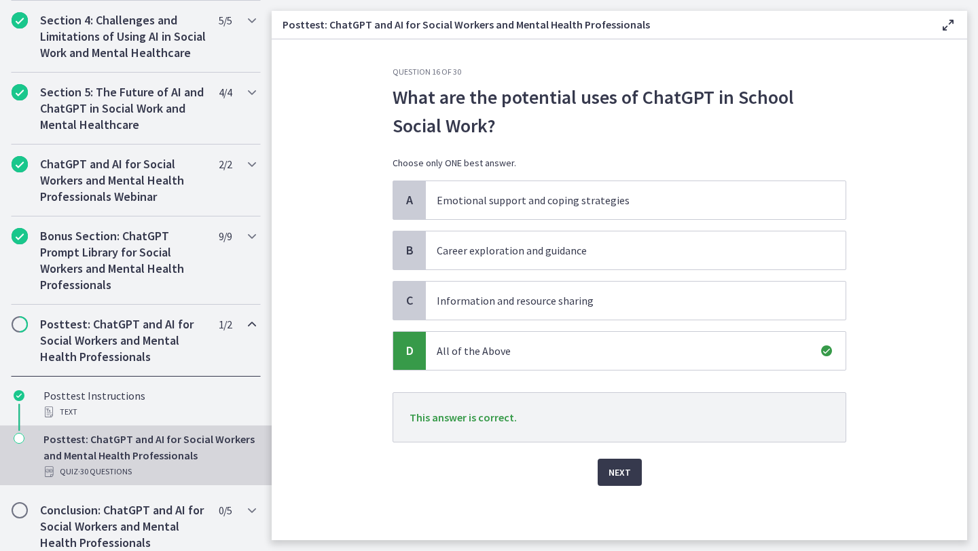
click at [597, 476] on div "Next" at bounding box center [619, 464] width 454 height 43
click at [616, 475] on span "Next" at bounding box center [619, 472] width 22 height 16
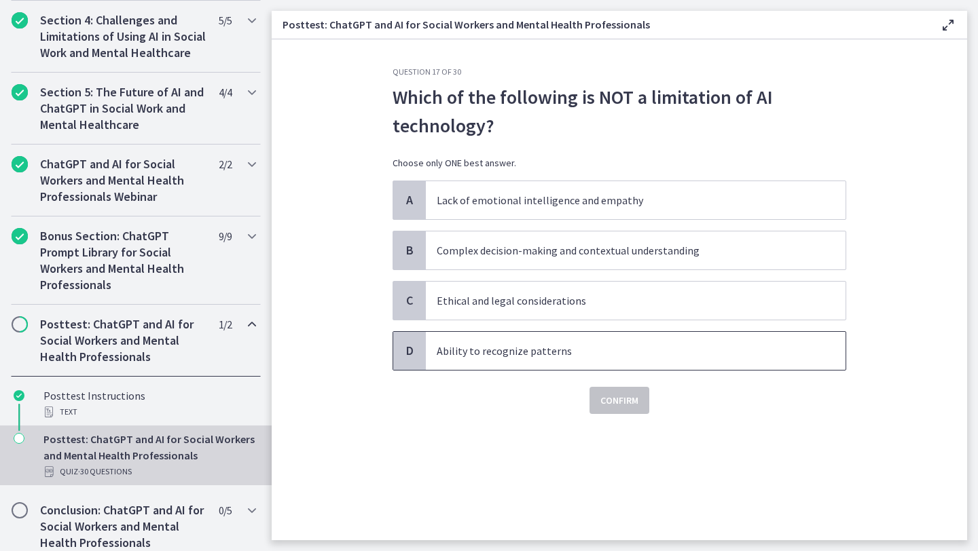
click at [745, 354] on p "Ability to recognize patterns" at bounding box center [622, 351] width 371 height 16
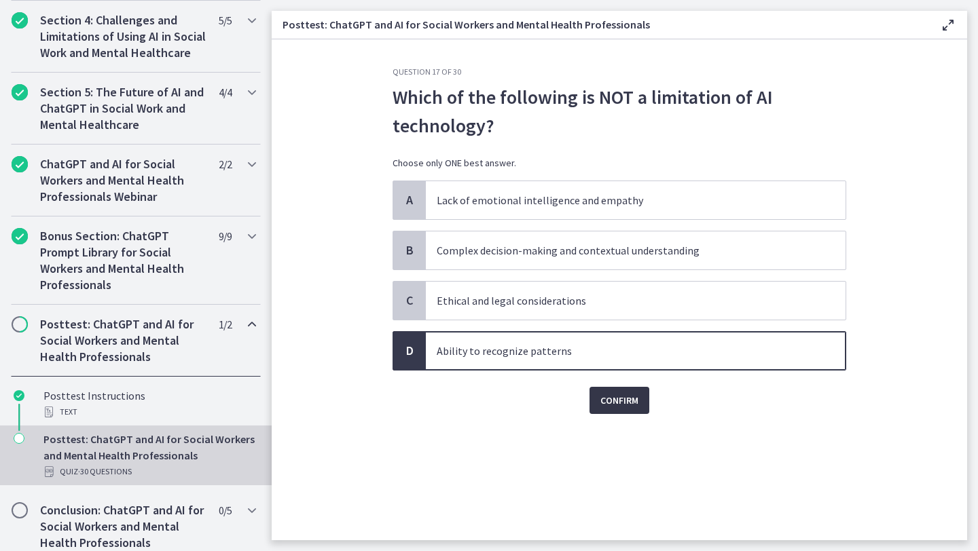
click at [593, 409] on button "Confirm" at bounding box center [619, 400] width 60 height 27
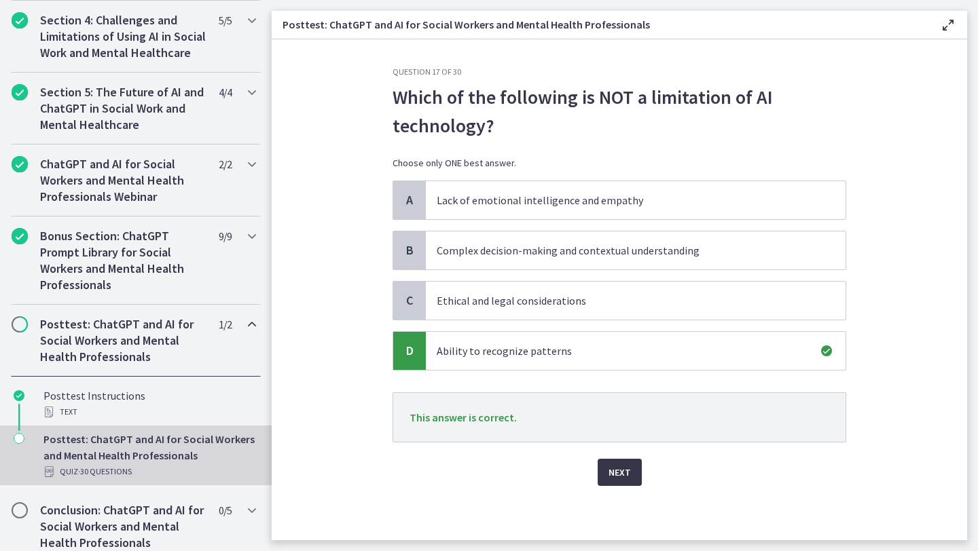
click at [608, 481] on button "Next" at bounding box center [620, 472] width 44 height 27
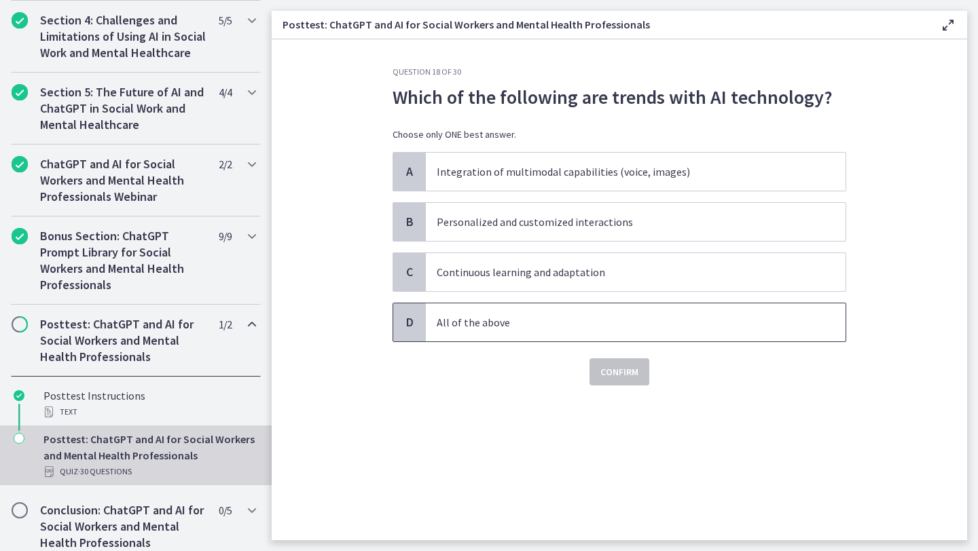
click at [613, 318] on p "All of the above" at bounding box center [622, 322] width 371 height 16
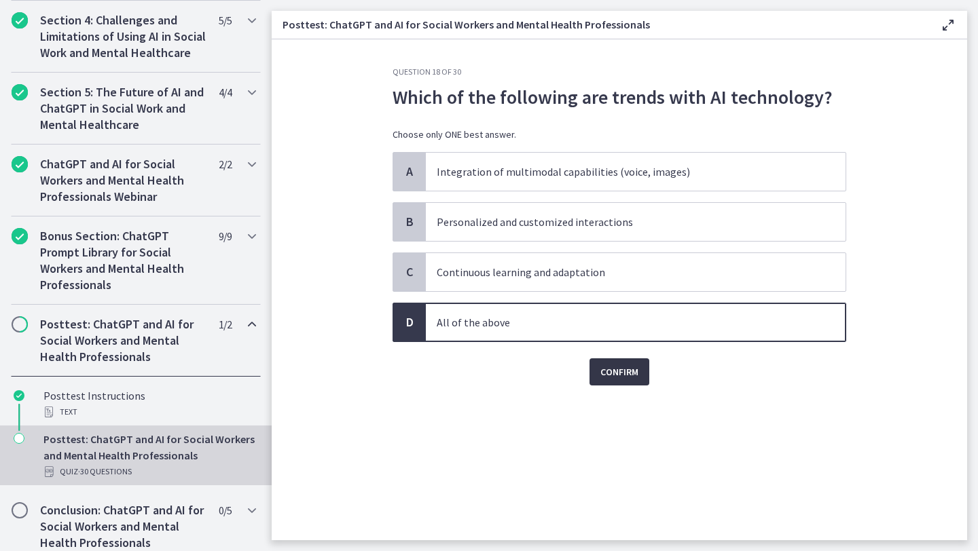
click at [615, 382] on button "Confirm" at bounding box center [619, 372] width 60 height 27
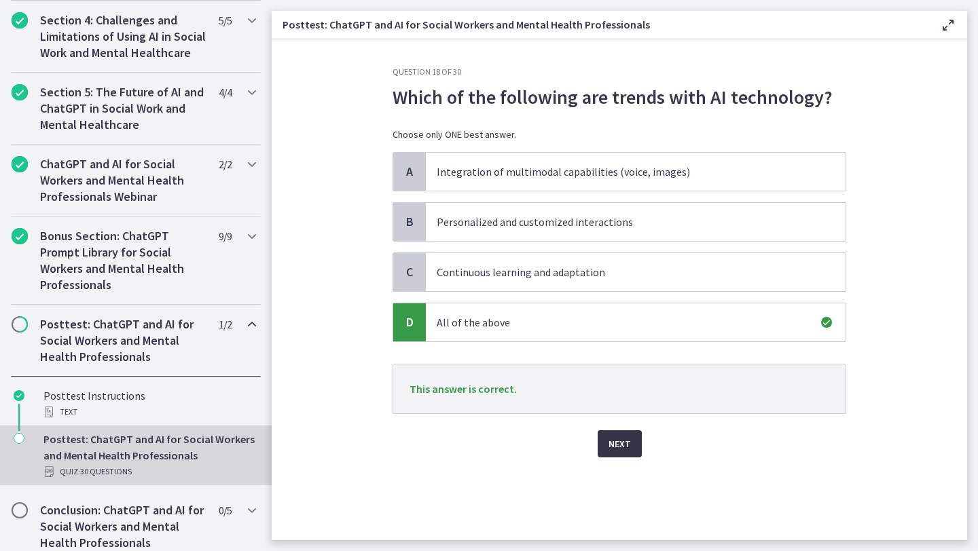
click at [621, 441] on span "Next" at bounding box center [619, 444] width 22 height 16
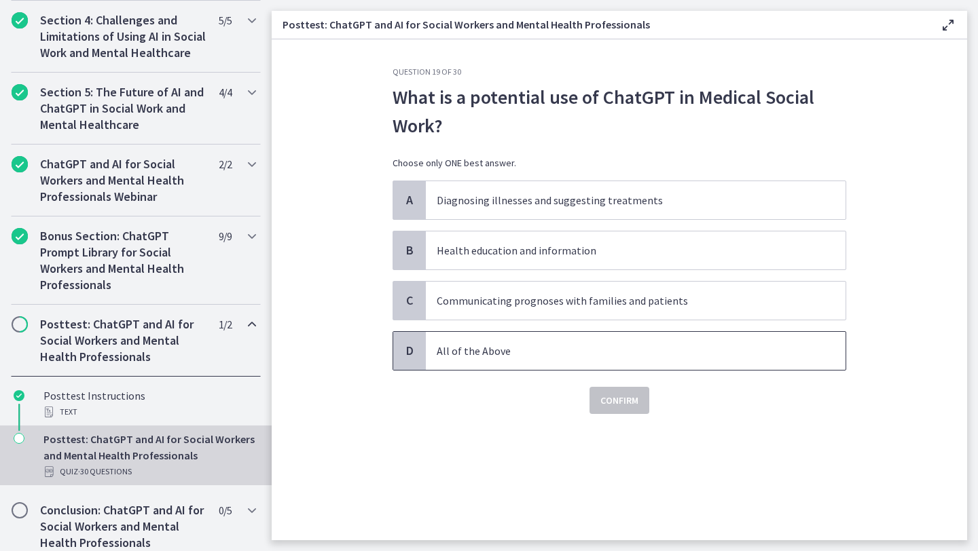
click at [710, 348] on p "All of the Above" at bounding box center [622, 351] width 371 height 16
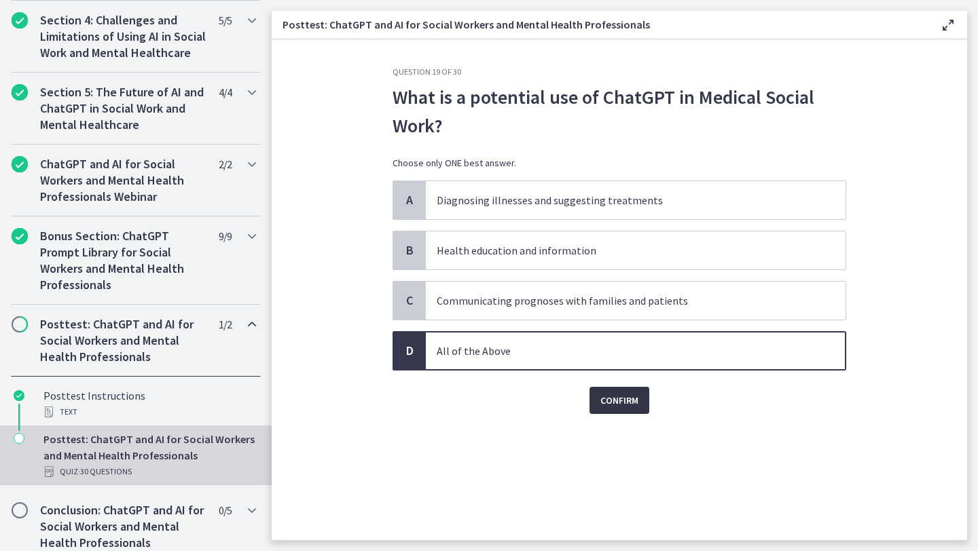
click at [622, 398] on span "Confirm" at bounding box center [619, 400] width 38 height 16
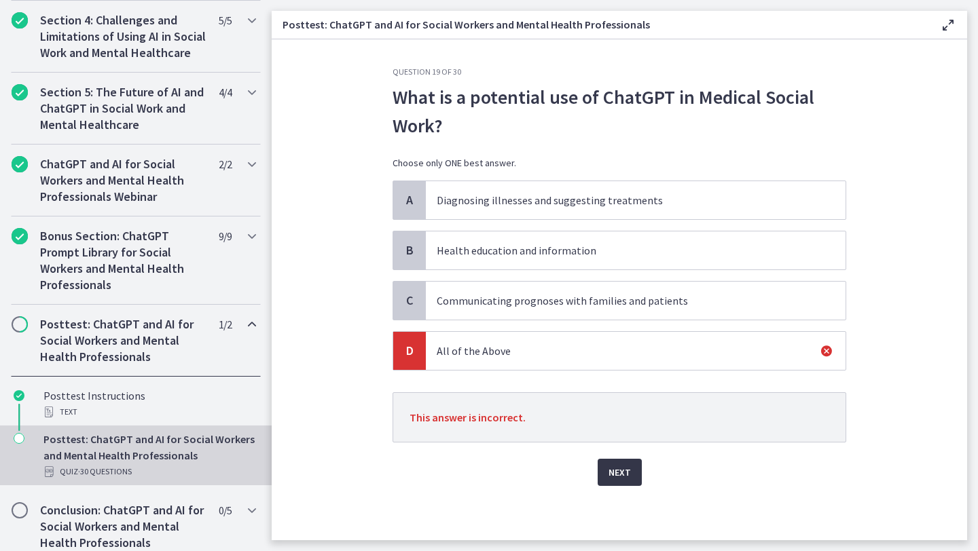
click at [612, 481] on button "Next" at bounding box center [620, 472] width 44 height 27
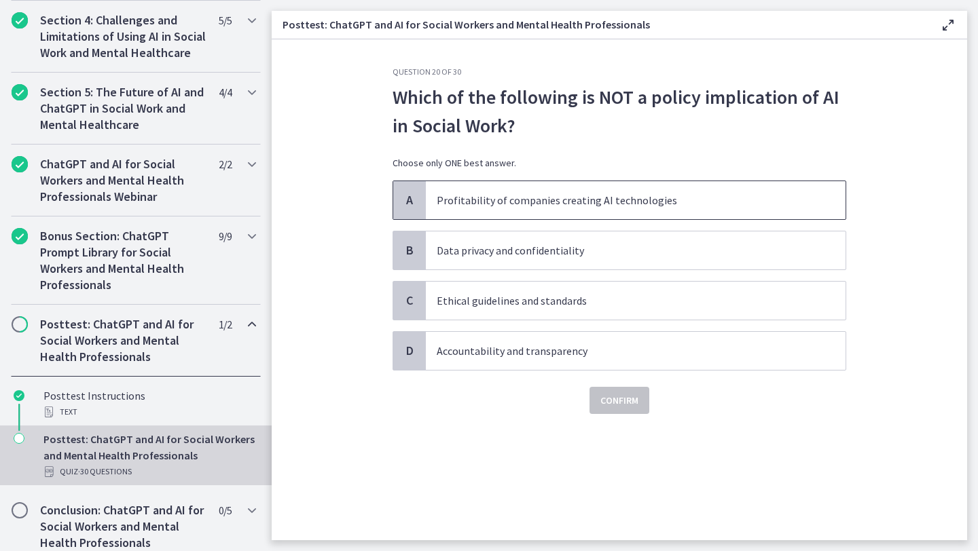
click at [729, 196] on p "Profitability of companies creating AI technologies" at bounding box center [622, 200] width 371 height 16
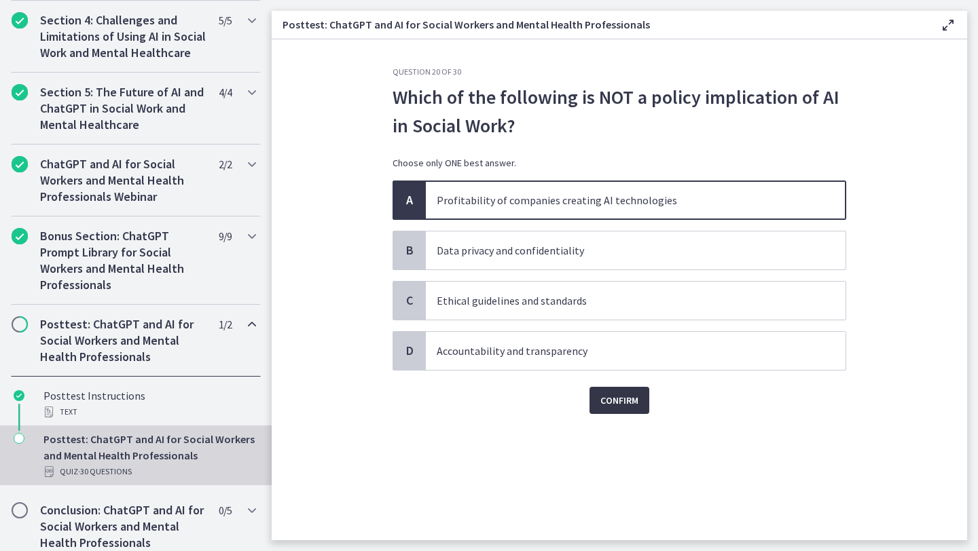
click at [629, 409] on button "Confirm" at bounding box center [619, 400] width 60 height 27
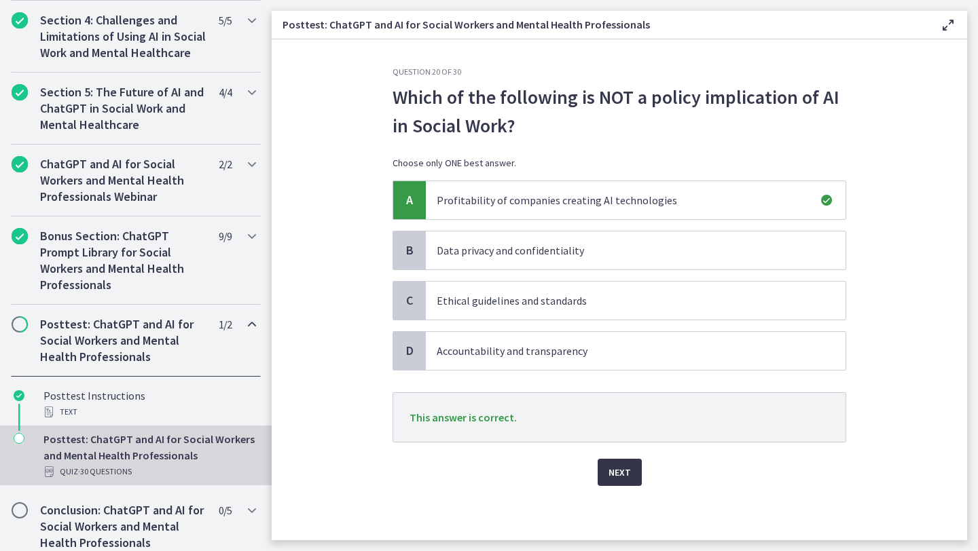
click at [611, 479] on span "Next" at bounding box center [619, 472] width 22 height 16
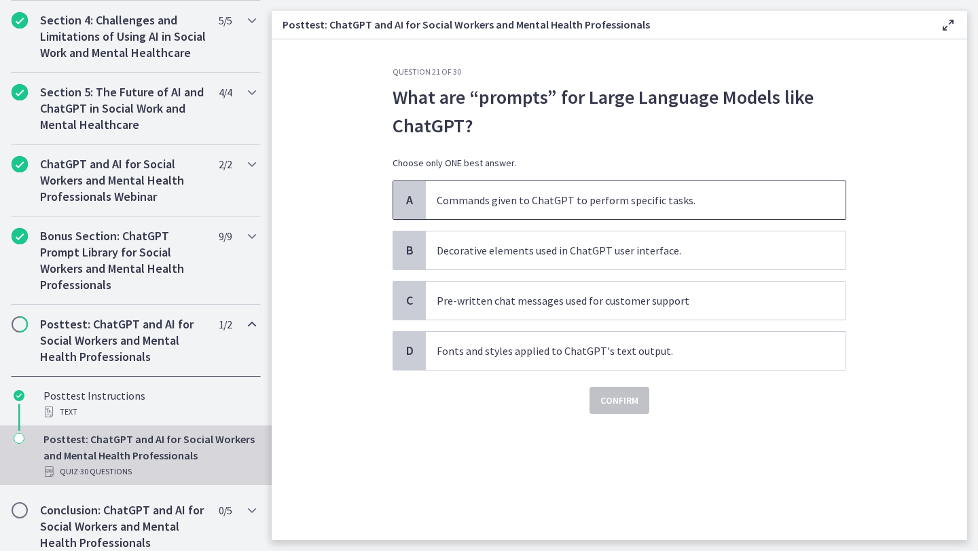
click at [704, 203] on p "Commands given to ChatGPT to perform specific tasks." at bounding box center [622, 200] width 371 height 16
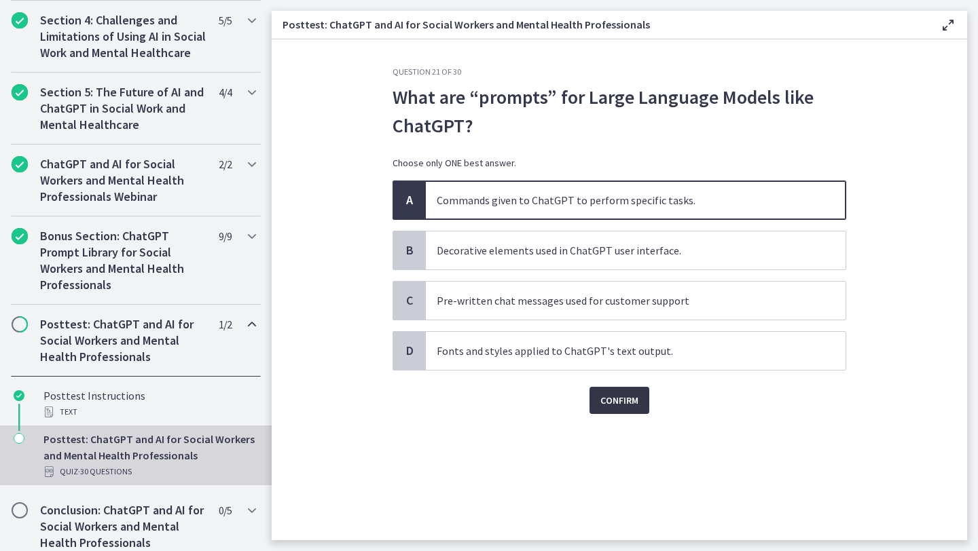
click at [632, 401] on span "Confirm" at bounding box center [619, 400] width 38 height 16
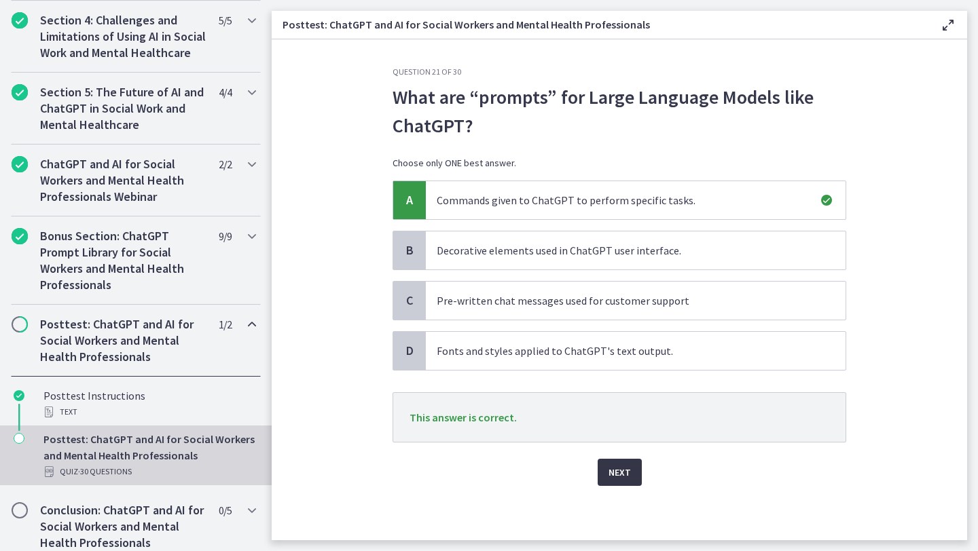
click at [617, 468] on span "Next" at bounding box center [619, 472] width 22 height 16
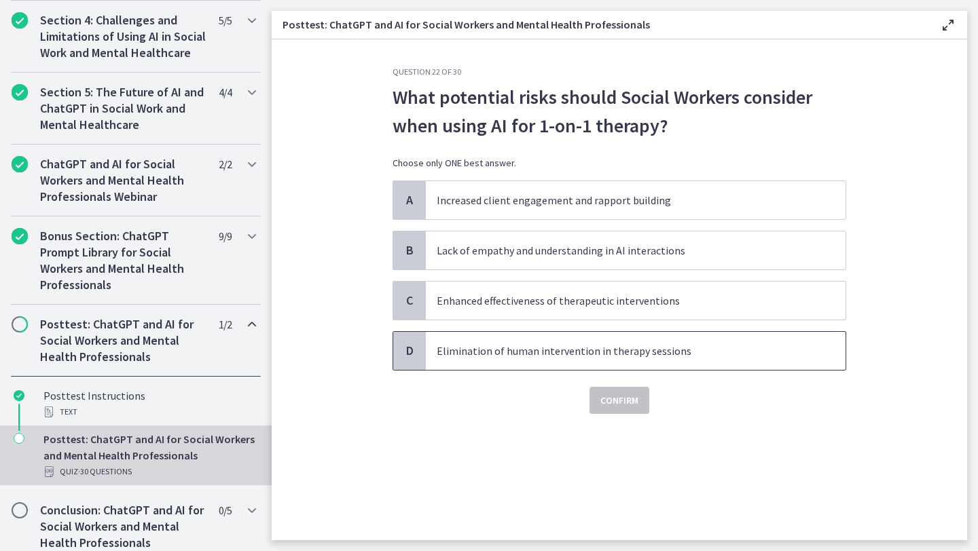
click at [700, 348] on p "Elimination of human intervention in therapy sessions" at bounding box center [622, 351] width 371 height 16
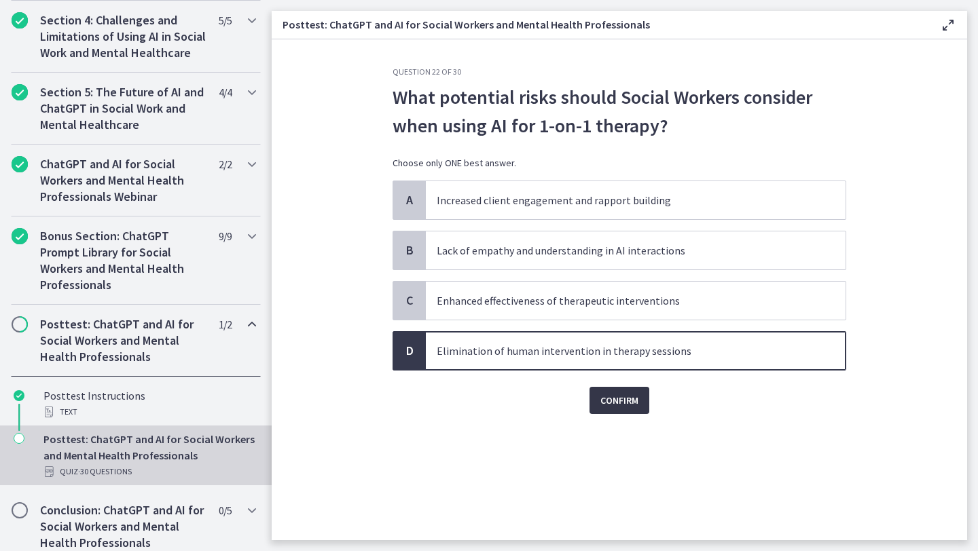
click at [630, 407] on span "Confirm" at bounding box center [619, 400] width 38 height 16
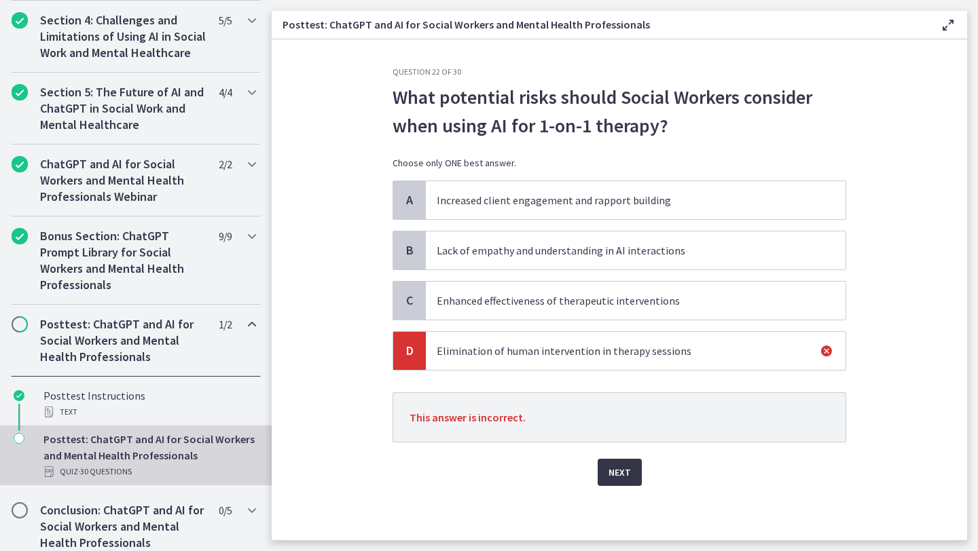
click at [610, 468] on span "Next" at bounding box center [619, 472] width 22 height 16
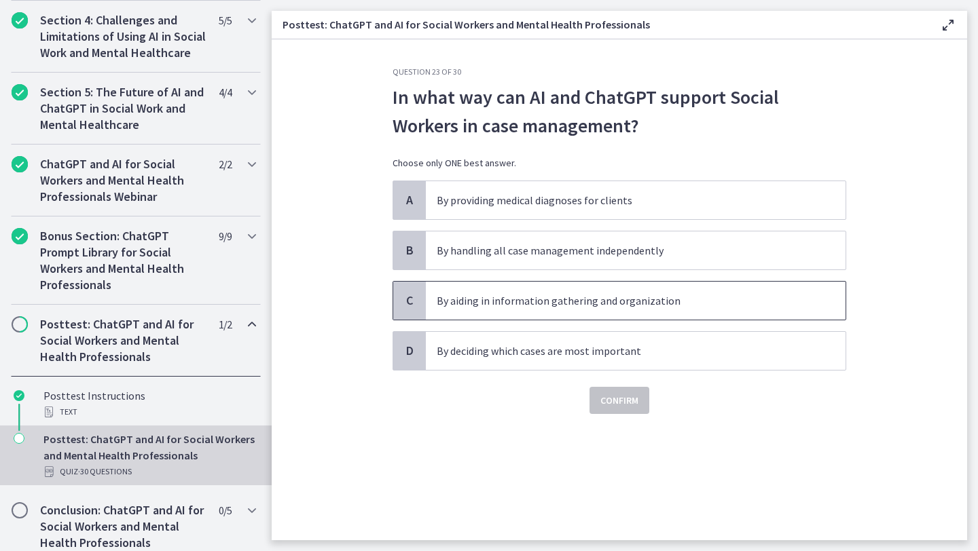
click at [699, 305] on p "By aiding in information gathering and organization" at bounding box center [622, 301] width 371 height 16
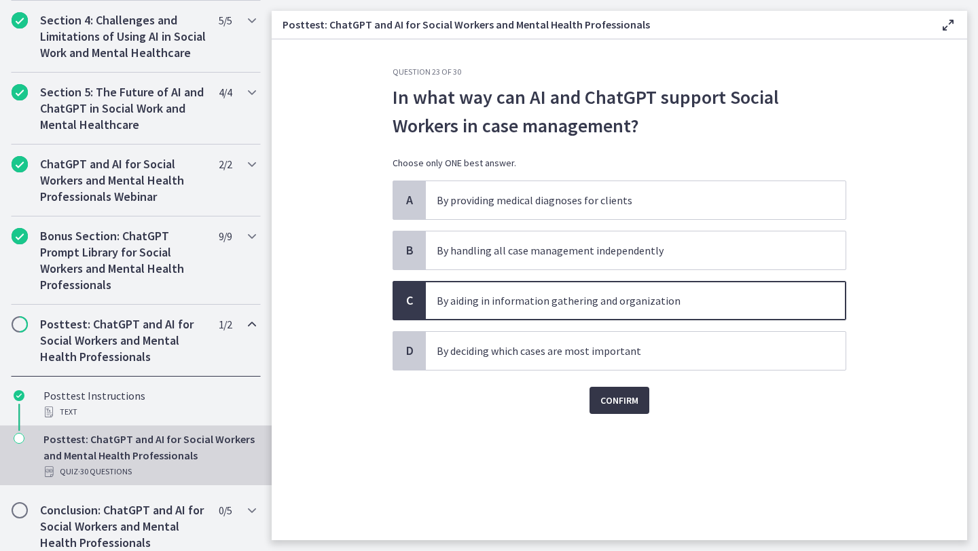
click at [628, 405] on span "Confirm" at bounding box center [619, 400] width 38 height 16
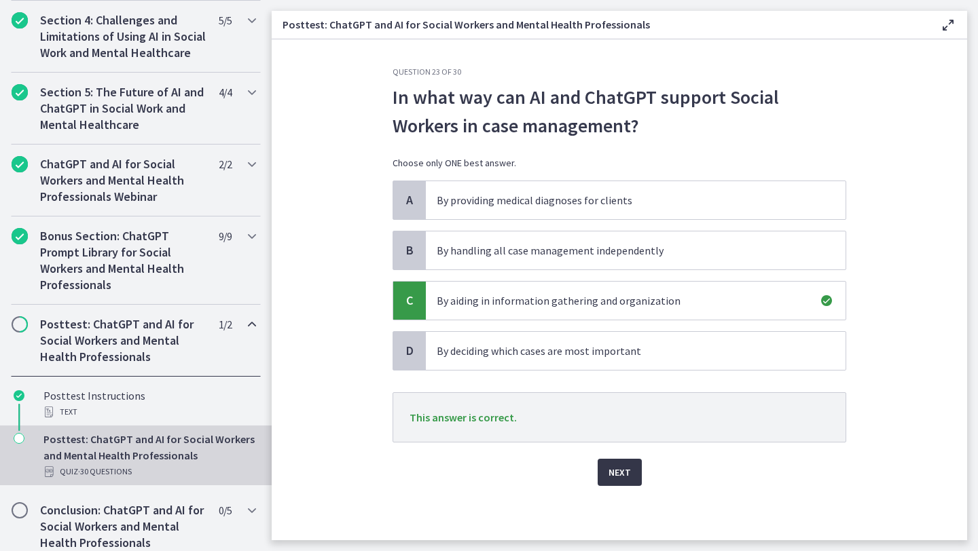
click at [601, 475] on button "Next" at bounding box center [620, 472] width 44 height 27
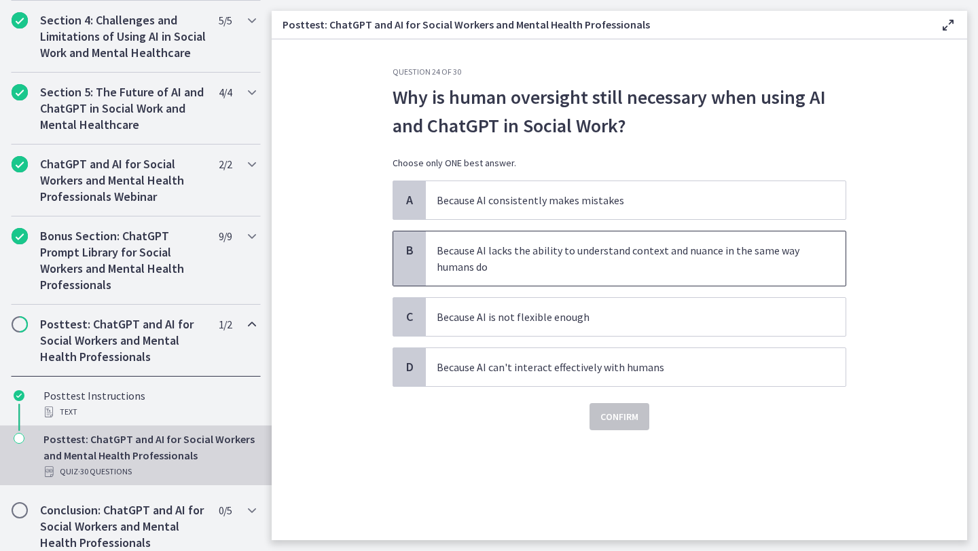
click at [627, 274] on p "Because AI lacks the ability to understand context and nuance in the same way h…" at bounding box center [622, 258] width 371 height 33
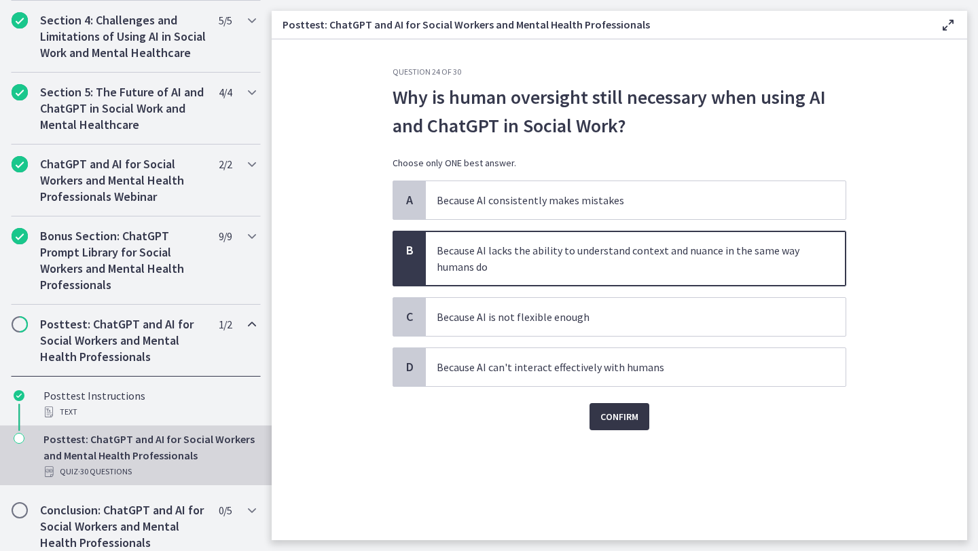
click at [612, 428] on button "Confirm" at bounding box center [619, 416] width 60 height 27
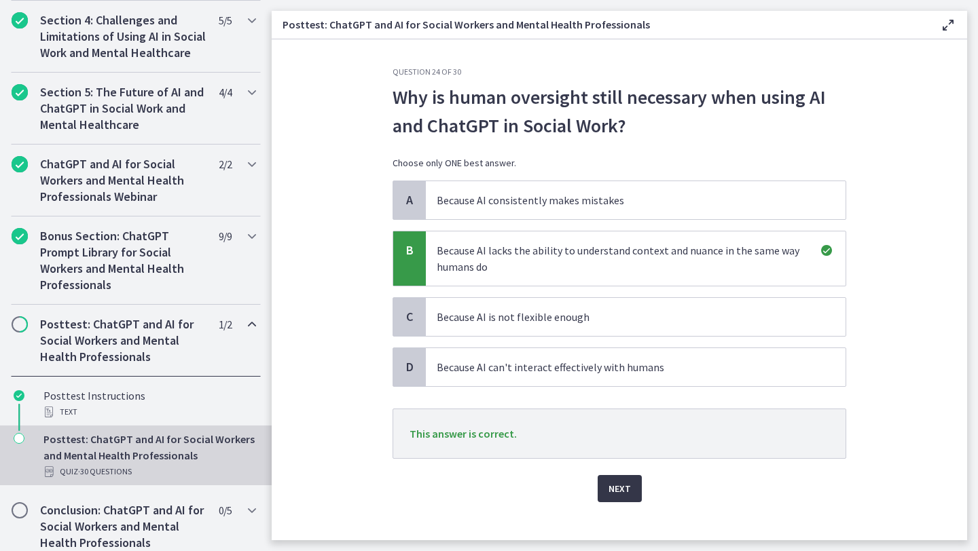
click at [610, 486] on span "Next" at bounding box center [619, 489] width 22 height 16
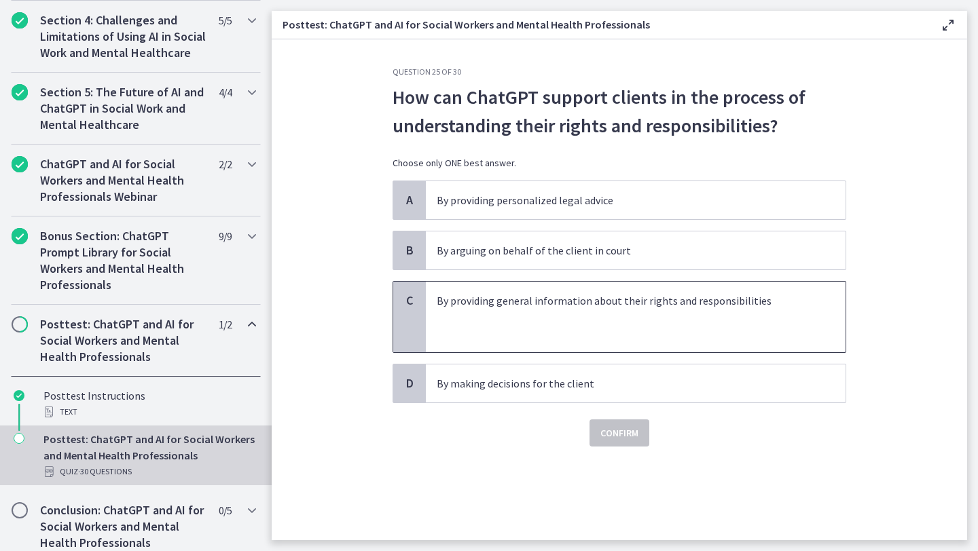
click at [612, 337] on p at bounding box center [622, 333] width 371 height 16
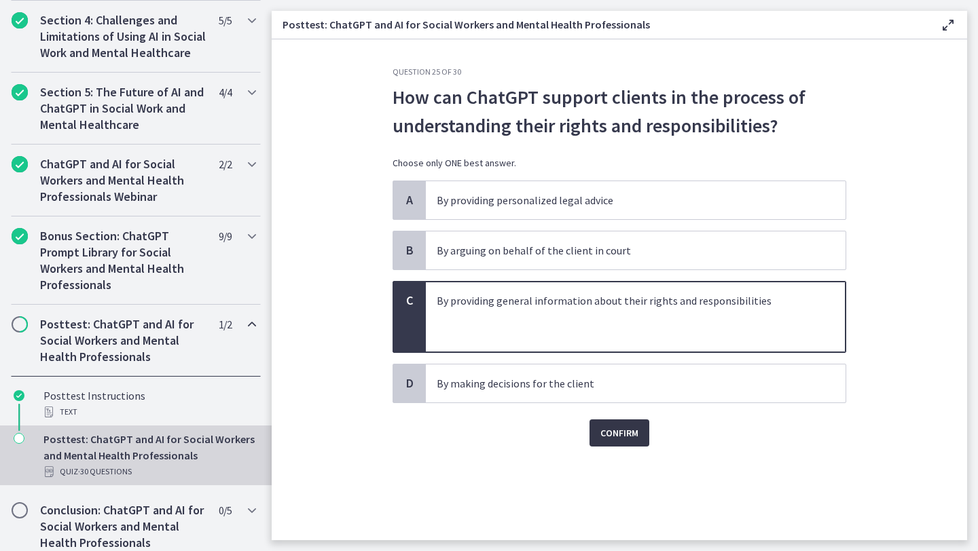
click at [615, 434] on span "Confirm" at bounding box center [619, 433] width 38 height 16
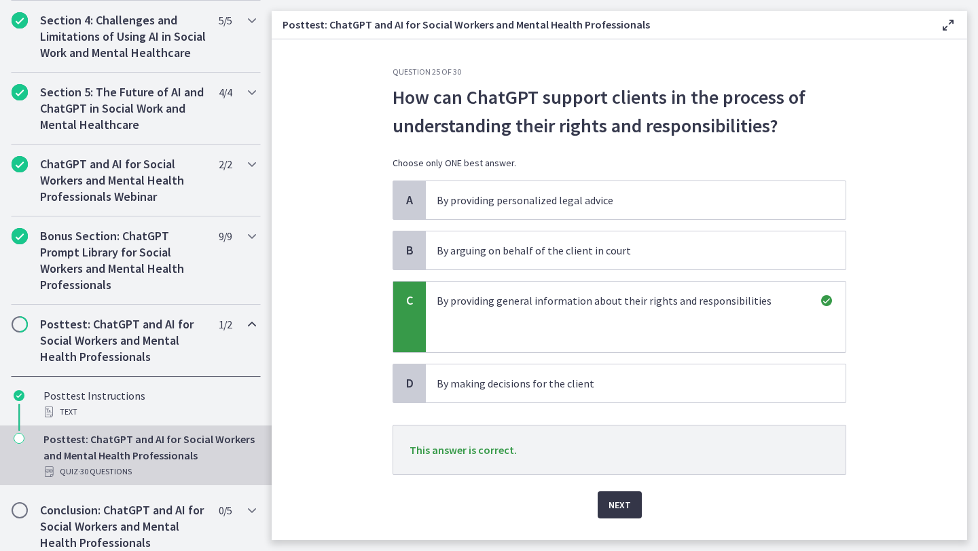
click at [608, 498] on span "Next" at bounding box center [619, 505] width 22 height 16
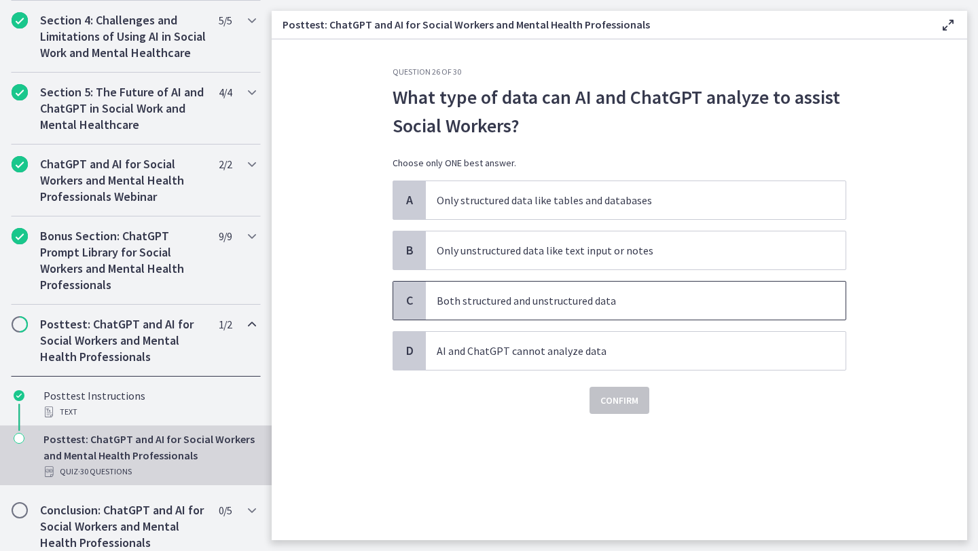
click at [678, 298] on p "Both structured and unstructured data" at bounding box center [622, 301] width 371 height 16
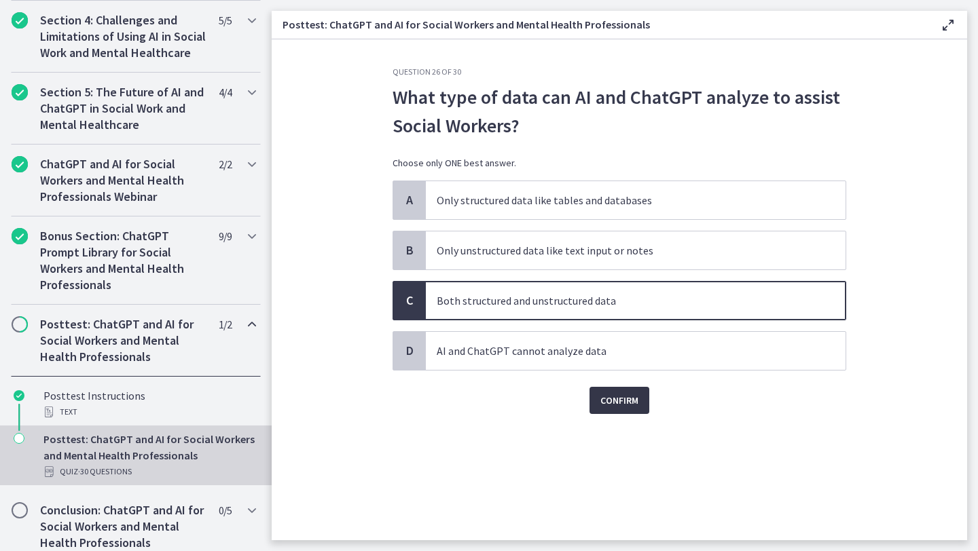
click at [608, 403] on span "Confirm" at bounding box center [619, 400] width 38 height 16
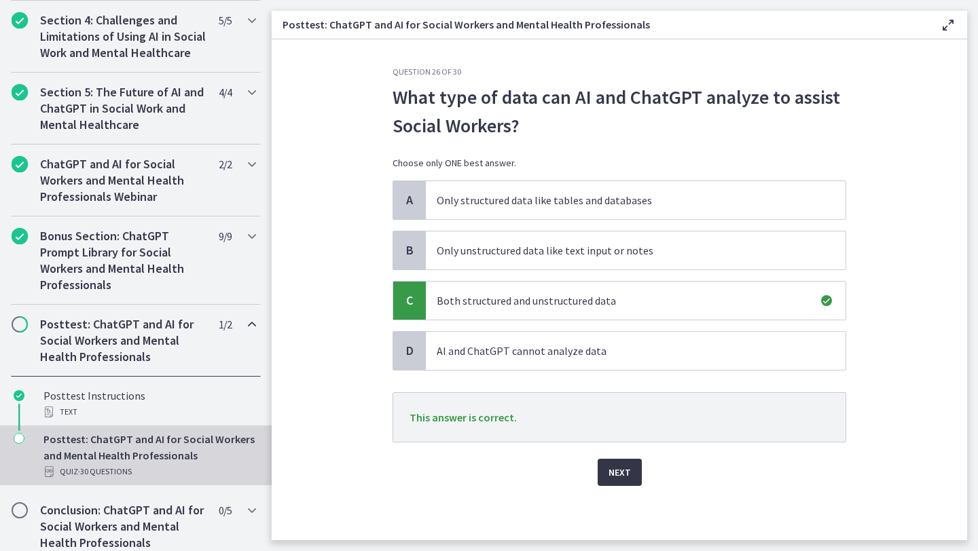
click at [619, 479] on span "Next" at bounding box center [619, 472] width 22 height 16
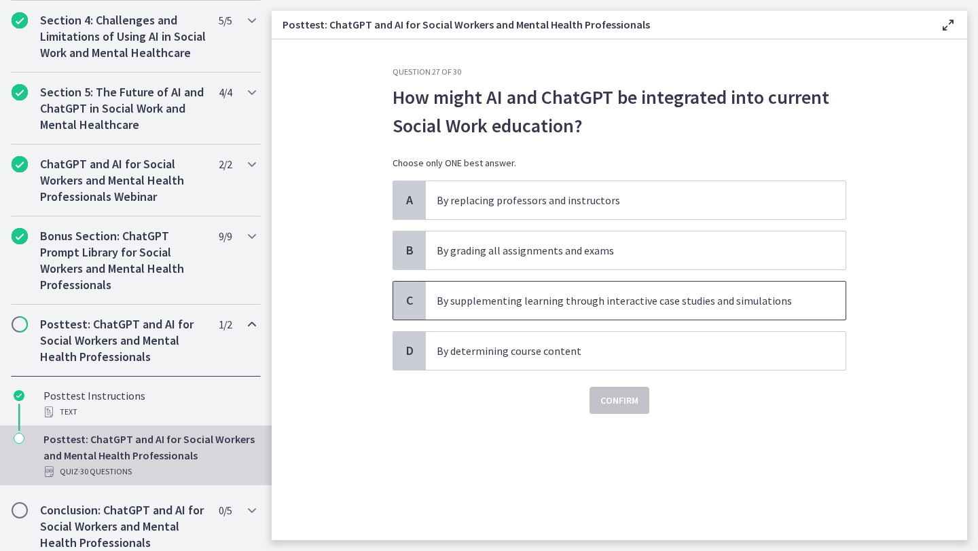
click at [657, 307] on p "By supplementing learning through interactive case studies and simulations" at bounding box center [622, 301] width 371 height 16
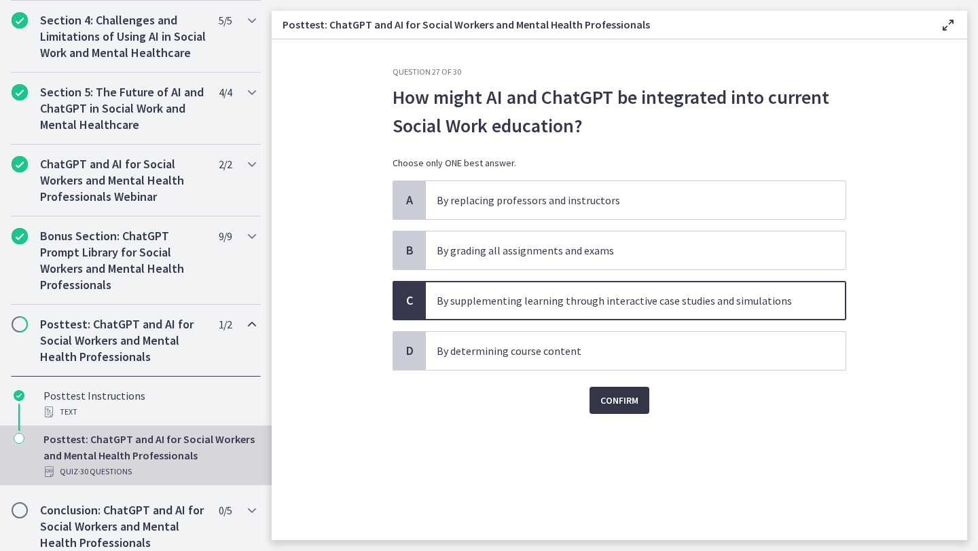
click at [632, 397] on span "Confirm" at bounding box center [619, 400] width 38 height 16
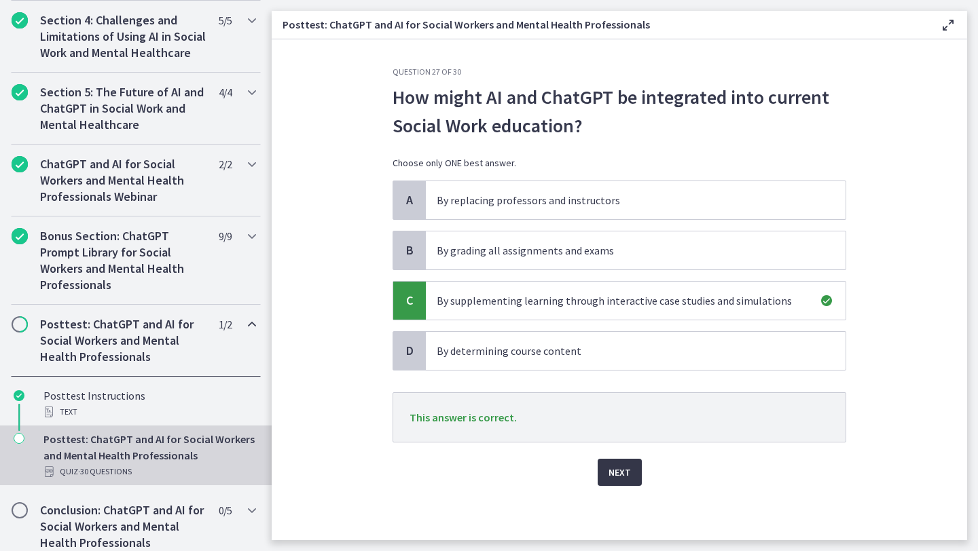
click at [616, 474] on span "Next" at bounding box center [619, 472] width 22 height 16
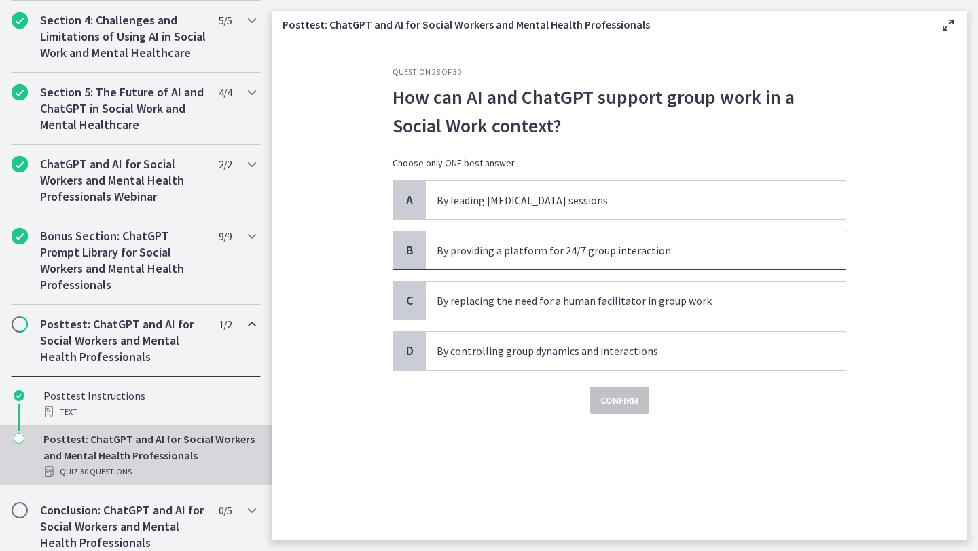
click at [683, 249] on p "By providing a platform for 24/7 group interaction" at bounding box center [622, 250] width 371 height 16
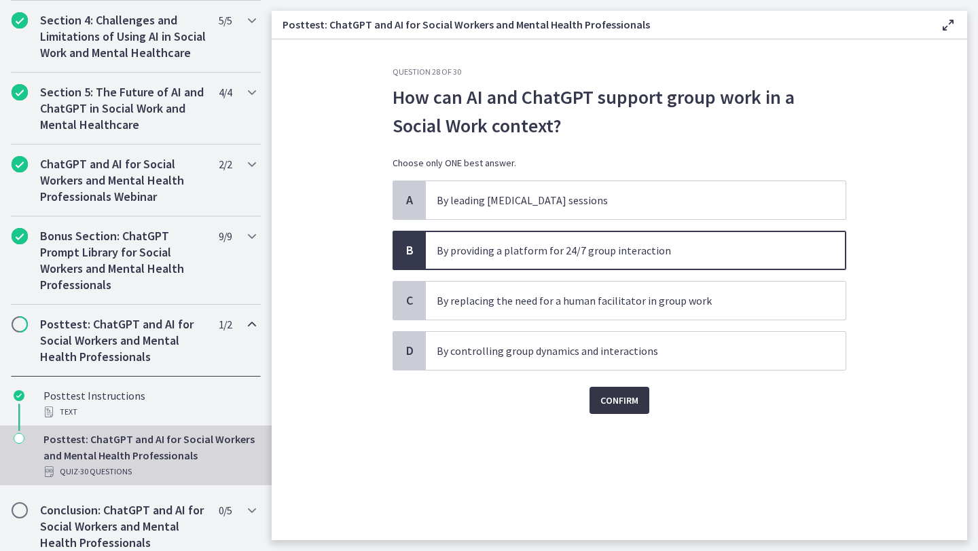
click at [627, 407] on span "Confirm" at bounding box center [619, 400] width 38 height 16
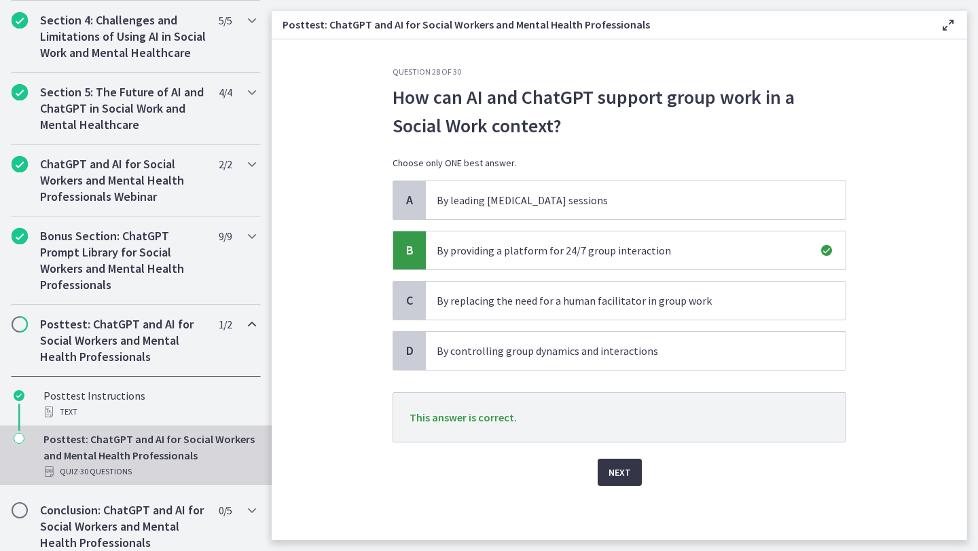
click at [621, 462] on button "Next" at bounding box center [620, 472] width 44 height 27
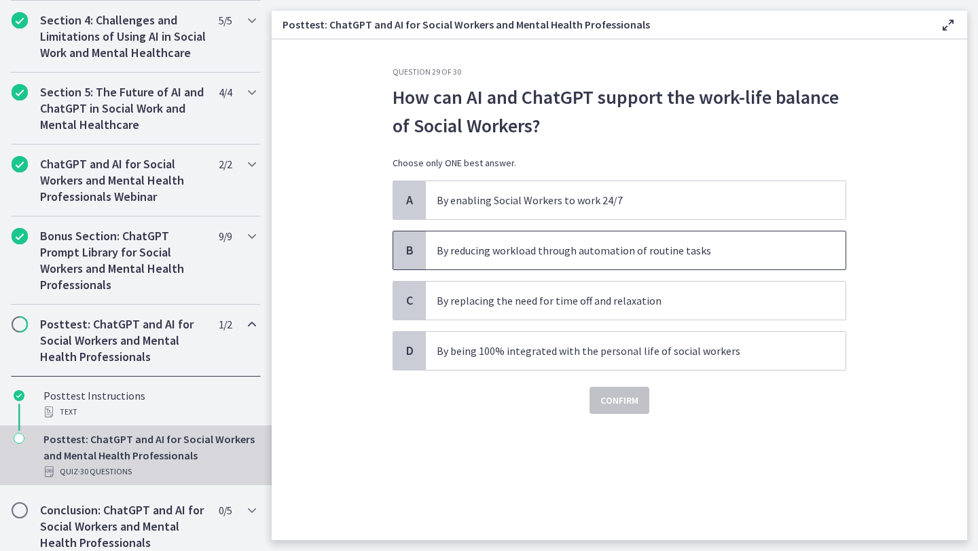
click at [742, 259] on span "By reducing workload through automation of routine tasks" at bounding box center [636, 251] width 420 height 38
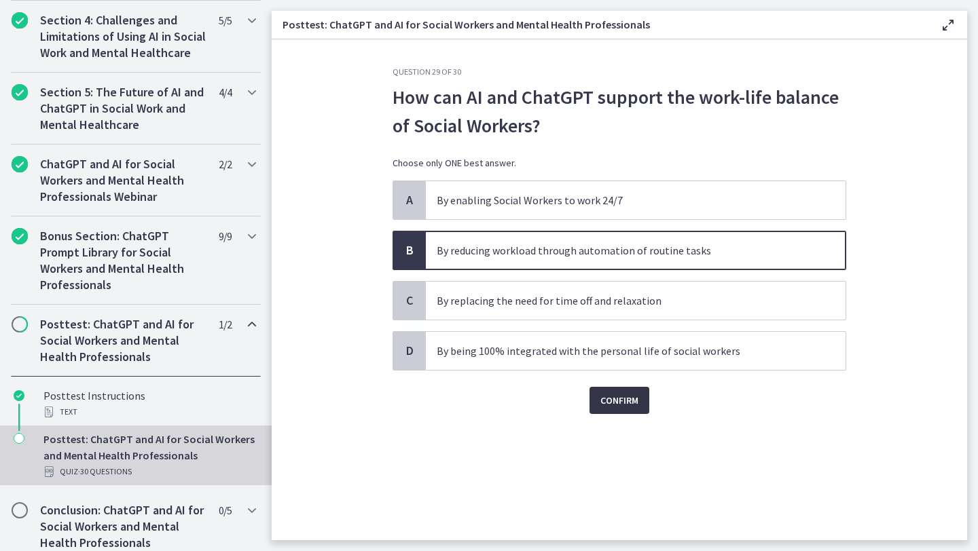
click at [639, 401] on button "Confirm" at bounding box center [619, 400] width 60 height 27
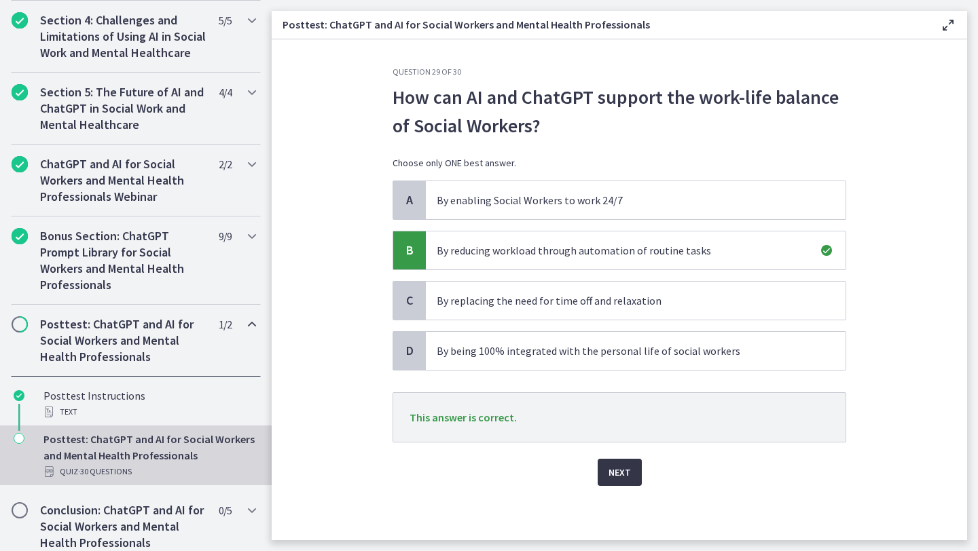
click at [624, 471] on span "Next" at bounding box center [619, 472] width 22 height 16
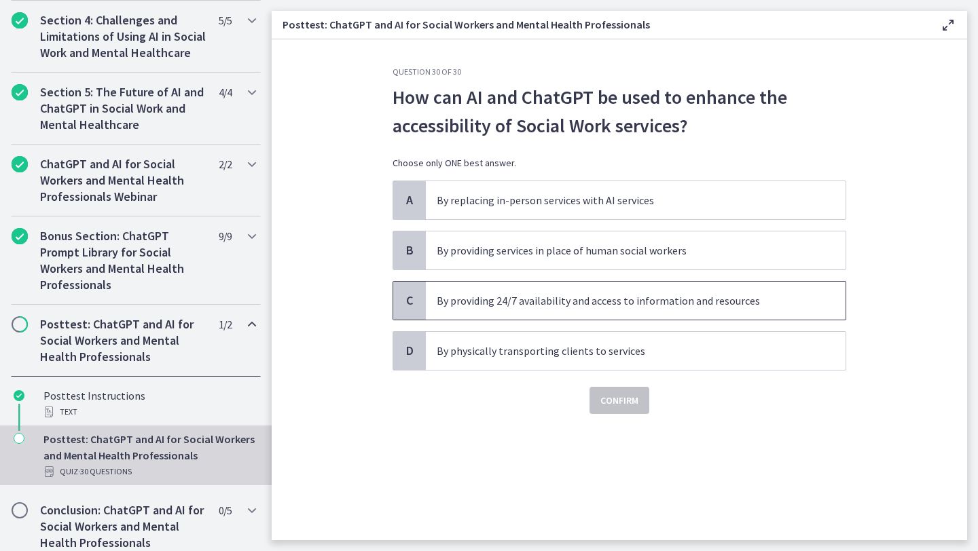
click at [784, 305] on p "By providing 24/7 availability and access to information and resources" at bounding box center [622, 301] width 371 height 16
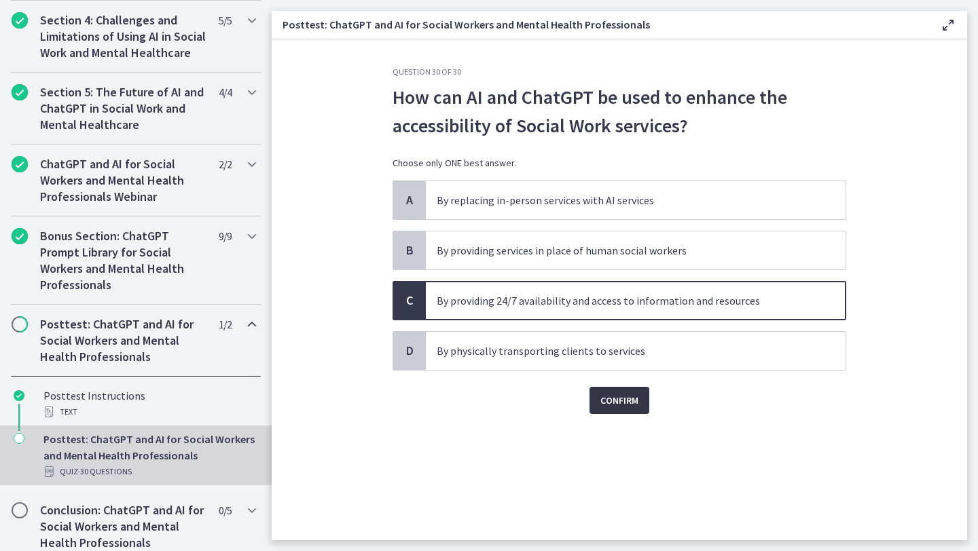
click at [596, 400] on button "Confirm" at bounding box center [619, 400] width 60 height 27
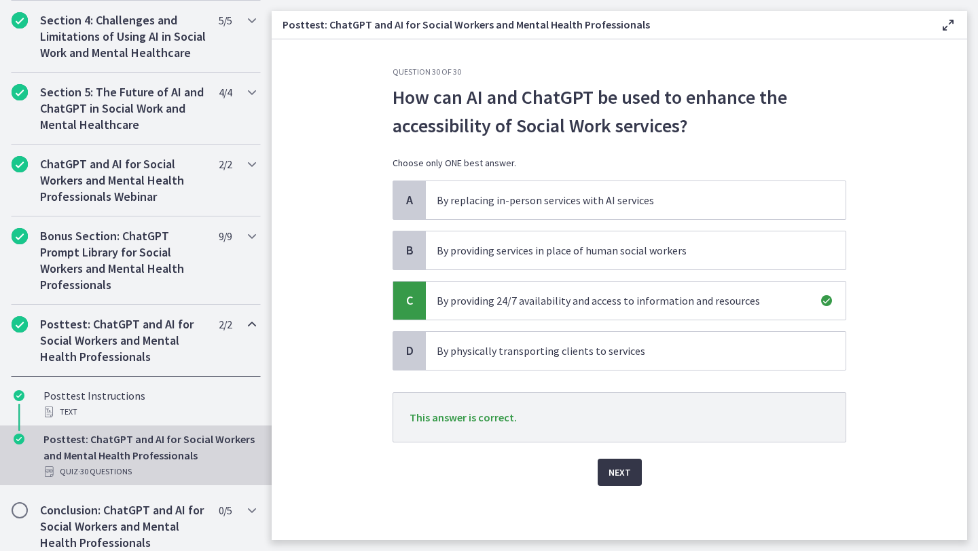
click at [615, 466] on span "Next" at bounding box center [619, 472] width 22 height 16
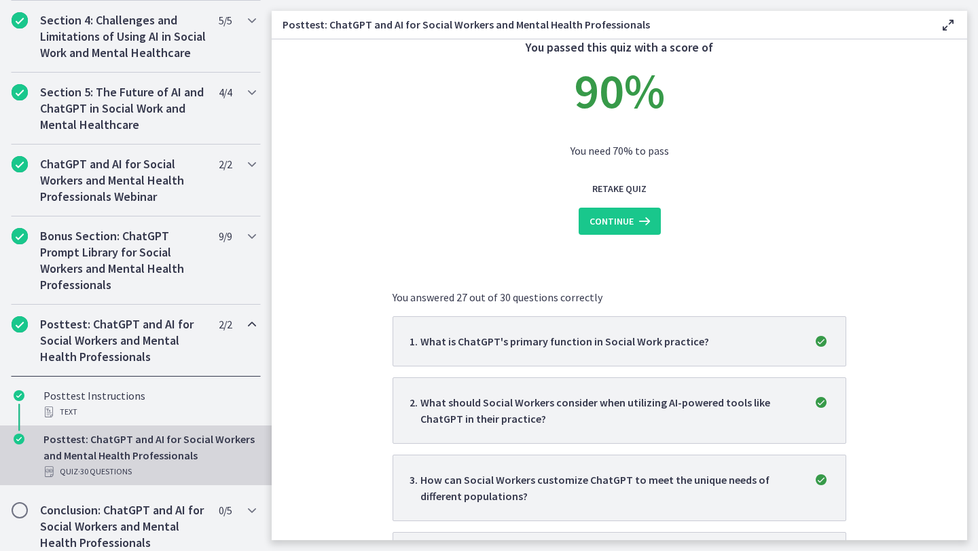
scroll to position [64, 0]
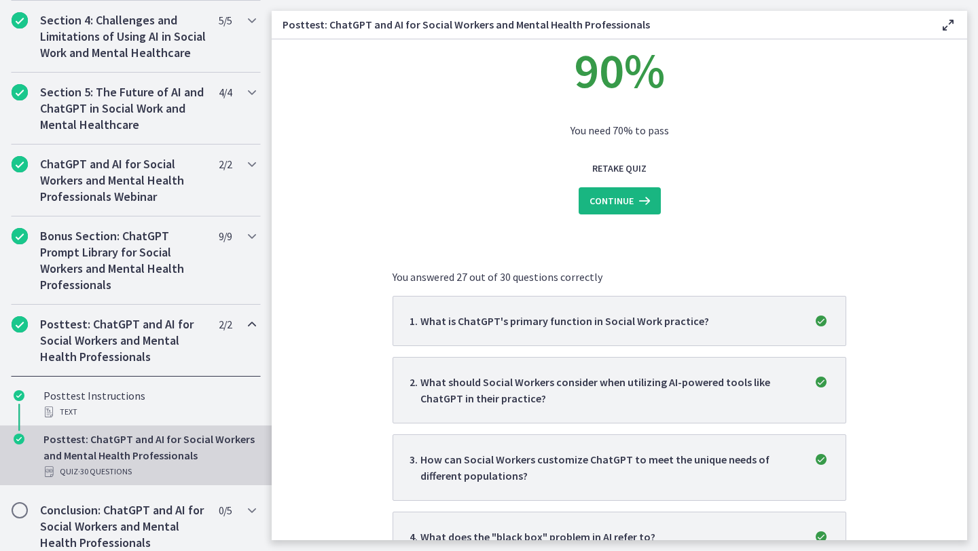
click at [634, 201] on icon at bounding box center [643, 201] width 19 height 16
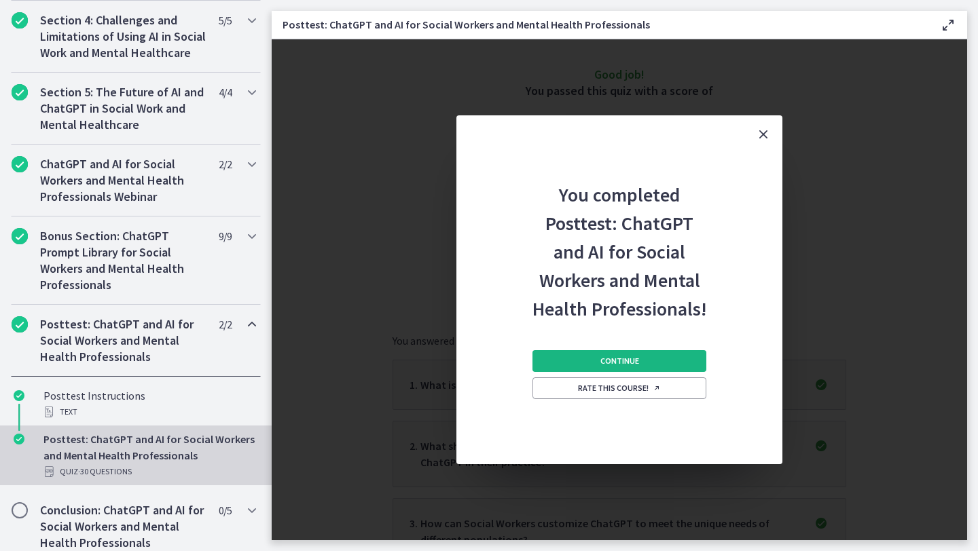
click at [661, 369] on button "Continue" at bounding box center [619, 361] width 174 height 22
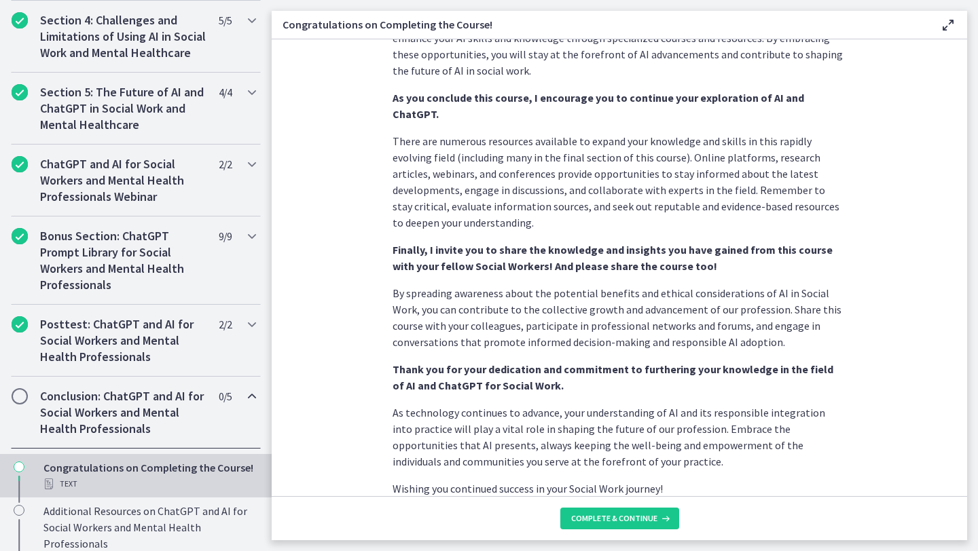
scroll to position [1127, 0]
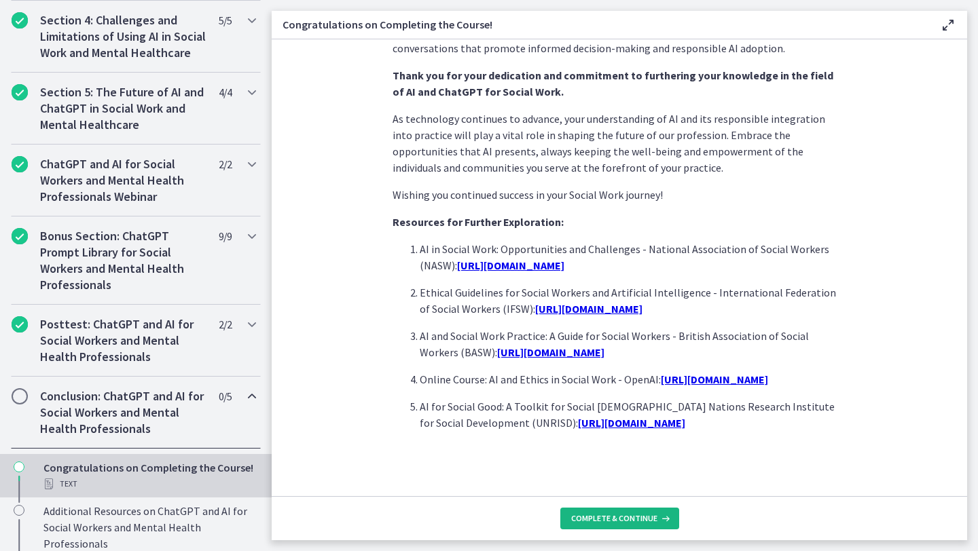
click at [608, 524] on span "Complete & continue" at bounding box center [614, 518] width 86 height 11
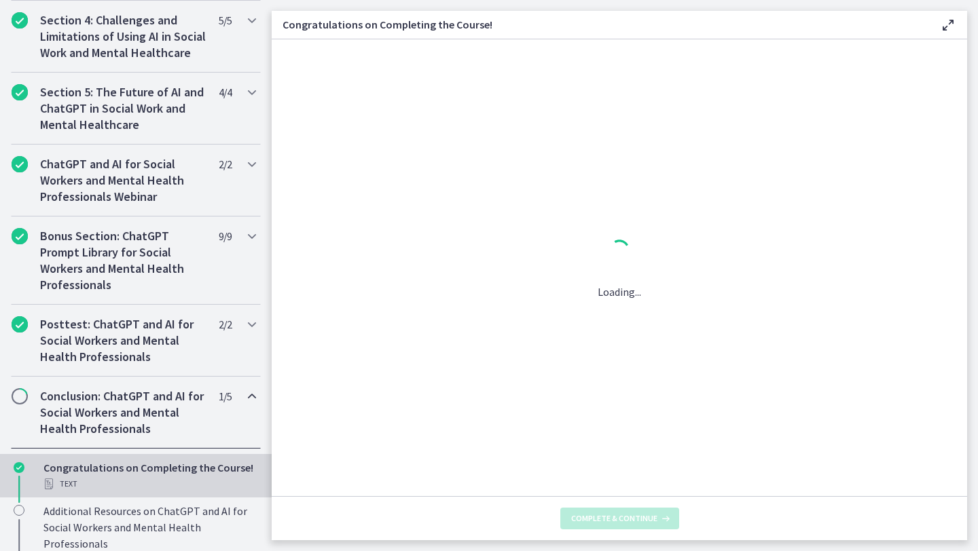
scroll to position [0, 0]
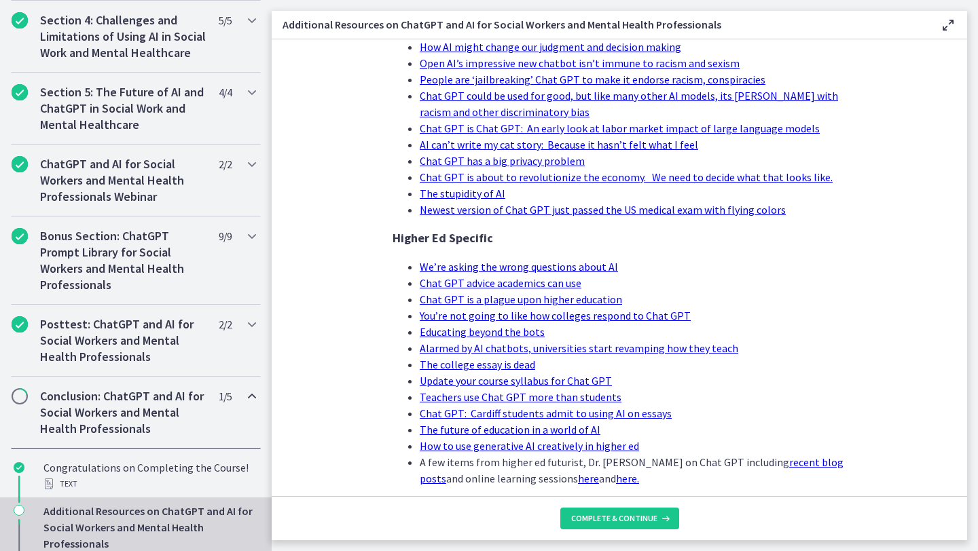
scroll to position [1275, 0]
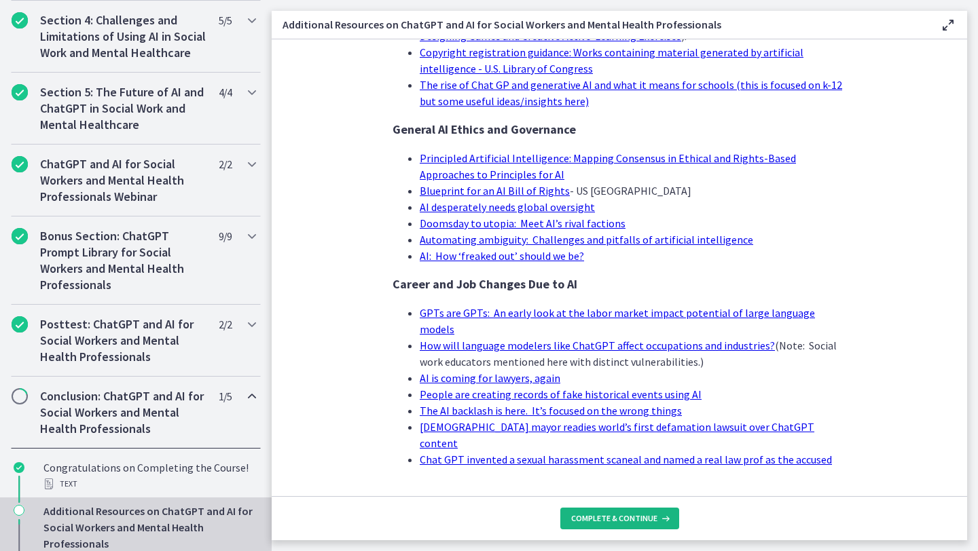
click at [627, 524] on button "Complete & continue" at bounding box center [619, 519] width 119 height 22
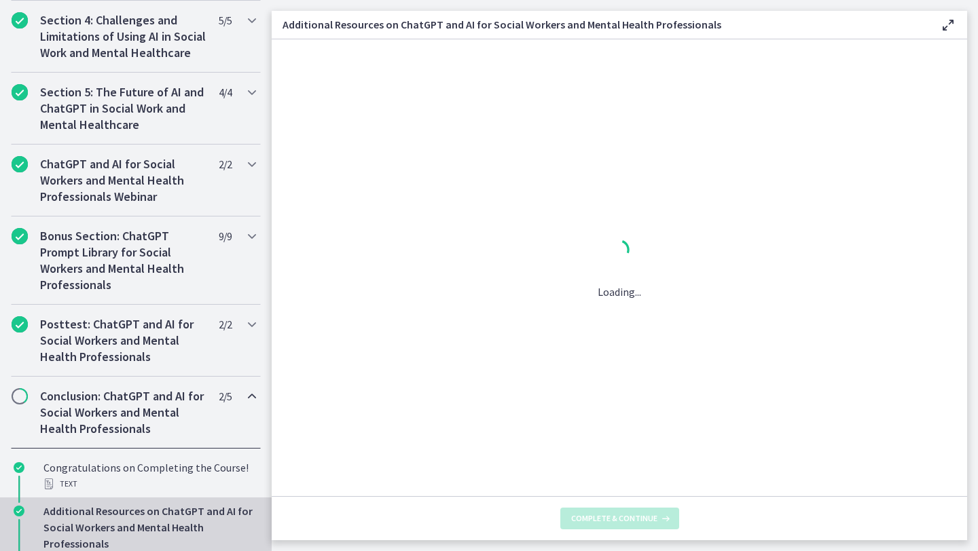
scroll to position [0, 0]
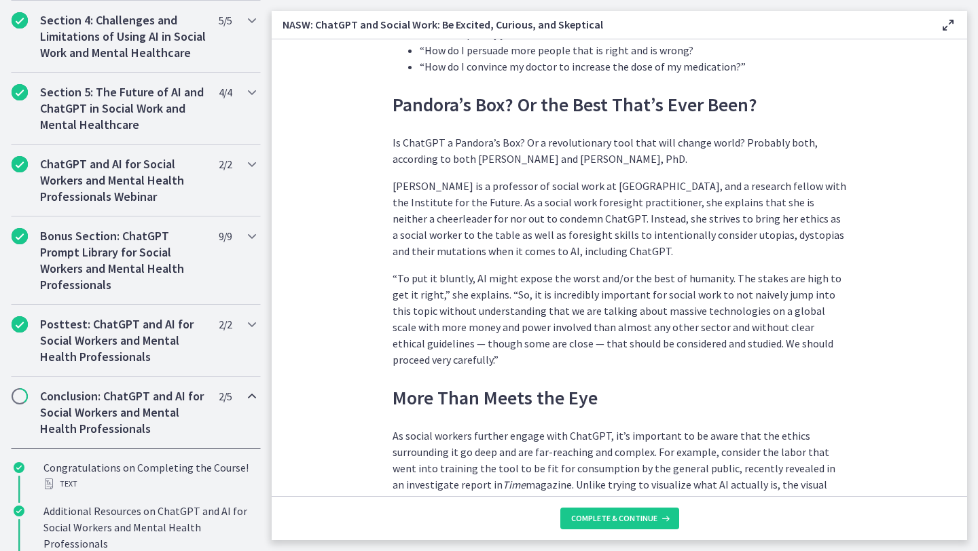
scroll to position [1744, 0]
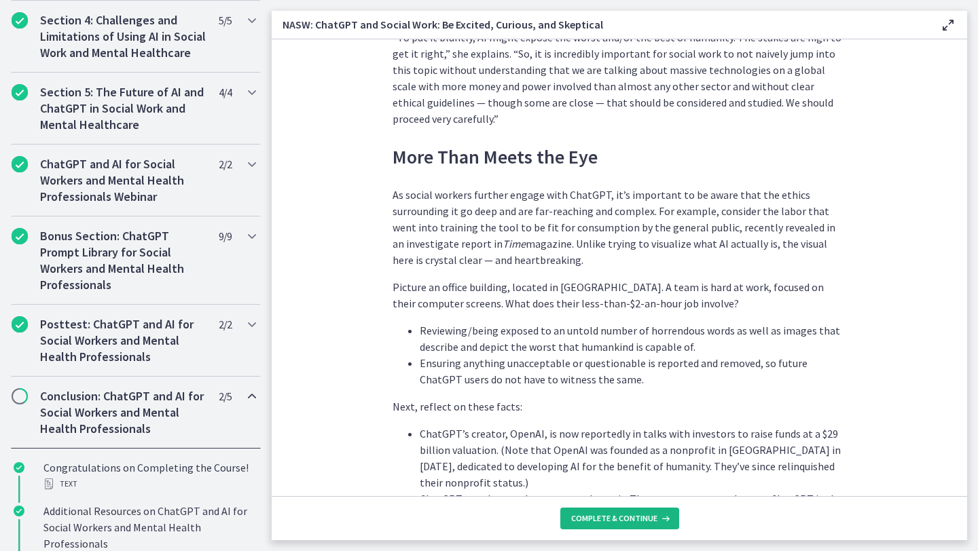
click at [615, 516] on span "Complete & continue" at bounding box center [614, 518] width 86 height 11
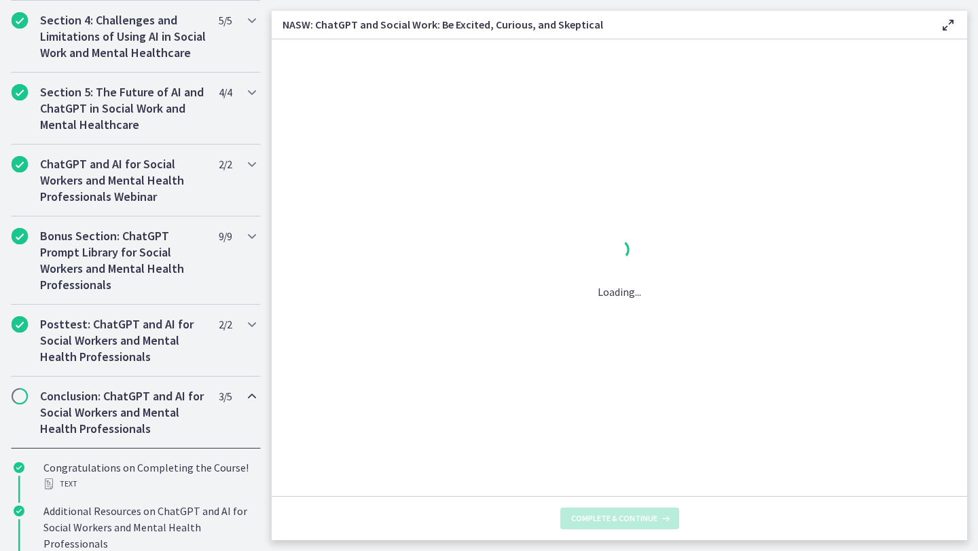
scroll to position [0, 0]
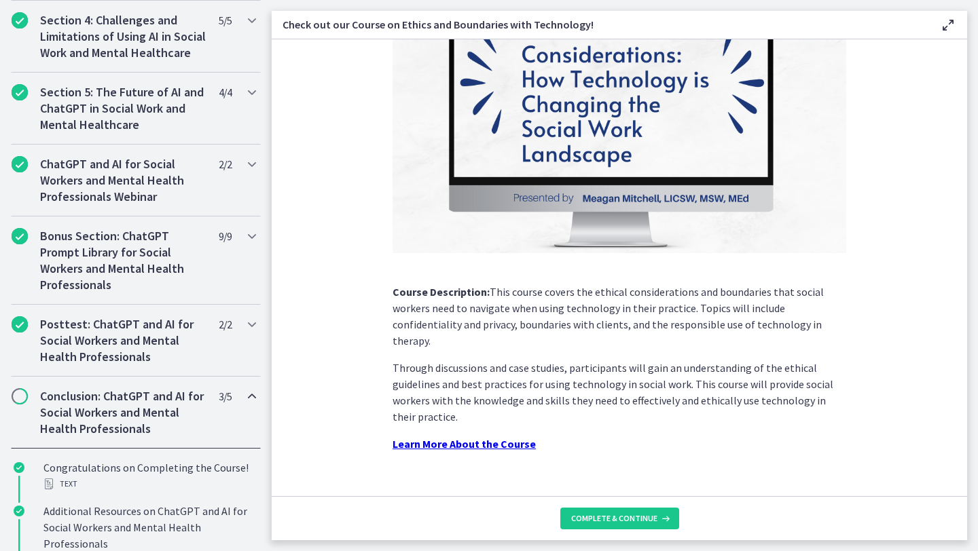
scroll to position [128, 0]
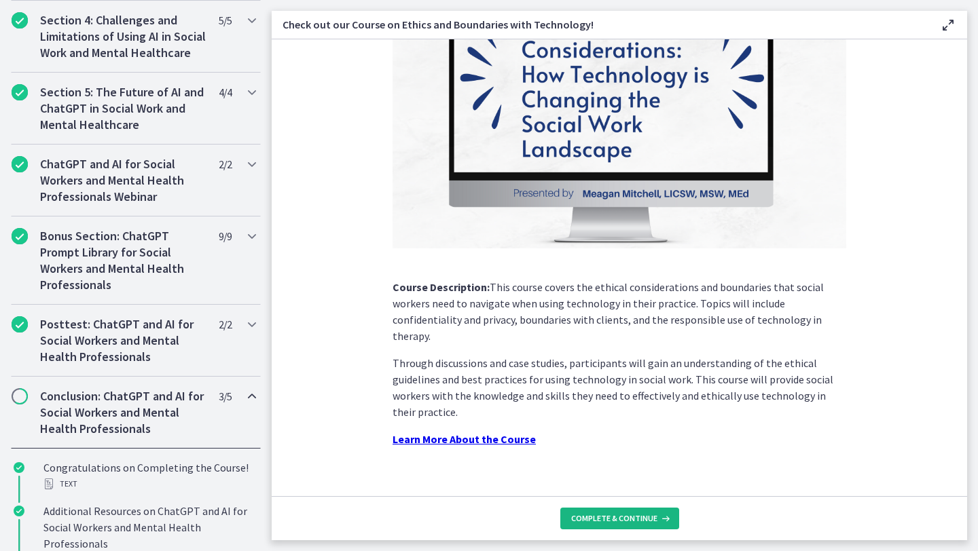
click at [630, 528] on button "Complete & continue" at bounding box center [619, 519] width 119 height 22
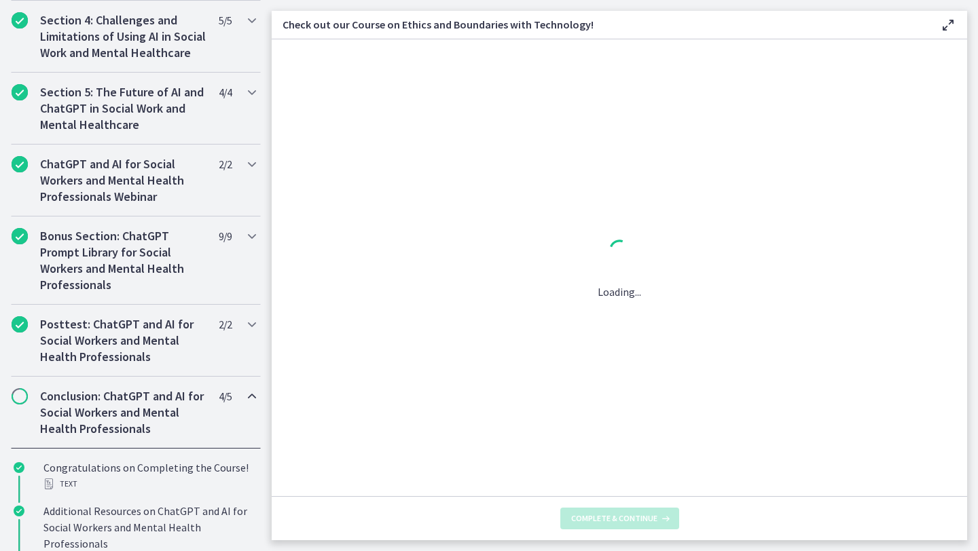
scroll to position [0, 0]
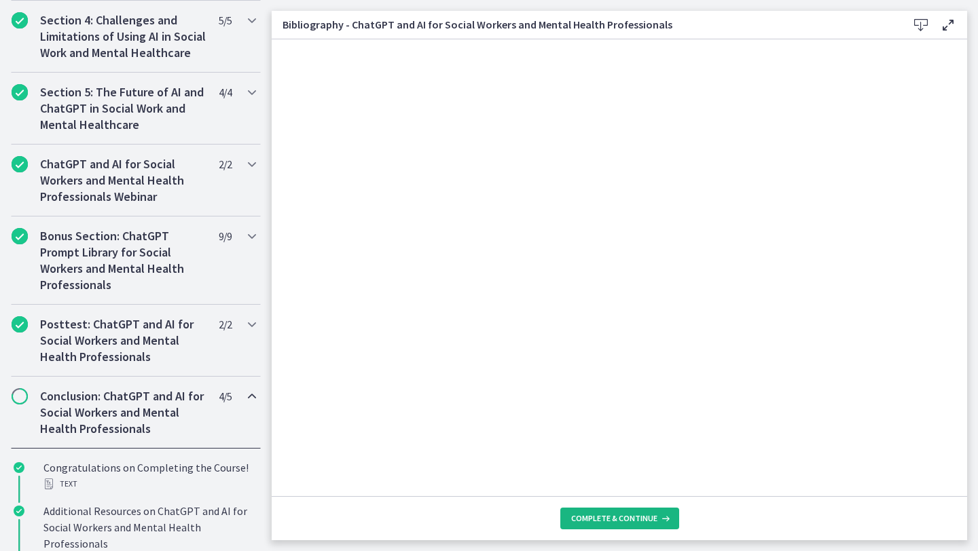
click at [625, 522] on span "Complete & continue" at bounding box center [614, 518] width 86 height 11
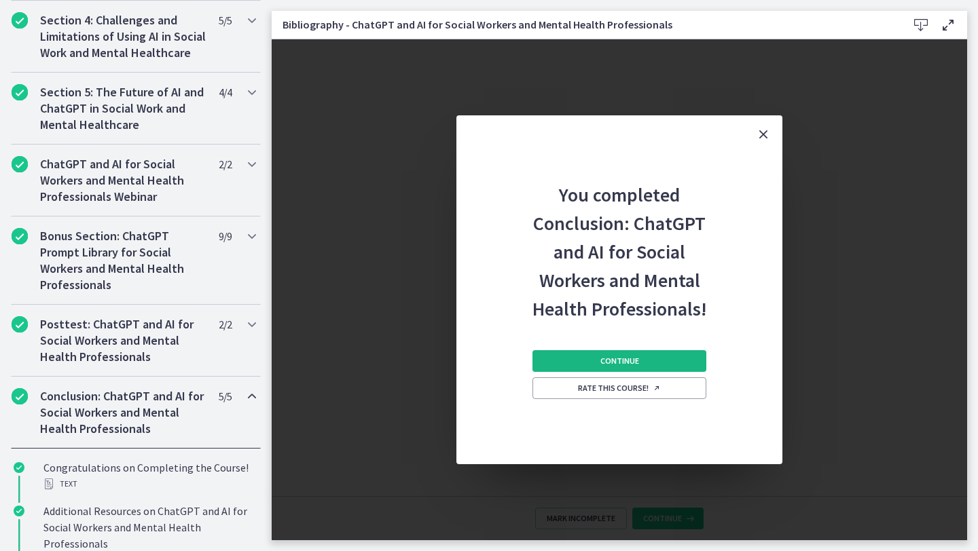
click at [602, 362] on span "Continue" at bounding box center [619, 361] width 39 height 11
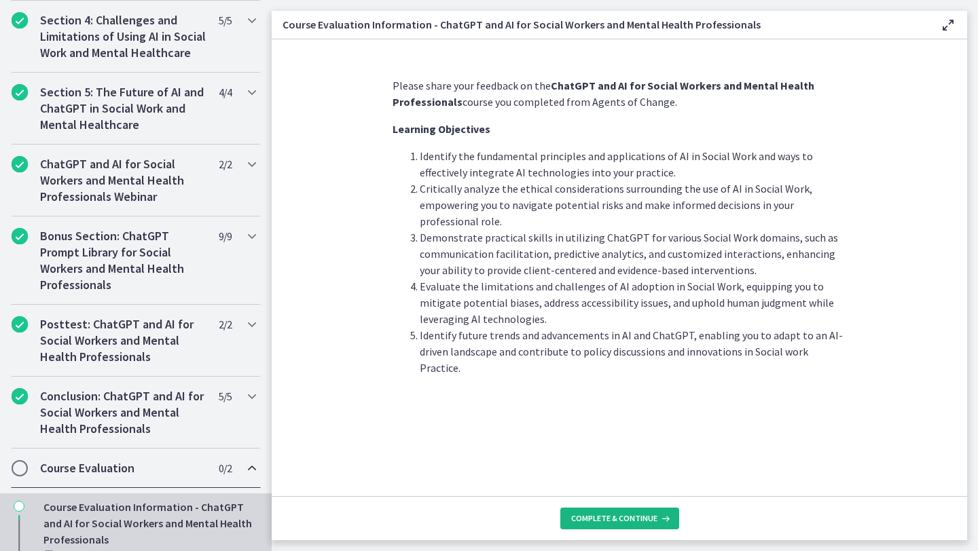
click at [628, 519] on span "Complete & continue" at bounding box center [614, 518] width 86 height 11
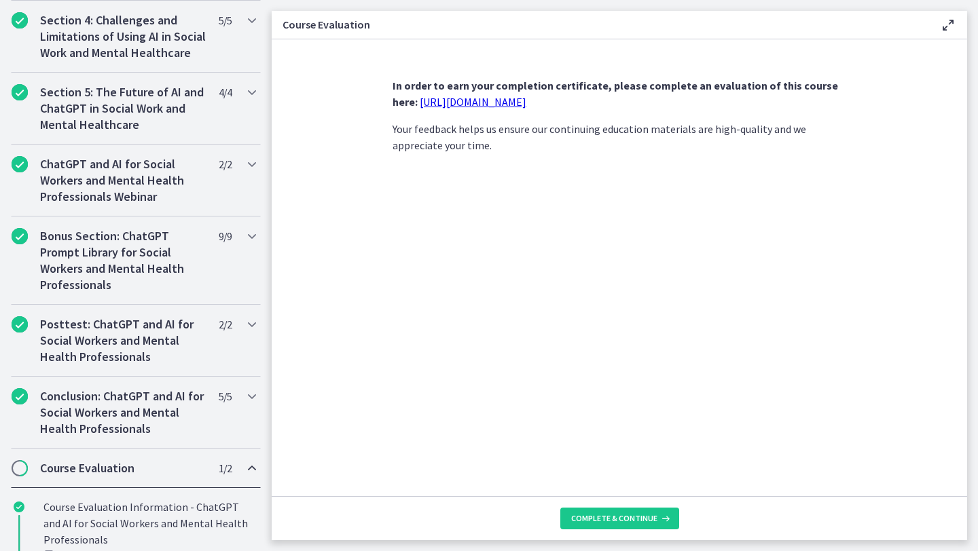
click at [490, 100] on link "[URL][DOMAIN_NAME]" at bounding box center [473, 102] width 107 height 14
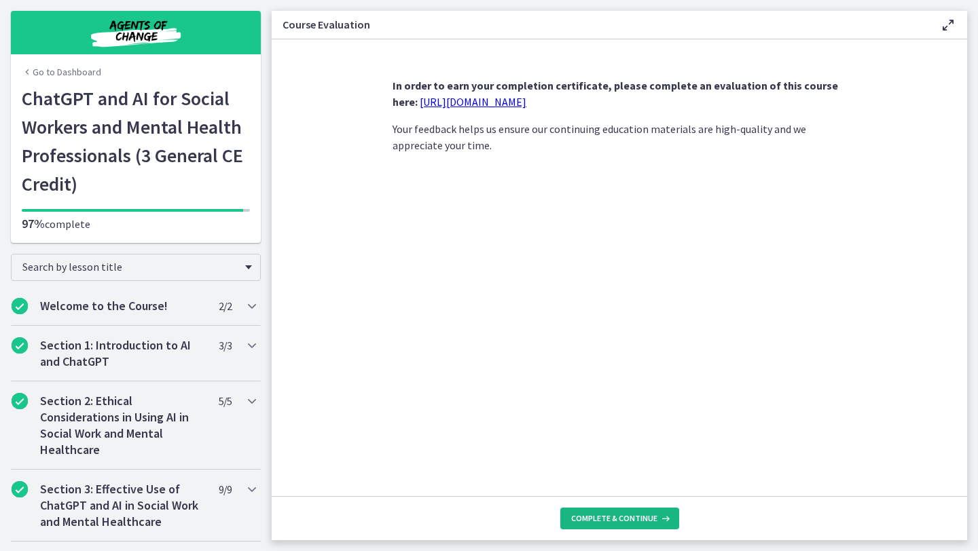
click at [582, 524] on span "Complete & continue" at bounding box center [614, 518] width 86 height 11
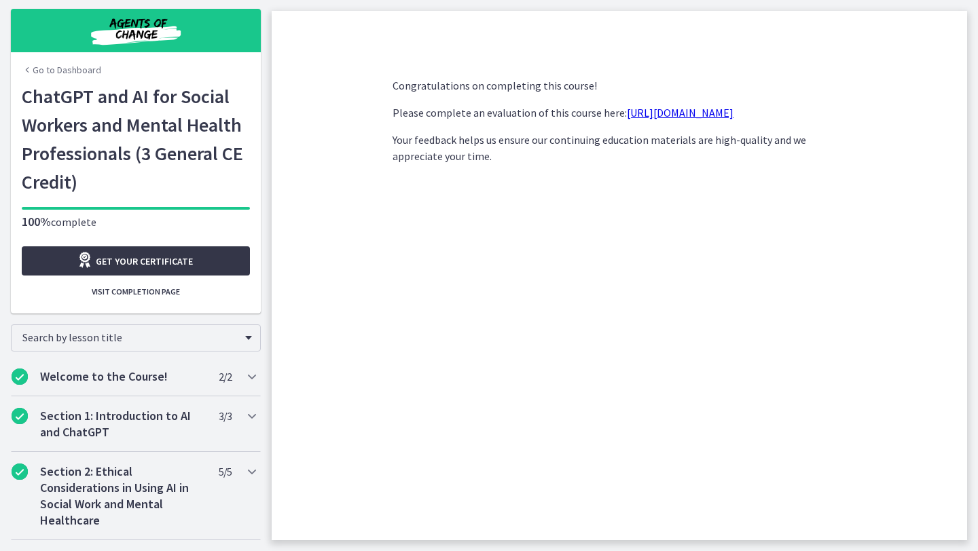
scroll to position [3, 0]
click at [133, 263] on span "Get your certificate" at bounding box center [144, 261] width 97 height 16
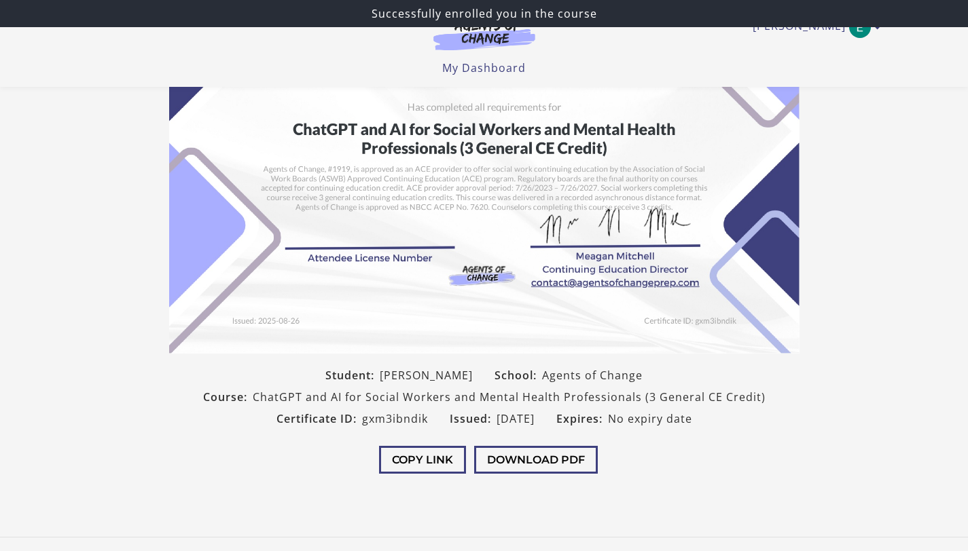
scroll to position [164, 0]
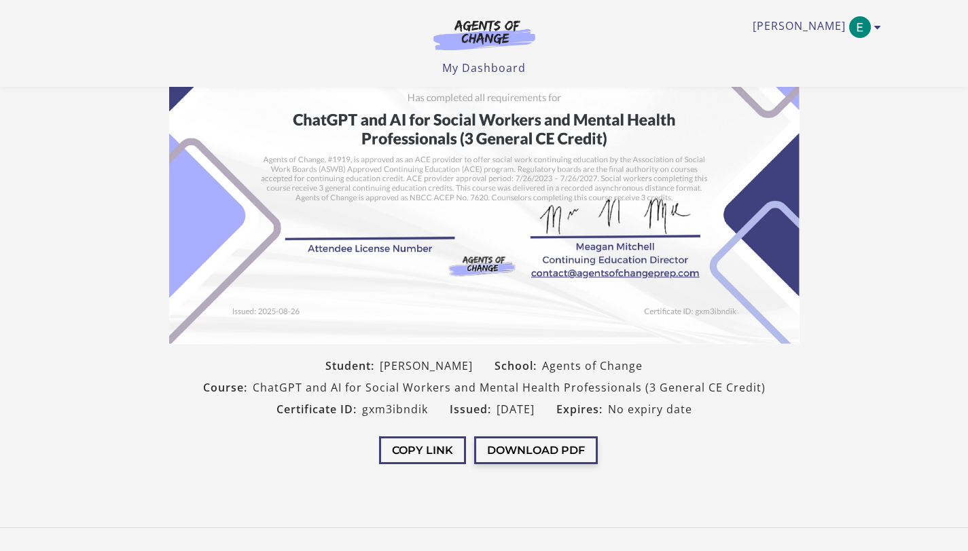
click at [518, 455] on button "Download PDF" at bounding box center [536, 451] width 124 height 28
